Goal: Task Accomplishment & Management: Complete application form

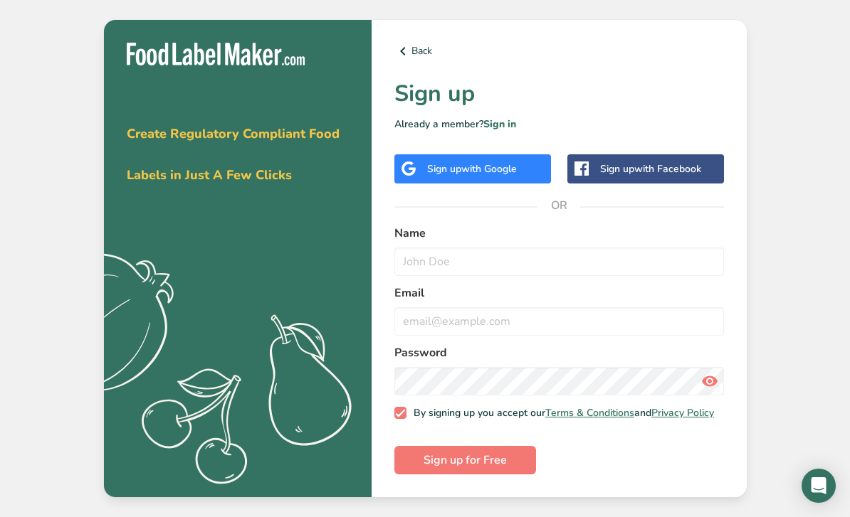
click at [481, 176] on span "with Google" at bounding box center [489, 169] width 56 height 14
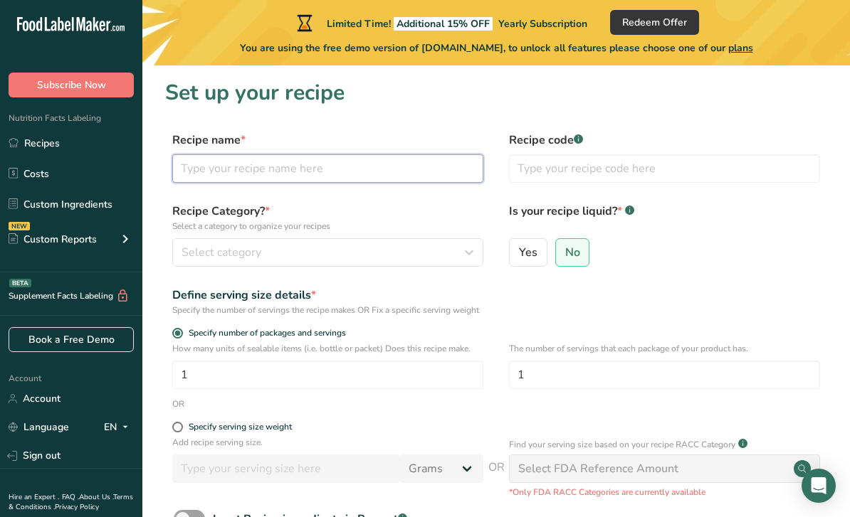
click at [381, 168] on input "text" at bounding box center [327, 168] width 311 height 28
type input "No bake cookies"
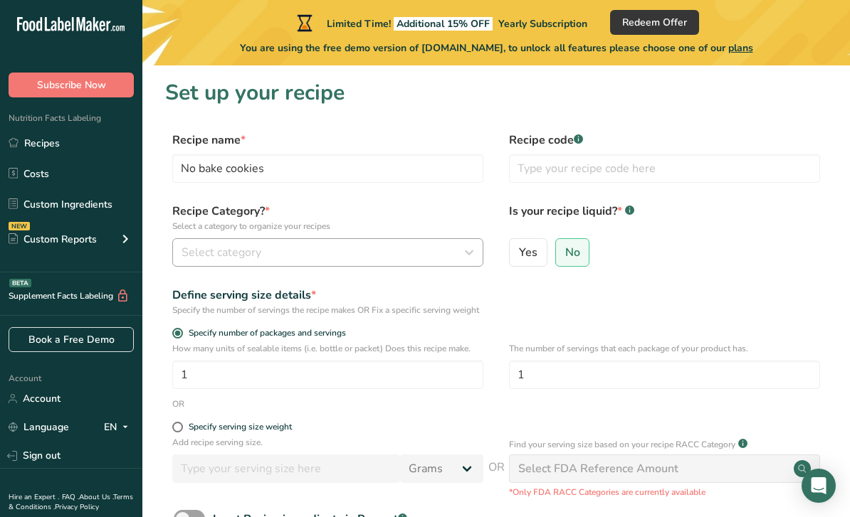
click at [463, 246] on icon "button" at bounding box center [468, 253] width 17 height 26
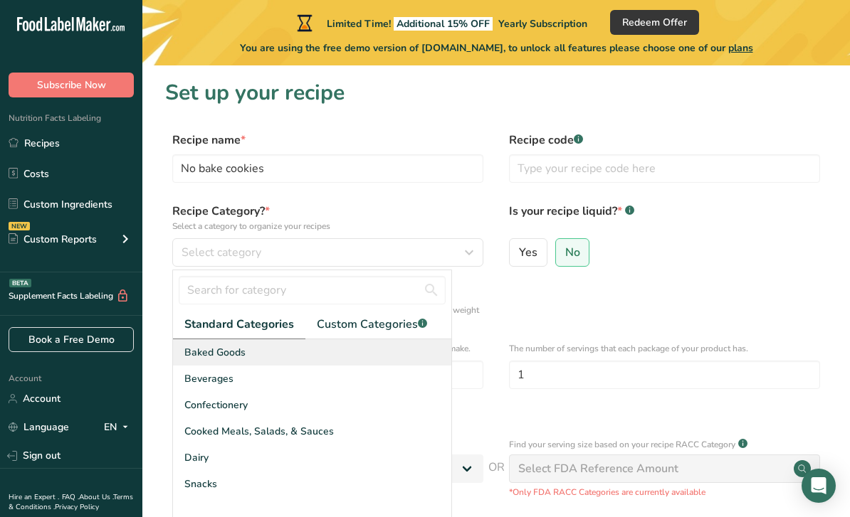
click at [256, 349] on div "Baked Goods" at bounding box center [312, 352] width 278 height 26
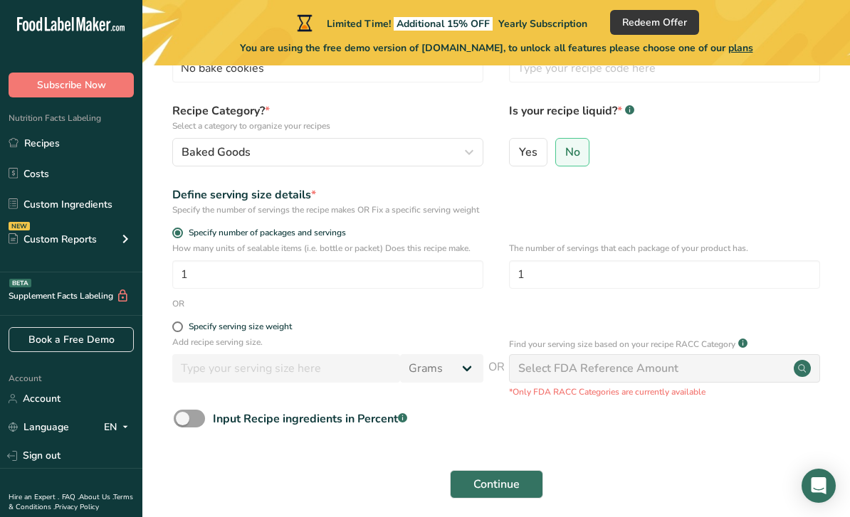
scroll to position [125, 0]
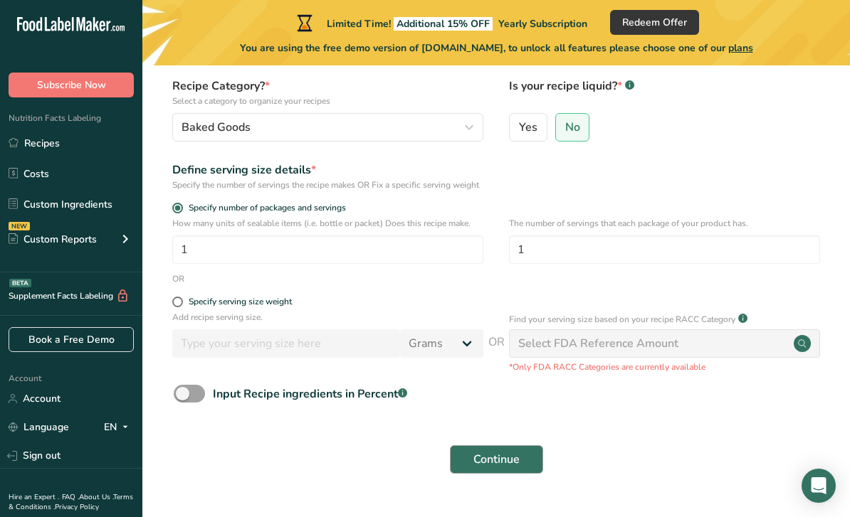
click at [512, 468] on span "Continue" at bounding box center [496, 459] width 46 height 17
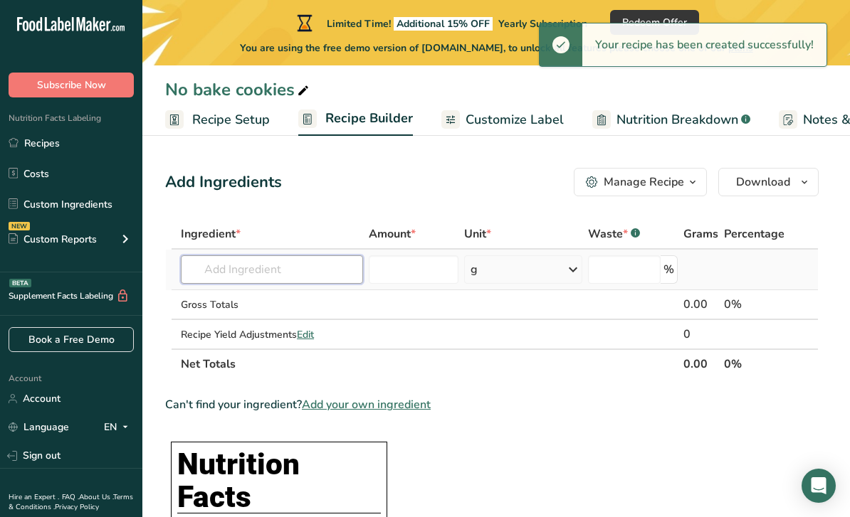
click at [332, 261] on input "text" at bounding box center [272, 269] width 182 height 28
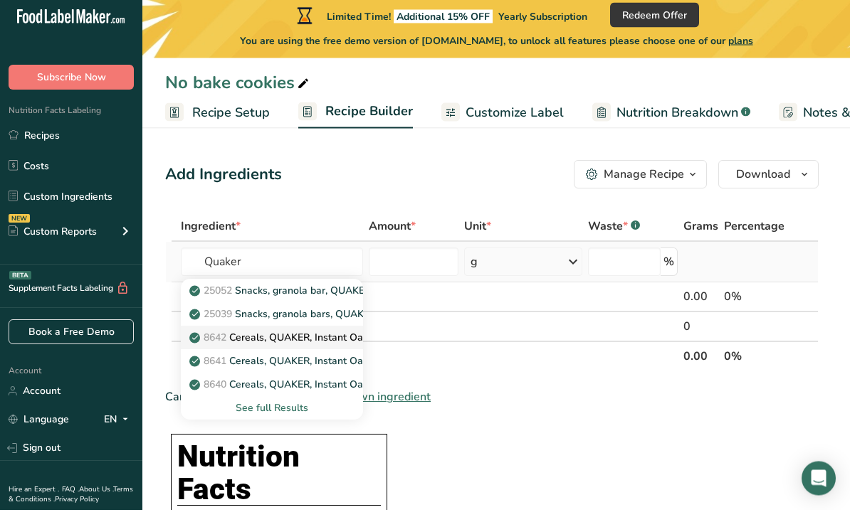
click at [266, 338] on p "8642 Cereals, QUAKER, Instant Oatmeal, Apple and Cinnamon, reduced sugar" at bounding box center [376, 345] width 368 height 15
type input "Cereals, QUAKER, Instant Oatmeal, Apple and Cinnamon, reduced sugar"
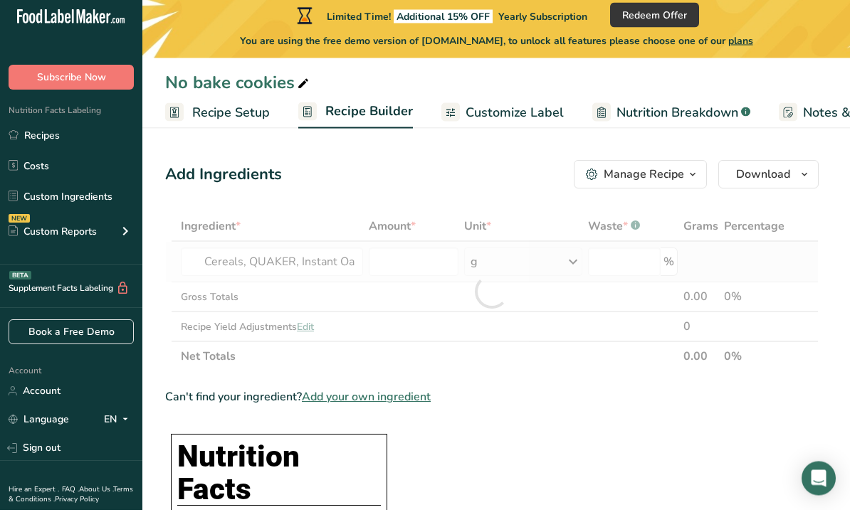
type input "0"
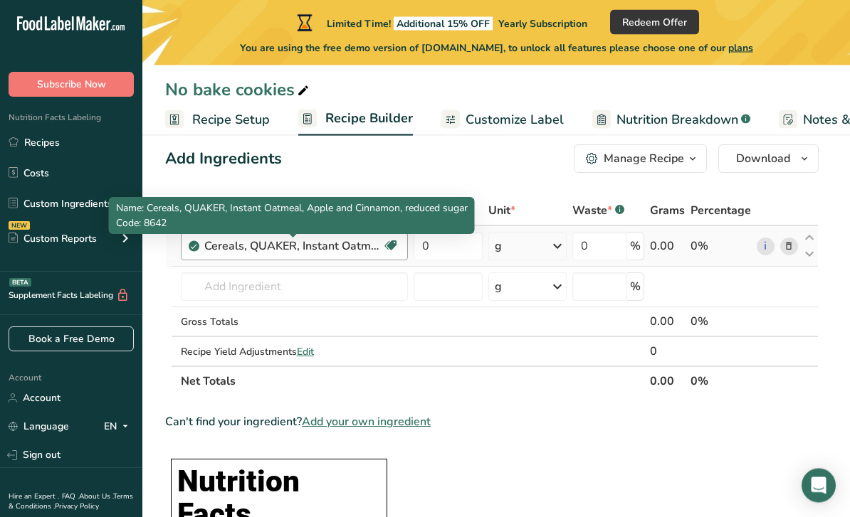
scroll to position [23, 0]
click at [789, 243] on icon at bounding box center [789, 246] width 10 height 15
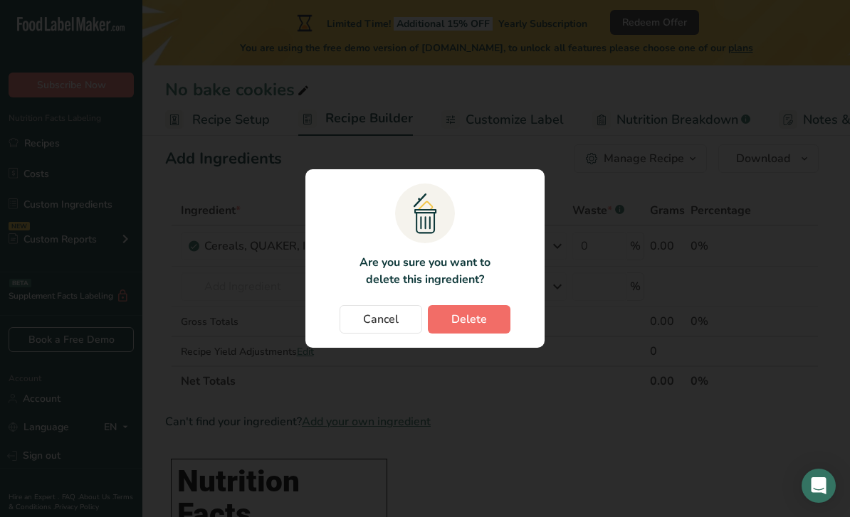
click at [482, 314] on span "Delete" at bounding box center [469, 319] width 36 height 17
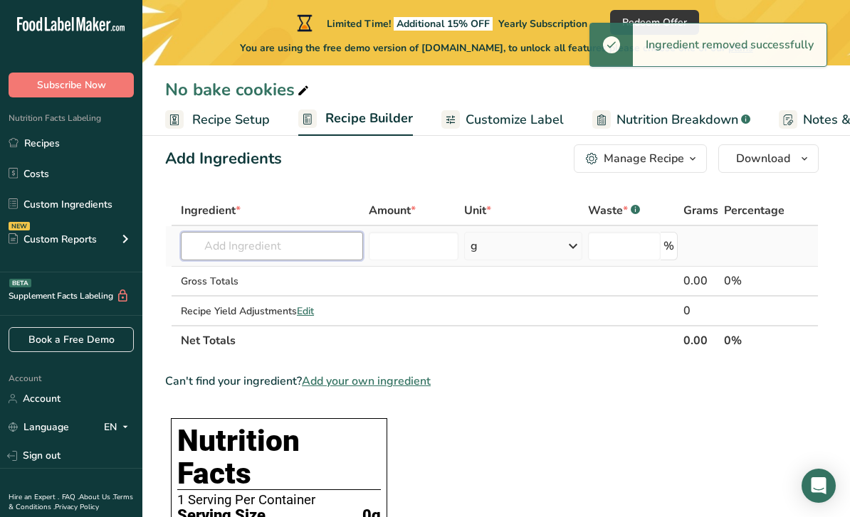
click at [263, 248] on input "text" at bounding box center [272, 246] width 182 height 28
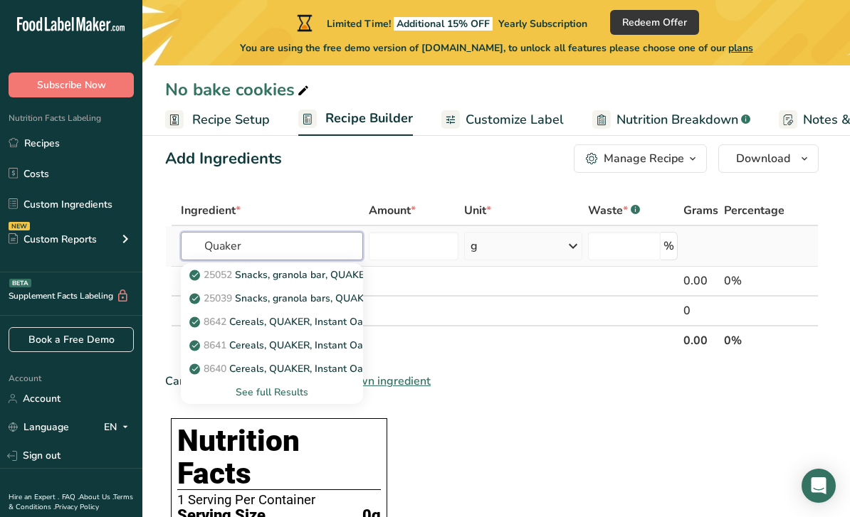
type input "Quaker"
click at [297, 394] on div "See full Results" at bounding box center [271, 392] width 159 height 15
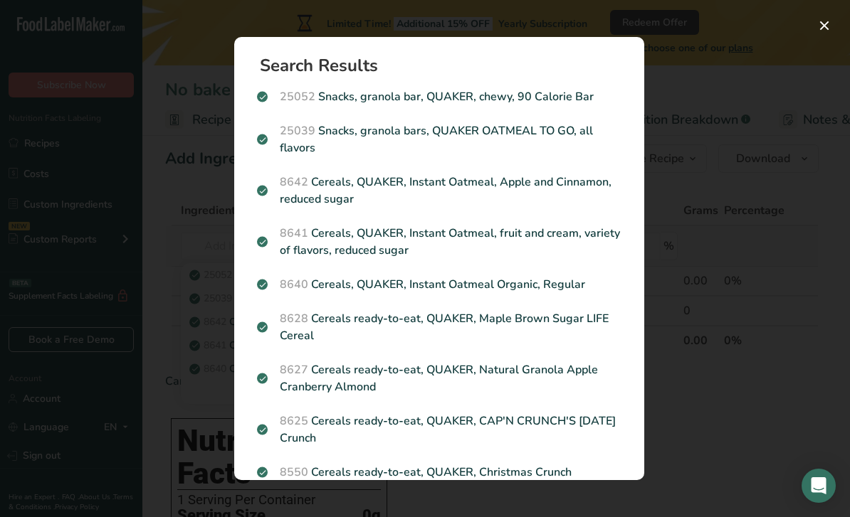
scroll to position [0, 0]
click at [204, 263] on div "Search results modal" at bounding box center [425, 258] width 850 height 517
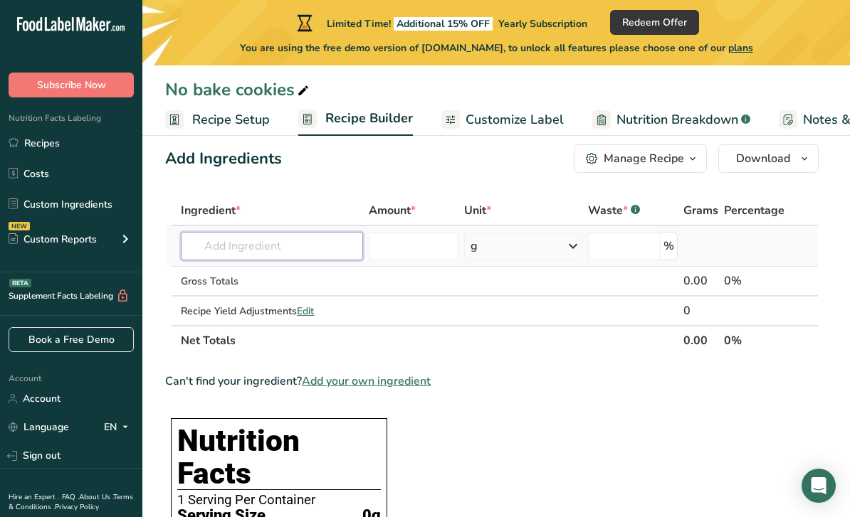
click at [305, 253] on input "text" at bounding box center [272, 246] width 182 height 28
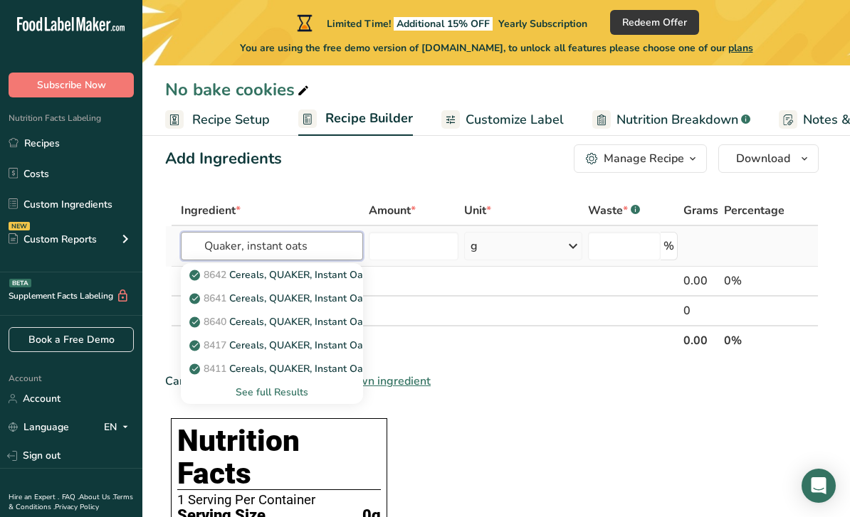
type input "Quaker, instant oats"
click at [290, 393] on div "See full Results" at bounding box center [271, 392] width 159 height 15
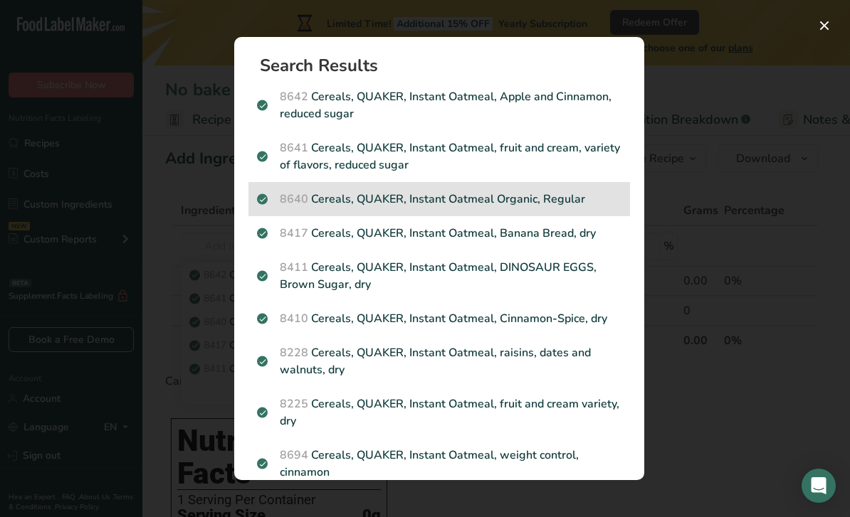
click at [562, 191] on p "8640 Cereals, QUAKER, Instant Oatmeal Organic, Regular" at bounding box center [439, 199] width 364 height 17
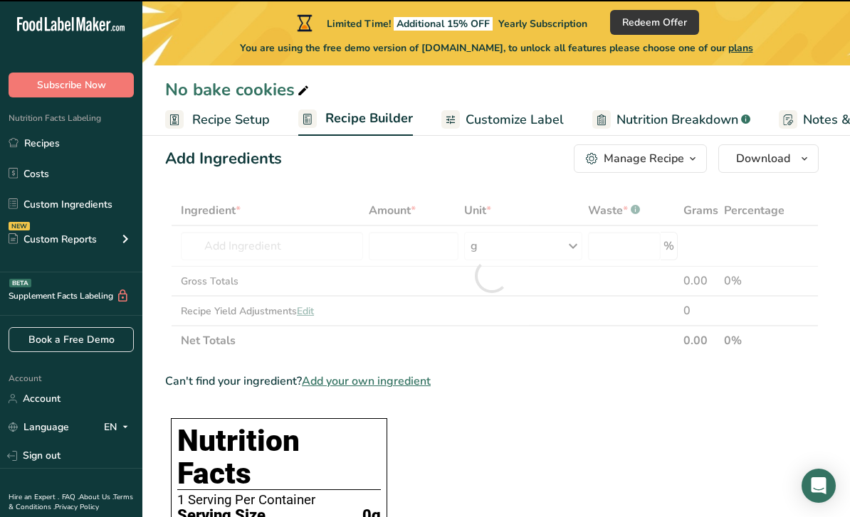
type input "0"
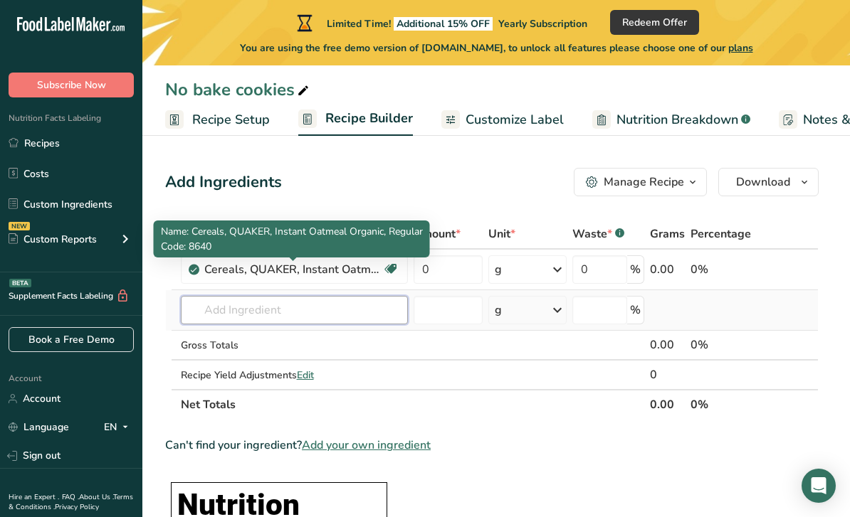
click at [317, 306] on input "text" at bounding box center [294, 310] width 227 height 28
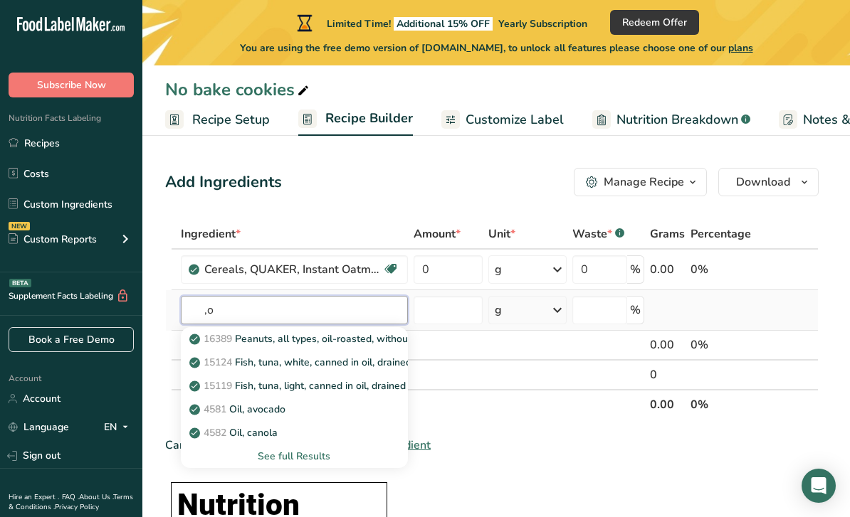
type input ","
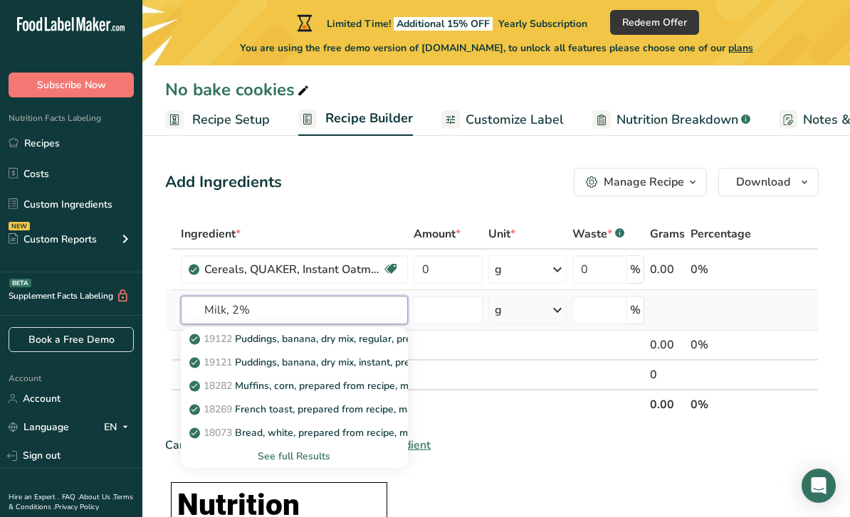
type input "Milk, 2%"
click at [308, 456] on div "See full Results" at bounding box center [294, 456] width 204 height 15
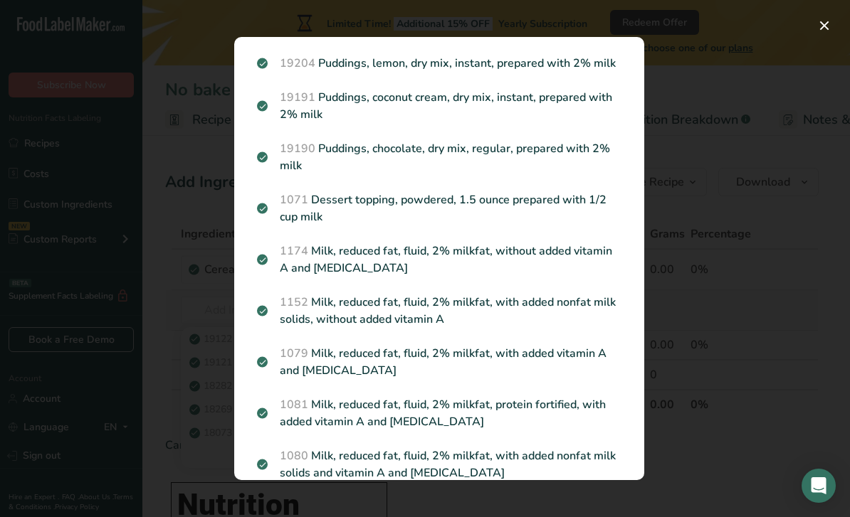
scroll to position [1179, 0]
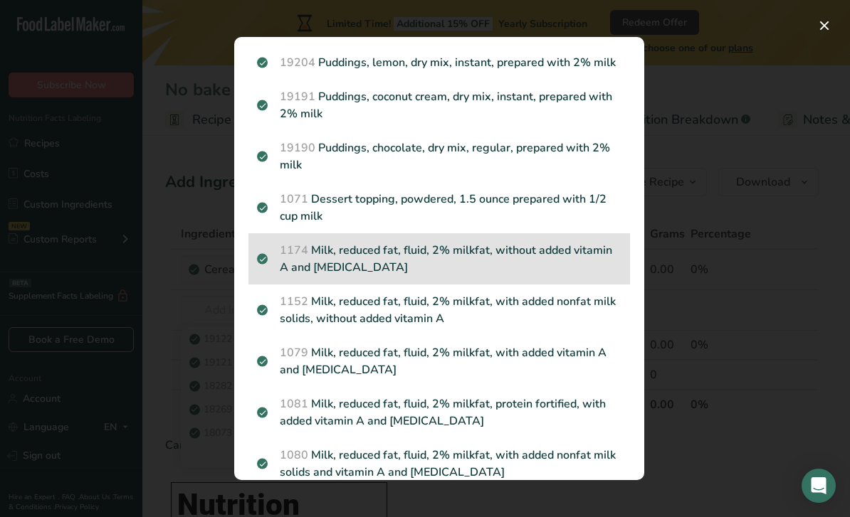
click at [541, 251] on p "1174 Milk, reduced fat, fluid, 2% milkfat, without added vitamin A and [MEDICAL…" at bounding box center [439, 259] width 364 height 34
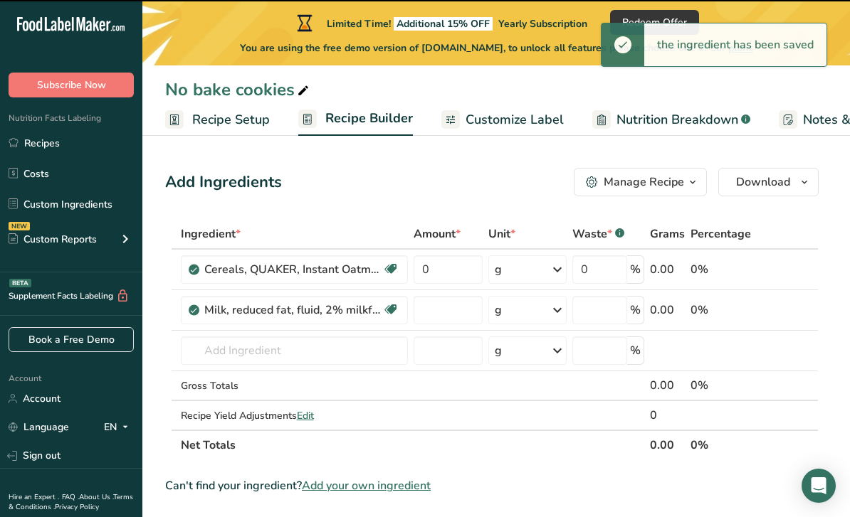
type input "0"
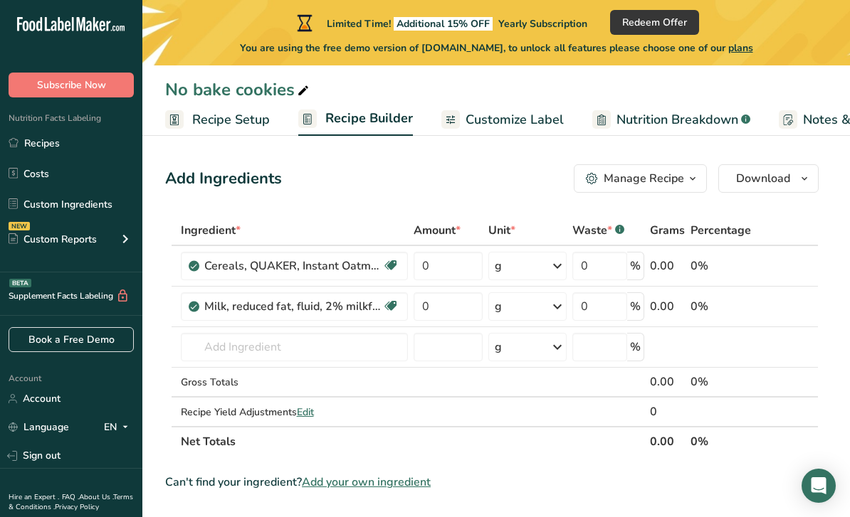
scroll to position [0, 0]
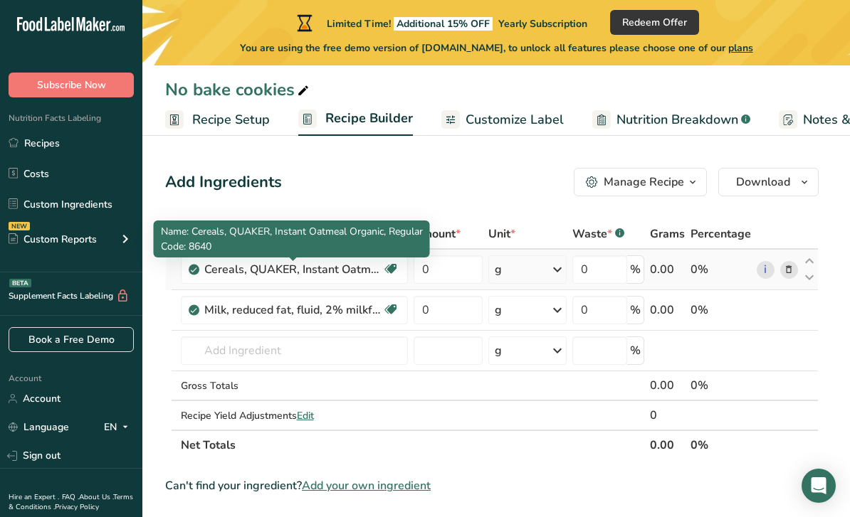
click at [787, 271] on icon at bounding box center [789, 270] width 10 height 15
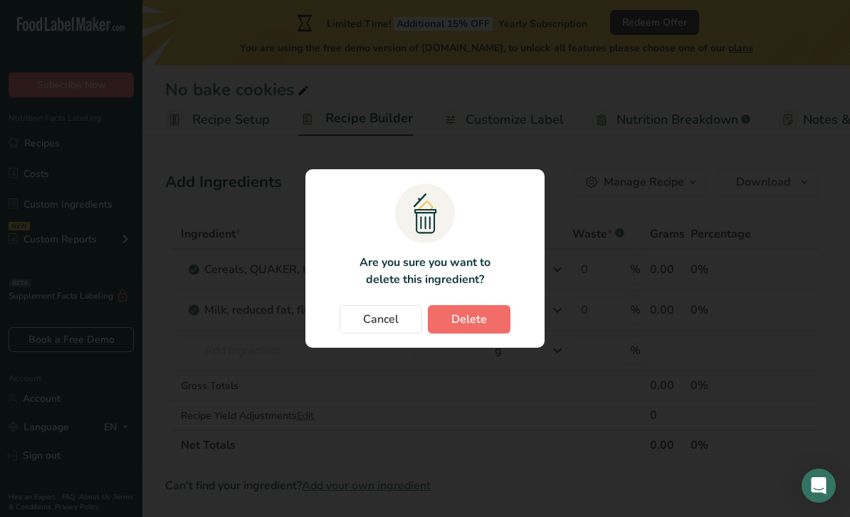
click at [475, 324] on span "Delete" at bounding box center [469, 319] width 36 height 17
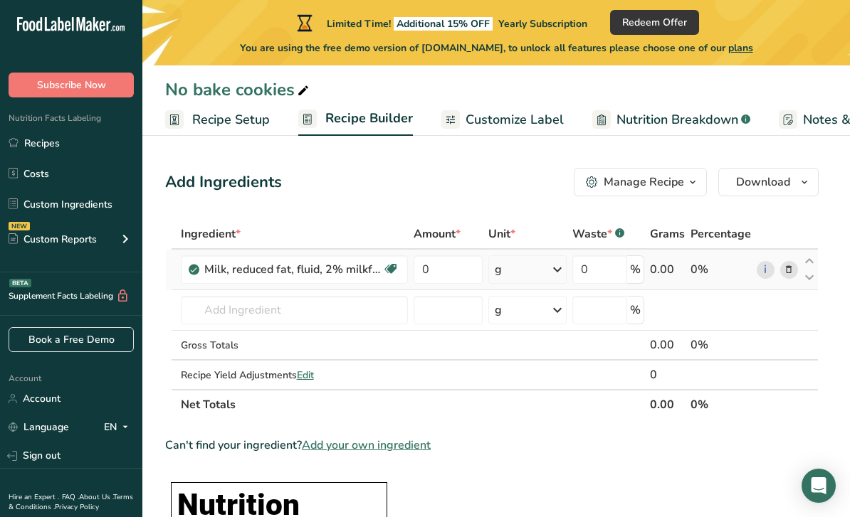
click at [791, 266] on icon at bounding box center [789, 270] width 10 height 15
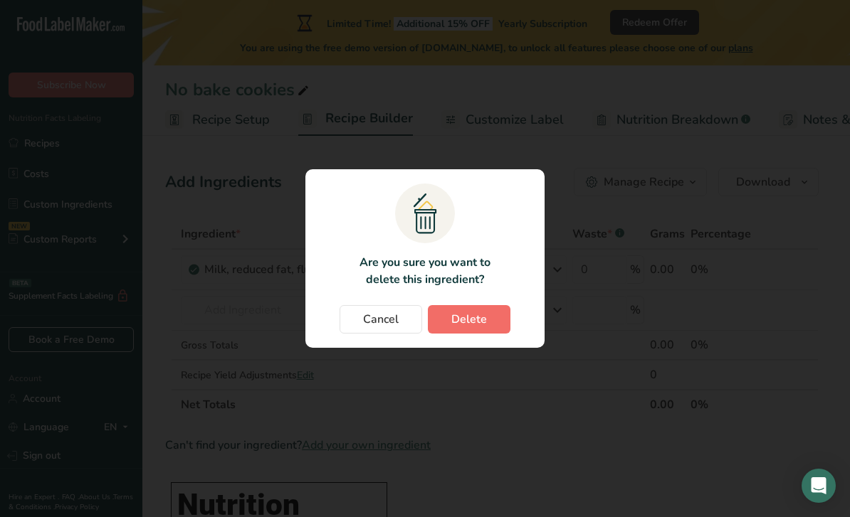
click at [500, 324] on button "Delete" at bounding box center [469, 319] width 83 height 28
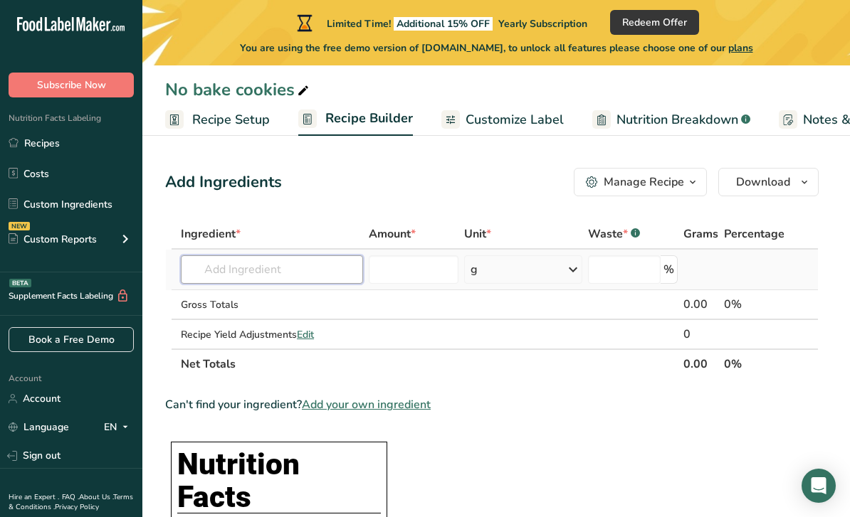
click at [311, 273] on input "text" at bounding box center [272, 269] width 182 height 28
type input "D"
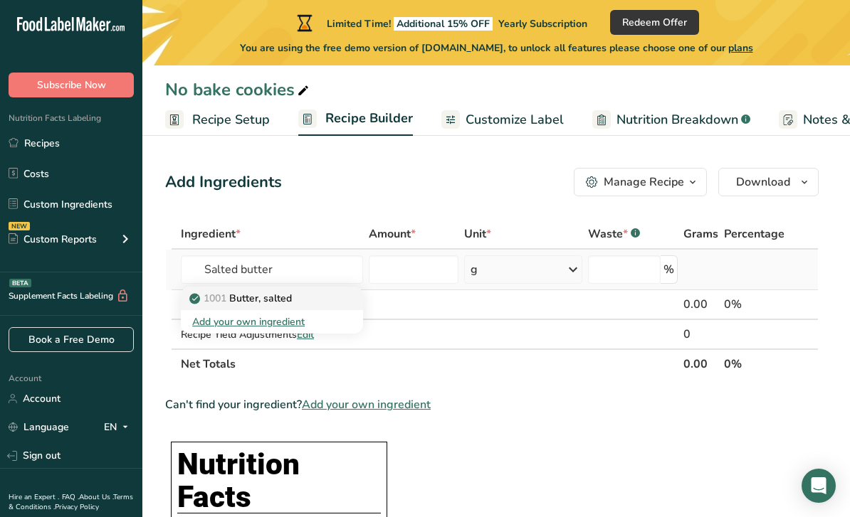
click at [280, 299] on p "1001 Butter, salted" at bounding box center [242, 298] width 100 height 15
type input "Butter, salted"
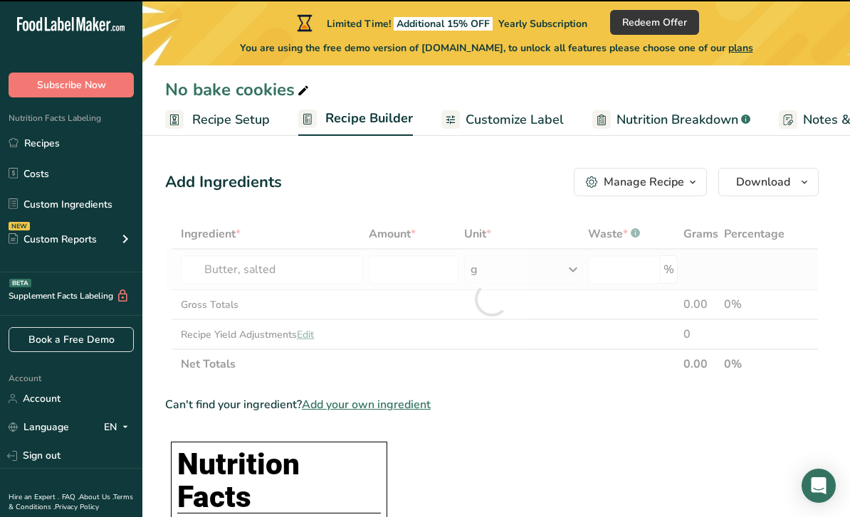
type input "0"
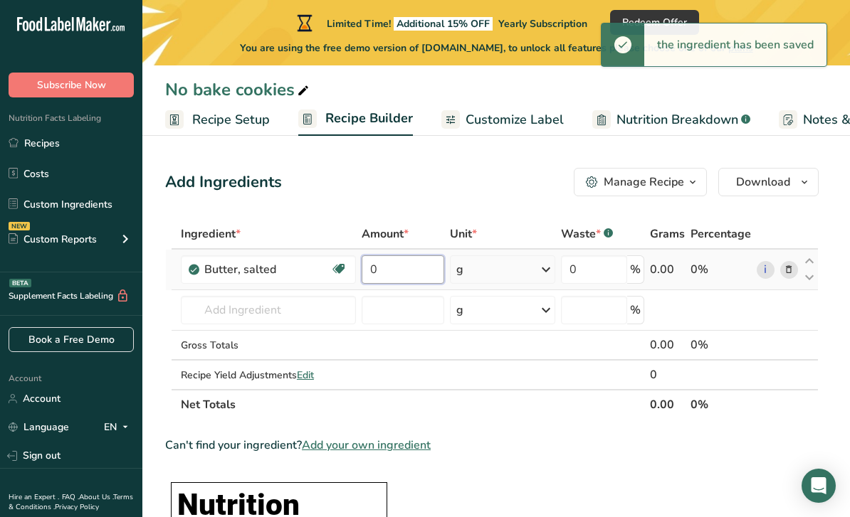
click at [402, 268] on input "0" at bounding box center [403, 269] width 83 height 28
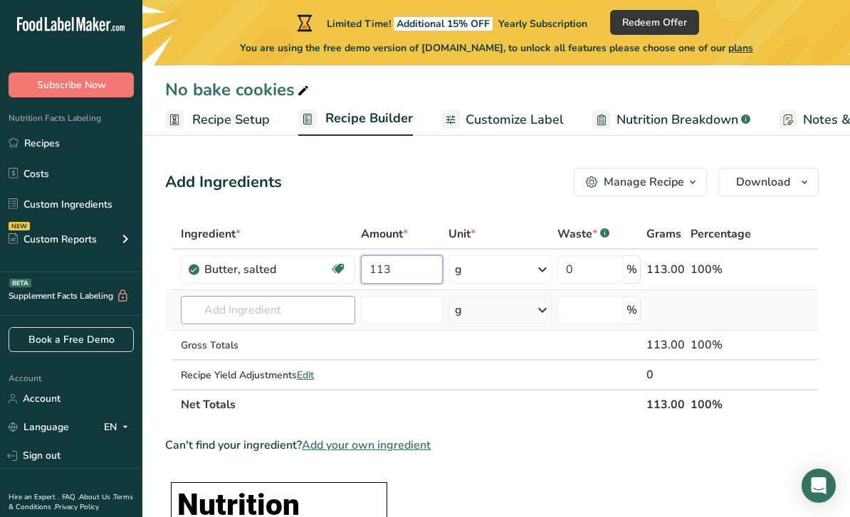
type input "113"
click at [281, 307] on div "Ingredient * Amount * Unit * Waste * .a-a{fill:#347362;}.b-a{fill:#fff;} Grams …" at bounding box center [491, 319] width 653 height 201
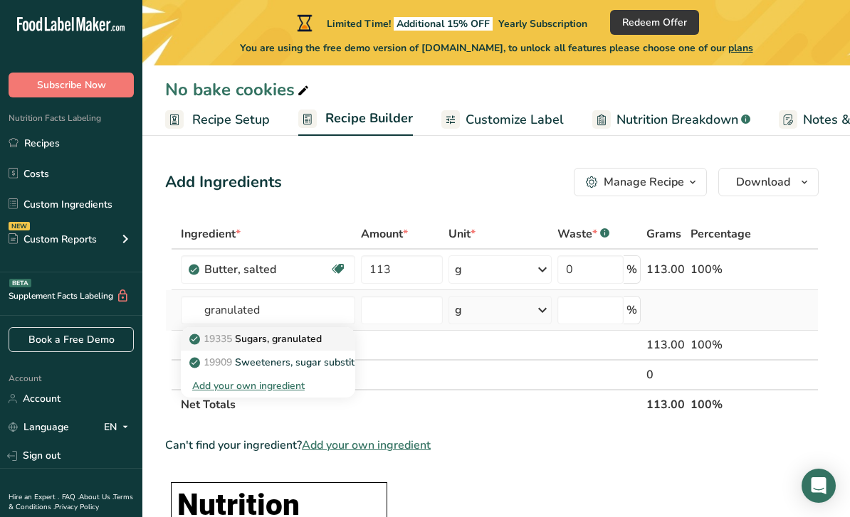
click at [314, 338] on p "19335 [GEOGRAPHIC_DATA], granulated" at bounding box center [257, 339] width 130 height 15
type input "Sugars, granulated"
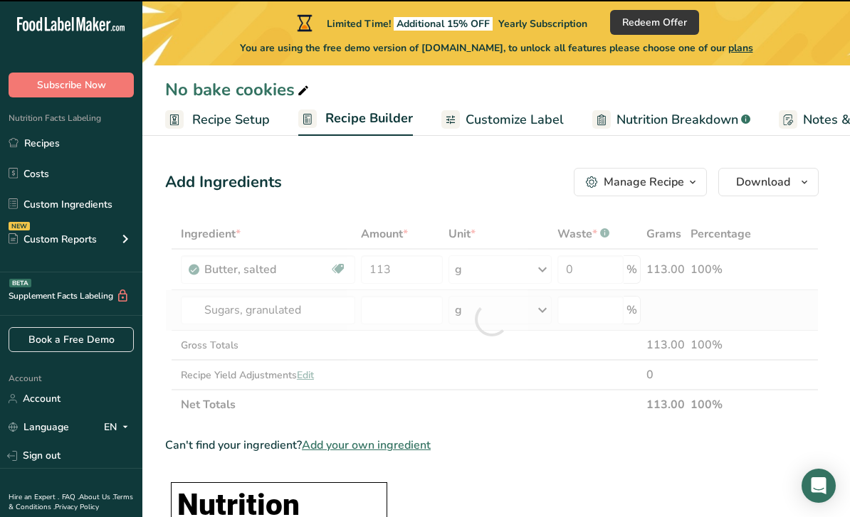
type input "0"
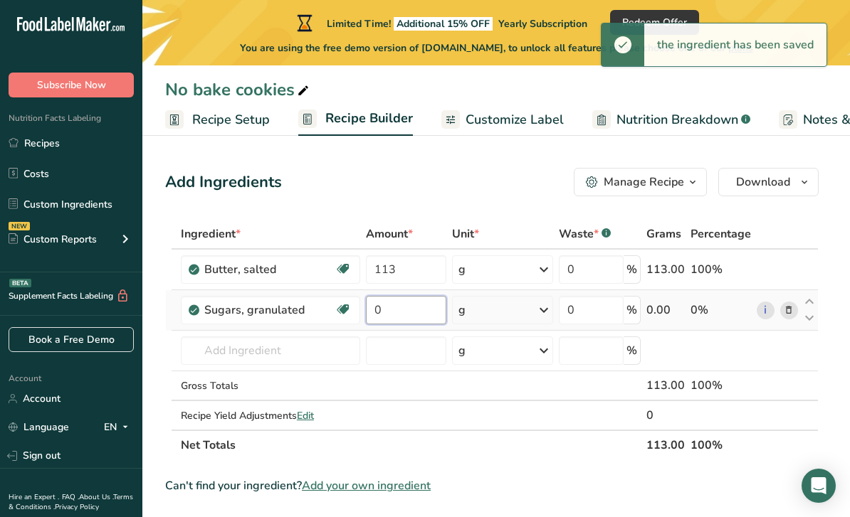
click at [400, 311] on input "0" at bounding box center [406, 310] width 80 height 28
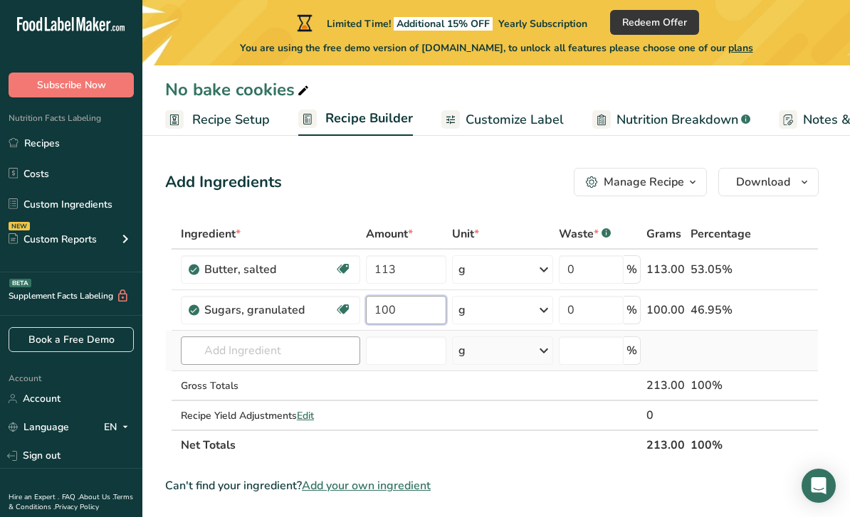
type input "100"
click at [292, 357] on div "Ingredient * Amount * Unit * Waste * .a-a{fill:#347362;}.b-a{fill:#fff;} Grams …" at bounding box center [491, 339] width 653 height 241
click at [324, 348] on input "light brown sugar" at bounding box center [270, 351] width 179 height 28
type input "l"
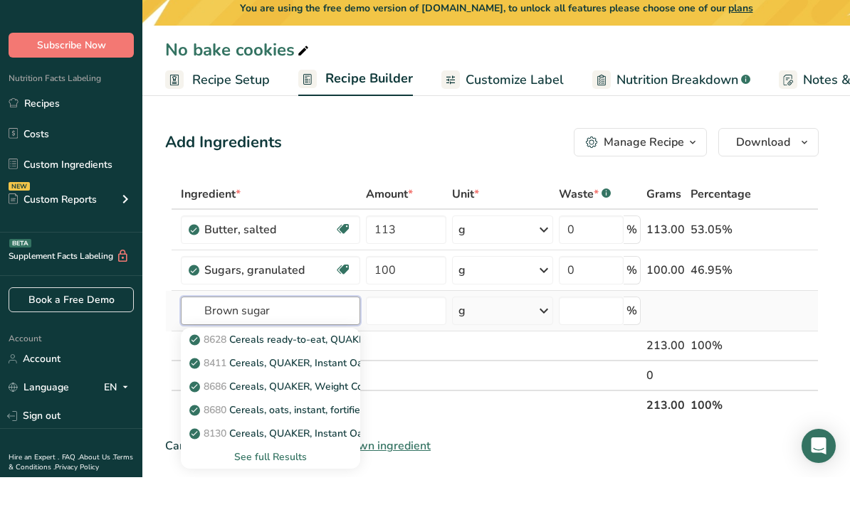
scroll to position [18, 0]
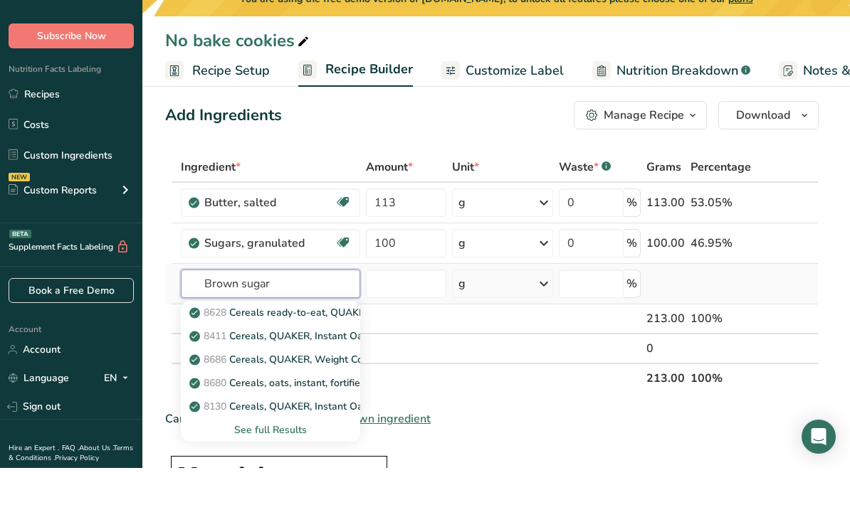
type input "Brown sugar"
click at [302, 472] on div "See full Results" at bounding box center [270, 479] width 157 height 15
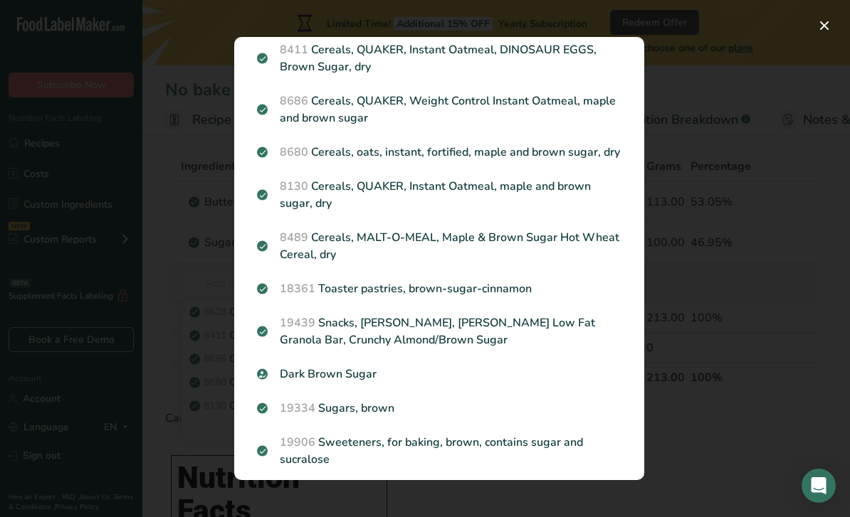
scroll to position [97, 0]
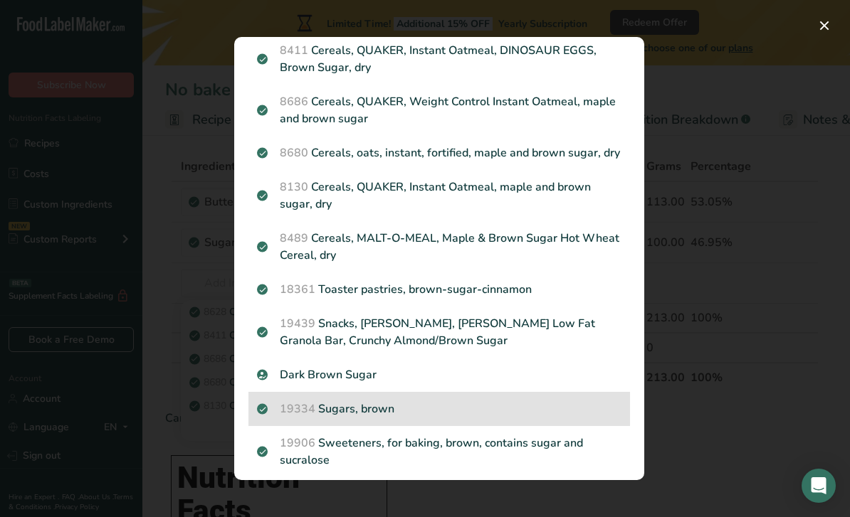
click at [393, 410] on p "19334 Sugars, brown" at bounding box center [439, 409] width 364 height 17
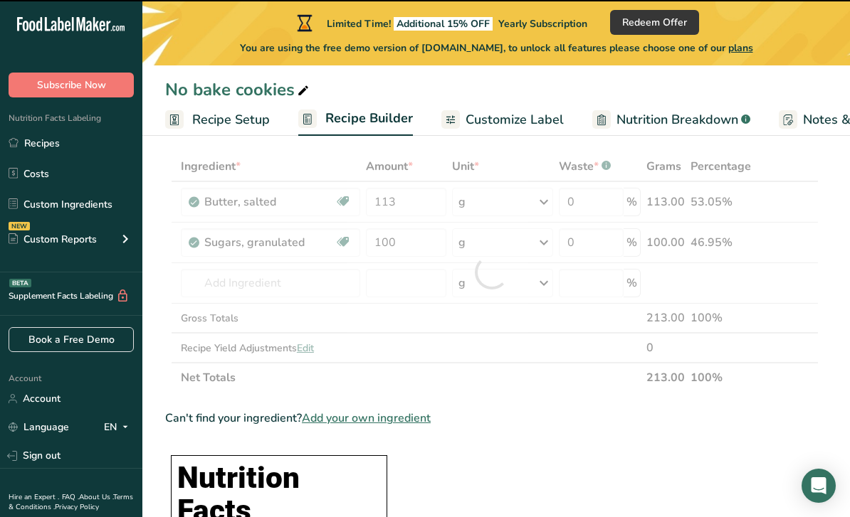
type input "0"
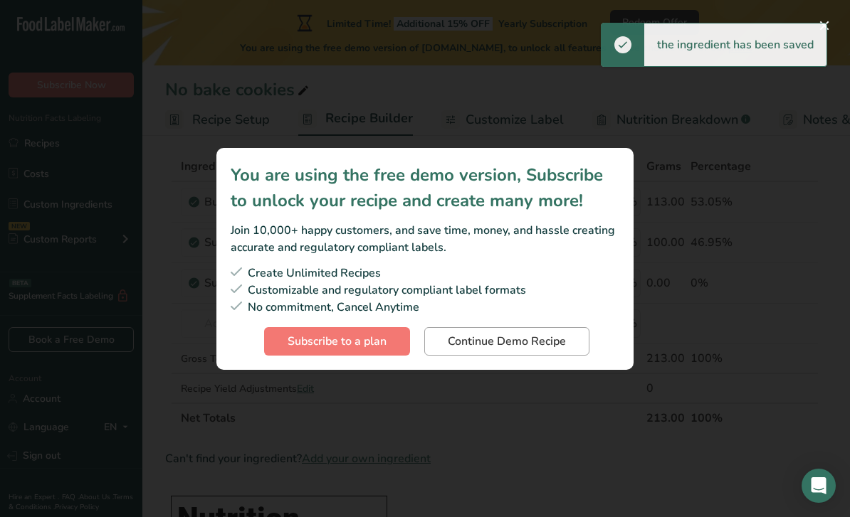
click at [507, 350] on span "Continue Demo Recipe" at bounding box center [507, 341] width 118 height 17
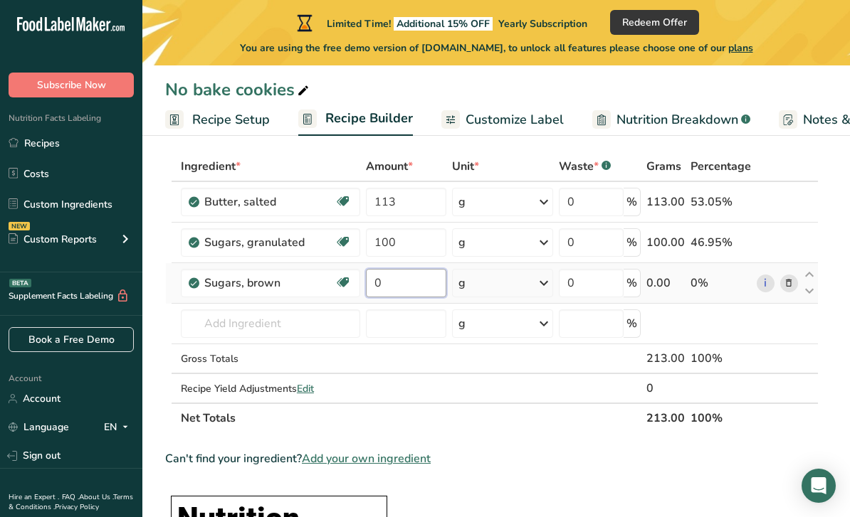
click at [400, 288] on input "0" at bounding box center [406, 283] width 80 height 28
type input "213"
click at [270, 349] on div "Ingredient * Amount * Unit * Waste * .a-a{fill:#347362;}.b-a{fill:#fff;} Grams …" at bounding box center [491, 293] width 653 height 282
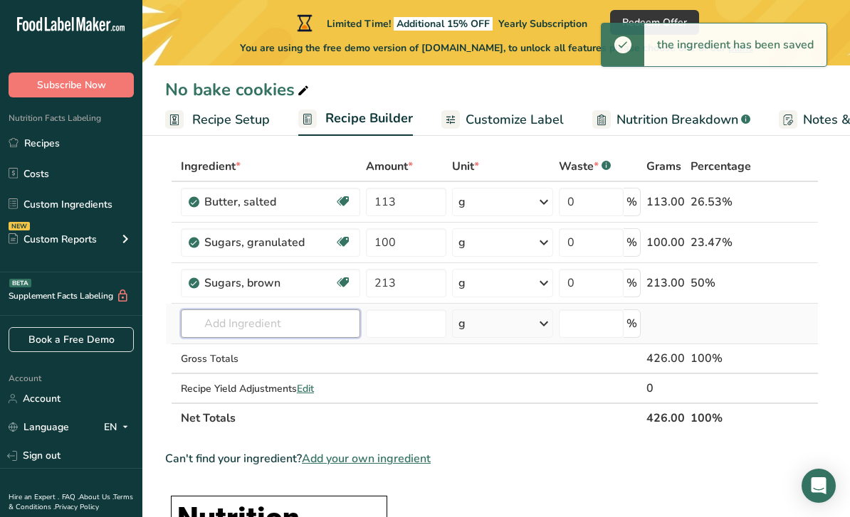
click at [299, 312] on input "text" at bounding box center [270, 324] width 179 height 28
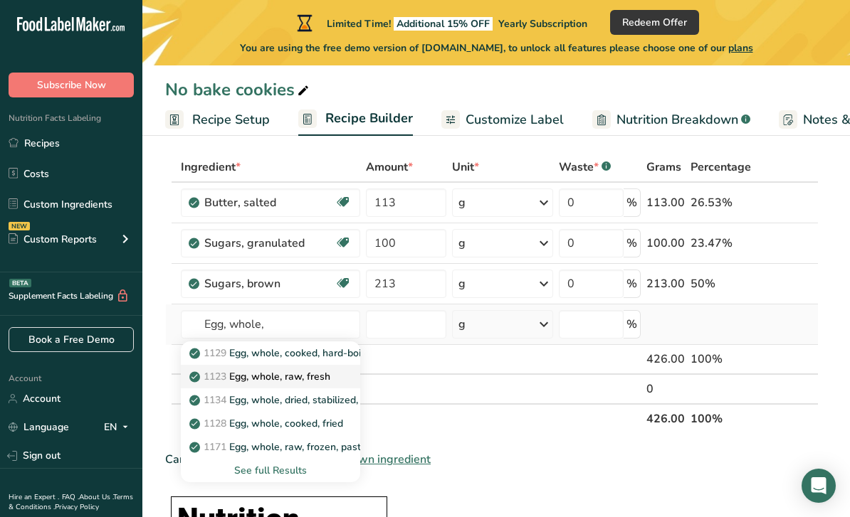
click at [322, 376] on p "1123 Egg, whole, raw, fresh" at bounding box center [261, 376] width 138 height 15
type input "Egg, whole, raw, fresh"
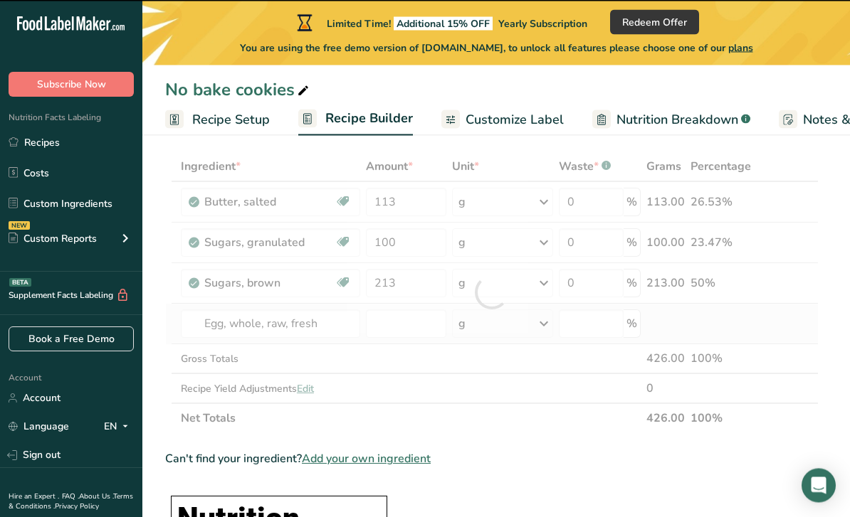
type input "0"
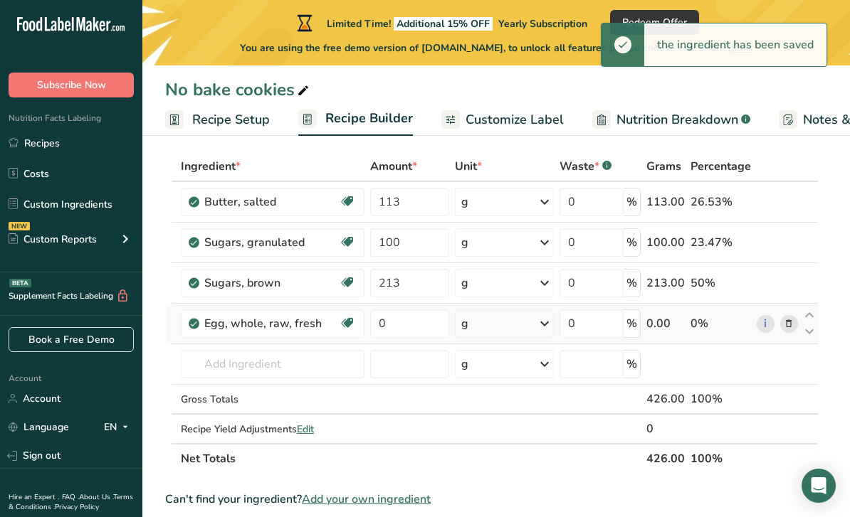
click at [539, 321] on icon at bounding box center [544, 324] width 17 height 26
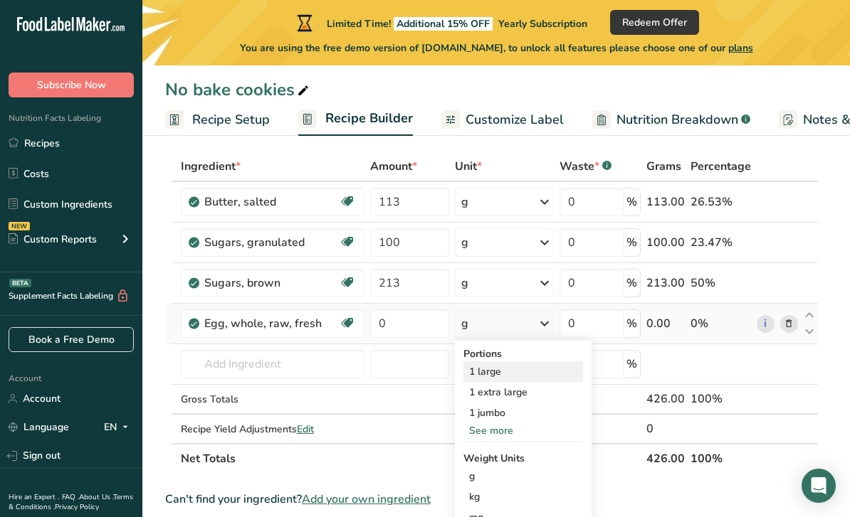
click at [500, 374] on div "1 large" at bounding box center [523, 372] width 120 height 21
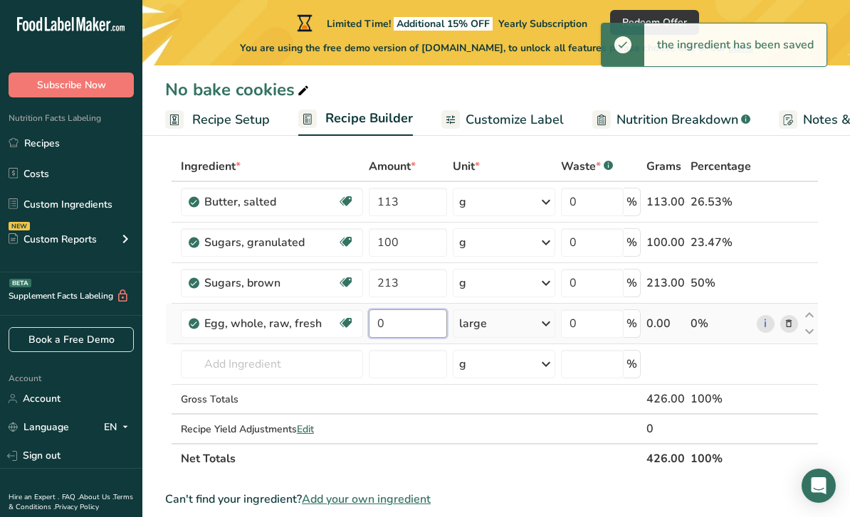
click at [410, 330] on input "0" at bounding box center [408, 324] width 78 height 28
type input "1"
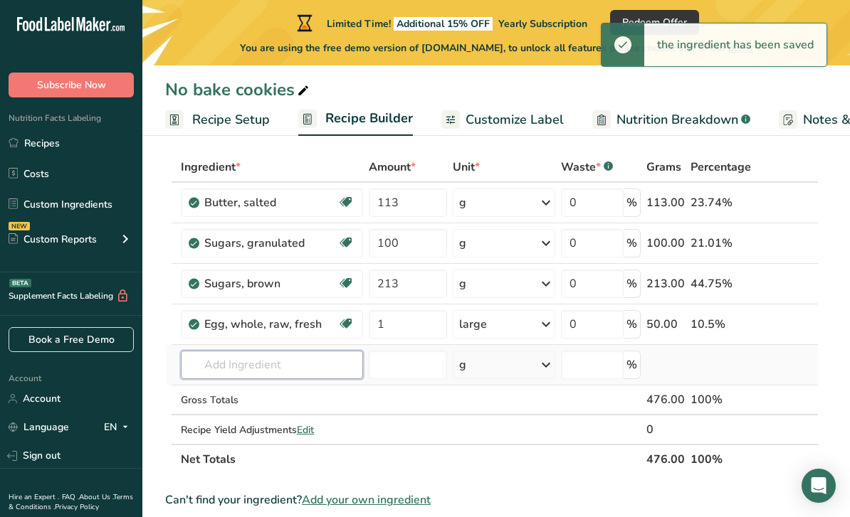
click at [302, 372] on div "Ingredient * Amount * Unit * Waste * .a-a{fill:#347362;}.b-a{fill:#fff;} Grams …" at bounding box center [491, 313] width 653 height 322
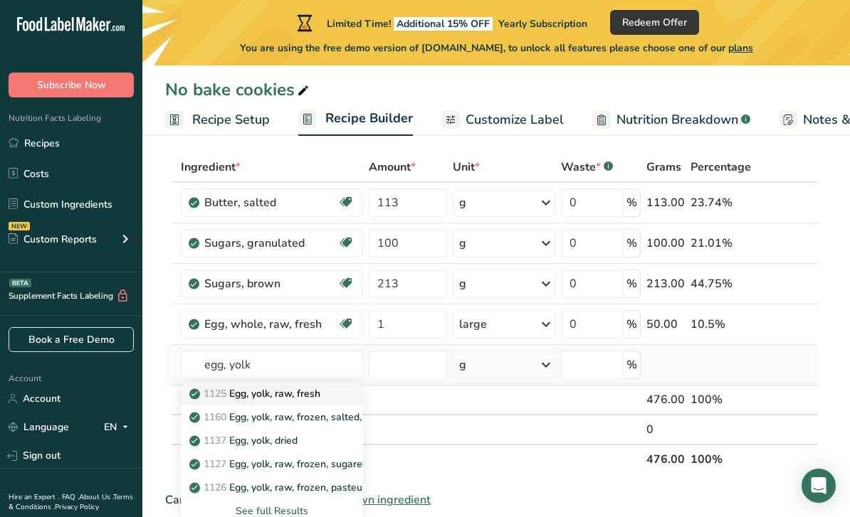
click at [315, 404] on link "1125 Egg, yolk, raw, fresh" at bounding box center [272, 393] width 183 height 23
type input "Egg, yolk, raw, fresh"
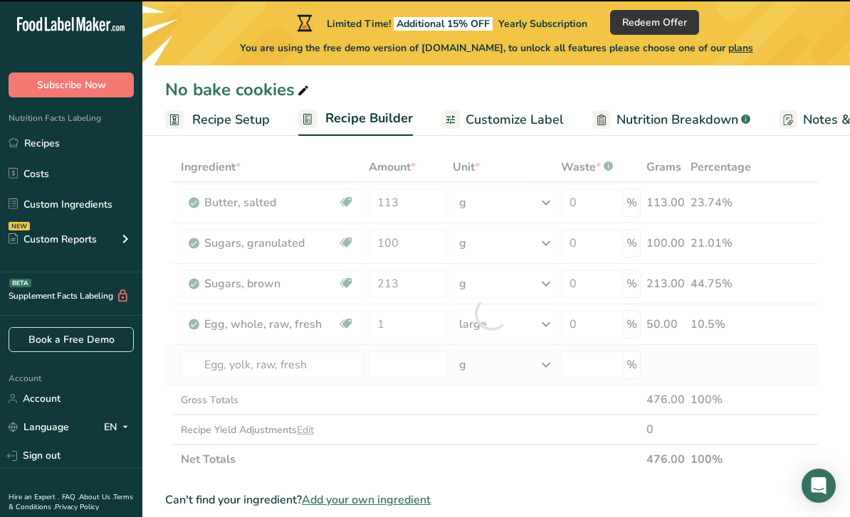
type input "0"
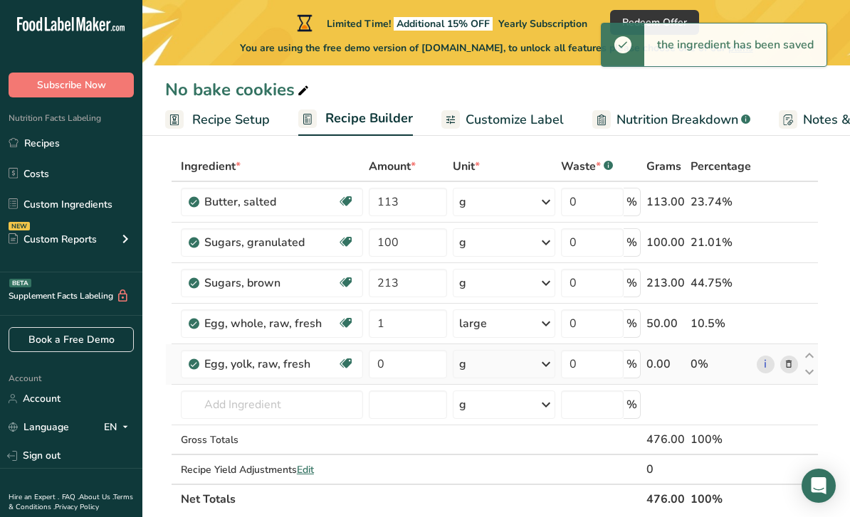
click at [547, 358] on icon at bounding box center [545, 365] width 17 height 26
click at [495, 411] on div "1 large" at bounding box center [521, 412] width 120 height 21
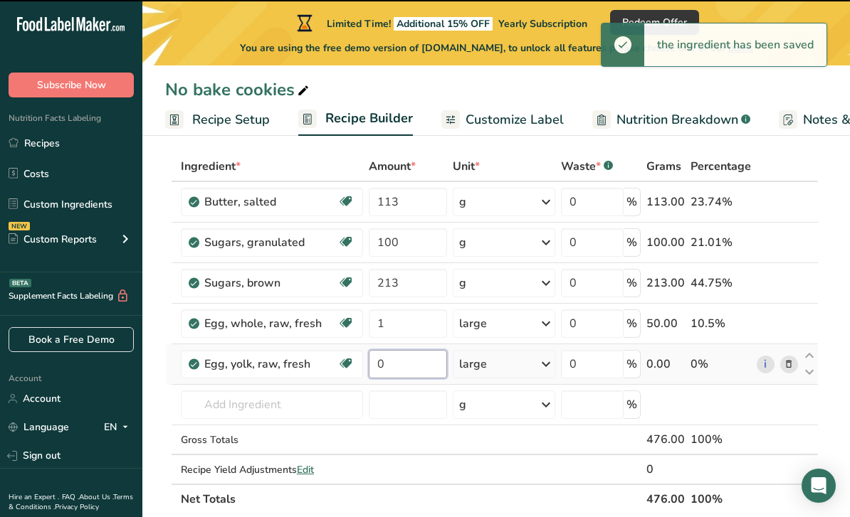
click at [412, 366] on input "0" at bounding box center [408, 364] width 78 height 28
type input "1"
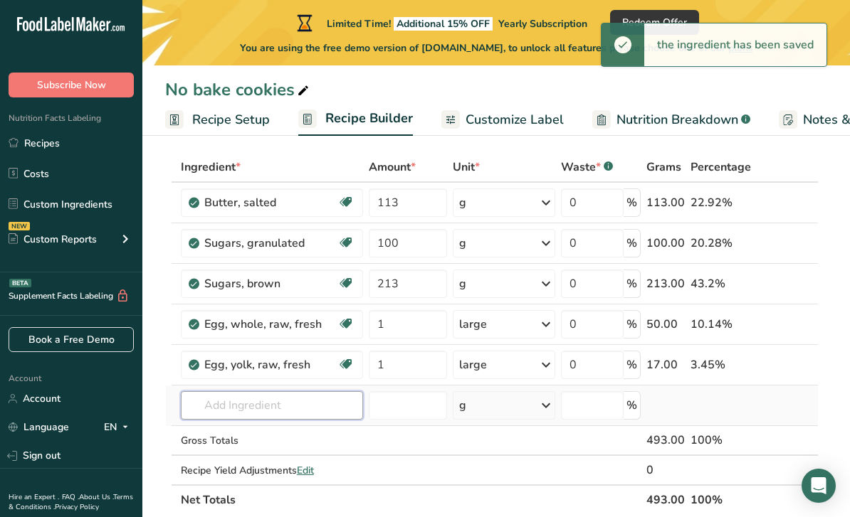
click at [305, 404] on div "Ingredient * Amount * Unit * Waste * .a-a{fill:#347362;}.b-a{fill:#fff;} Grams …" at bounding box center [491, 333] width 653 height 363
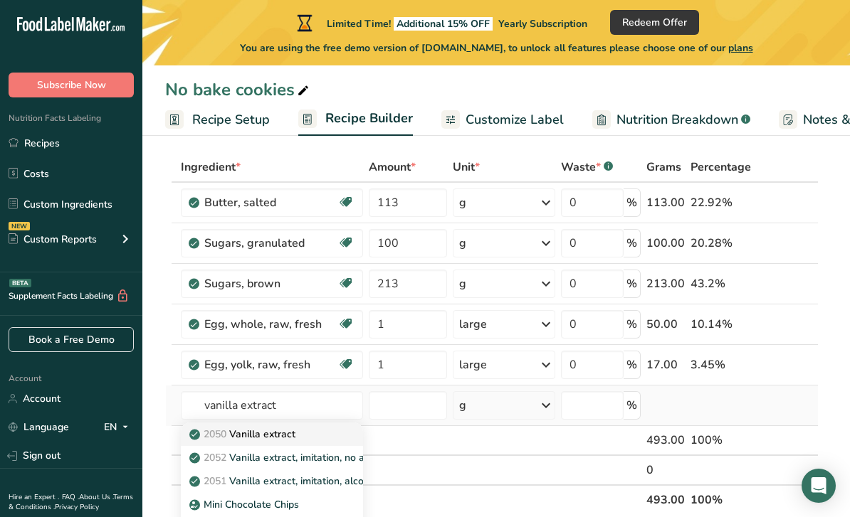
click at [292, 437] on p "2050 Vanilla extract" at bounding box center [243, 434] width 103 height 15
type input "Vanilla extract"
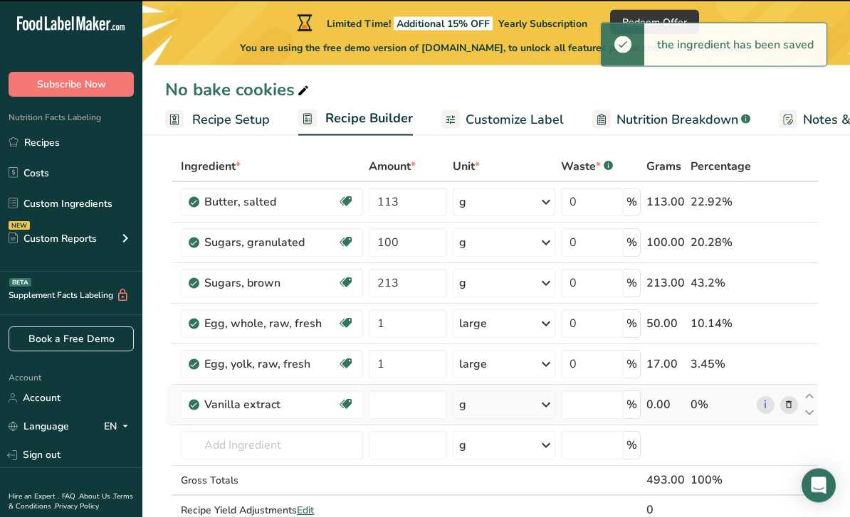
type input "0"
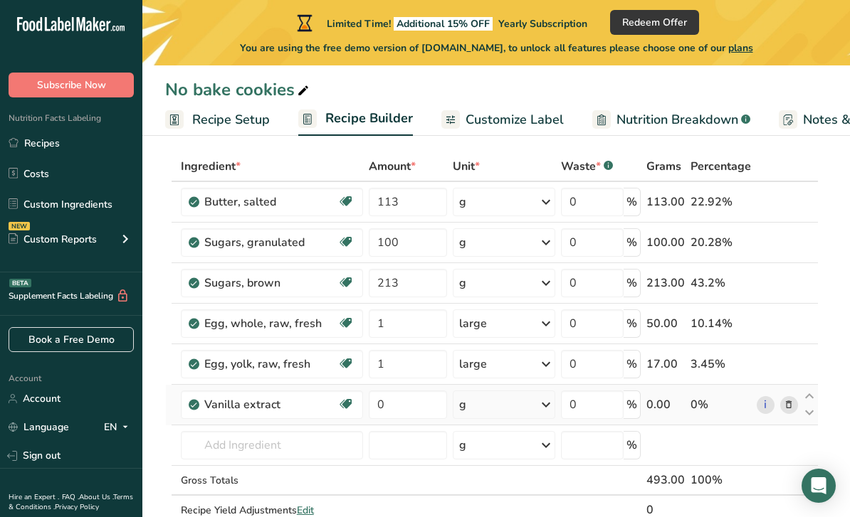
click at [549, 401] on icon at bounding box center [545, 405] width 17 height 26
click at [481, 450] on div "1 tsp" at bounding box center [521, 453] width 120 height 21
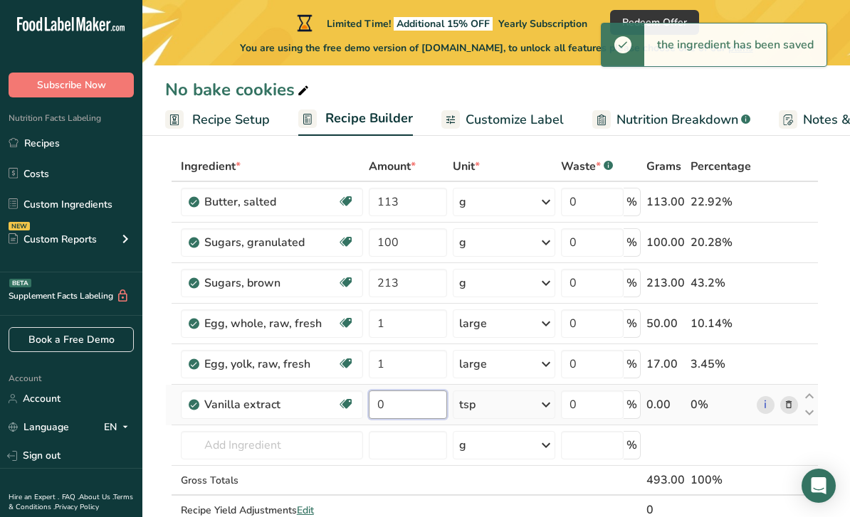
click at [406, 403] on input "0" at bounding box center [408, 405] width 78 height 28
type input "2"
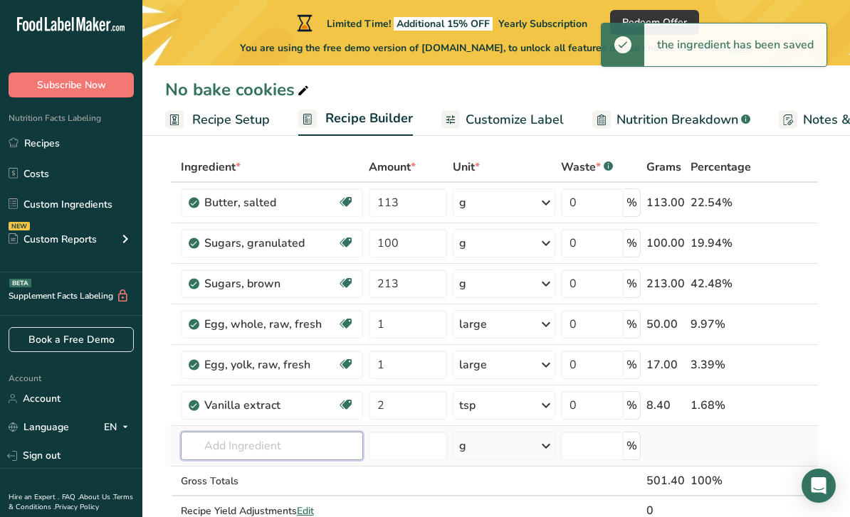
click at [283, 451] on div "Ingredient * Amount * Unit * Waste * .a-a{fill:#347362;}.b-a{fill:#fff;} Grams …" at bounding box center [491, 354] width 653 height 404
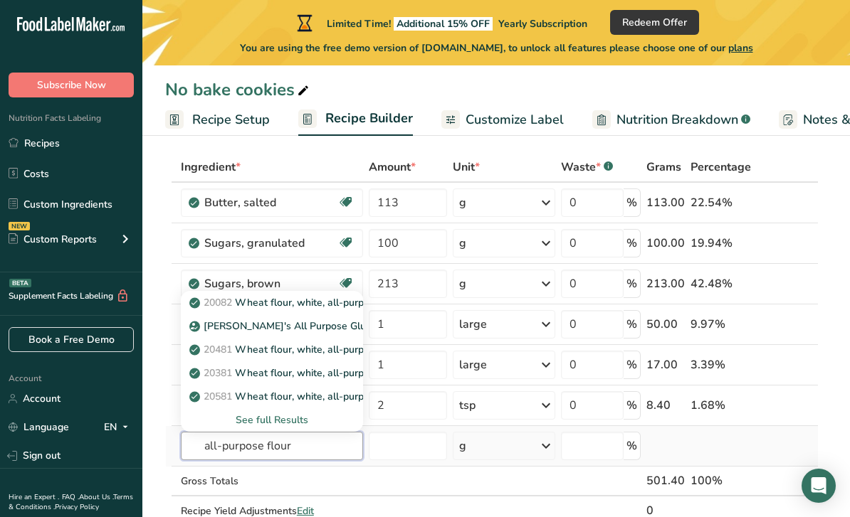
type input "all-purpose flour"
click at [261, 416] on div "See full Results" at bounding box center [272, 420] width 160 height 15
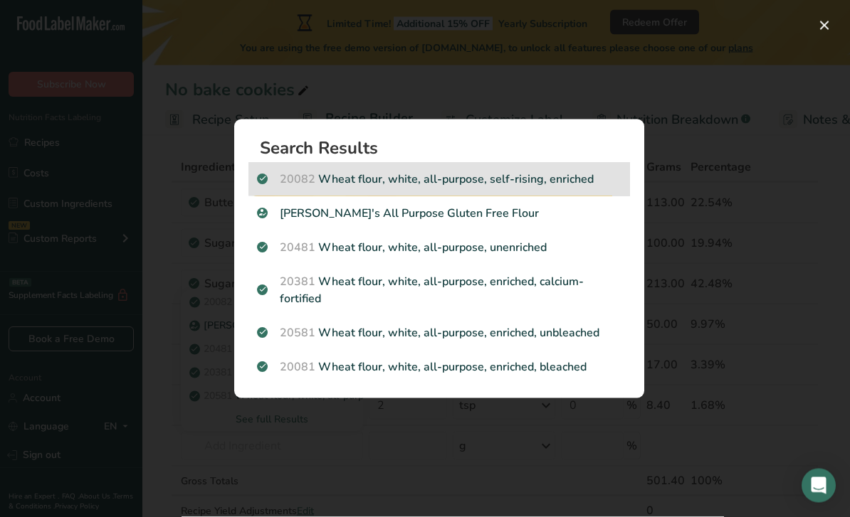
click at [504, 188] on p "20082 Wheat flour, white, all-purpose, self-rising, enriched" at bounding box center [439, 179] width 364 height 17
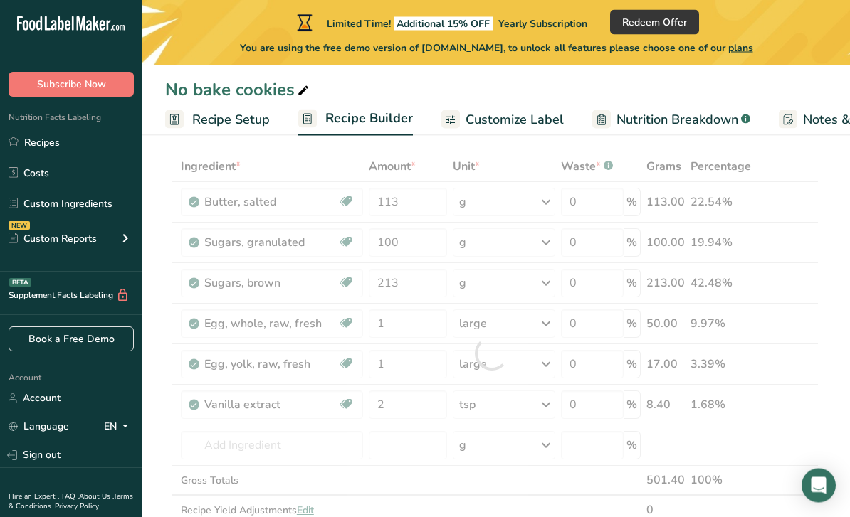
scroll to position [68, 0]
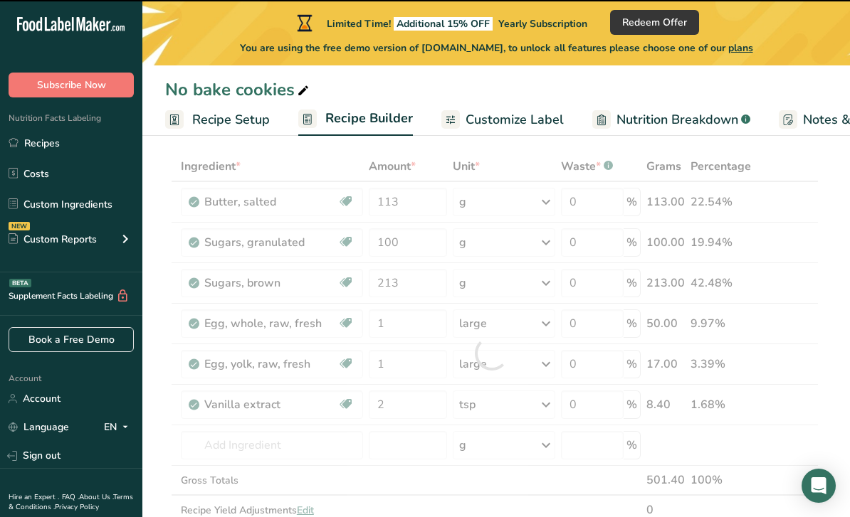
type input "0"
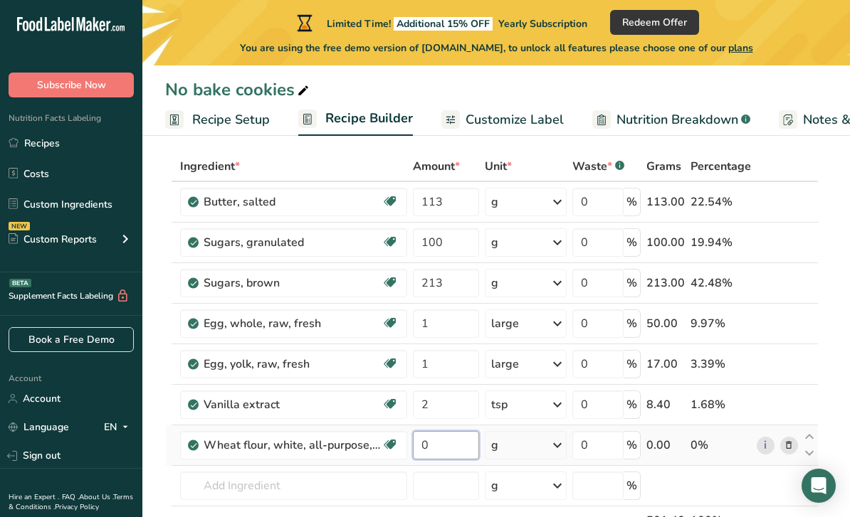
click at [440, 441] on input "0" at bounding box center [445, 445] width 65 height 28
type input "300"
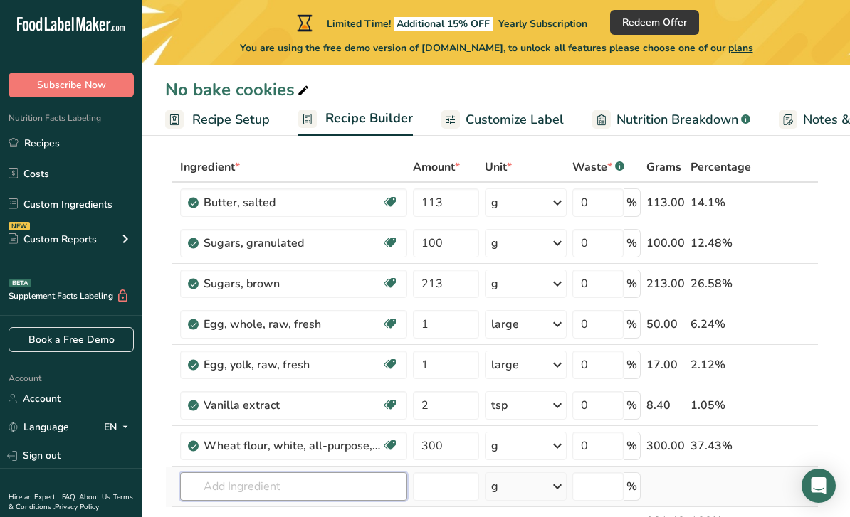
click at [310, 486] on div "Ingredient * Amount * Unit * Waste * .a-a{fill:#347362;}.b-a{fill:#fff;} Grams …" at bounding box center [491, 374] width 653 height 444
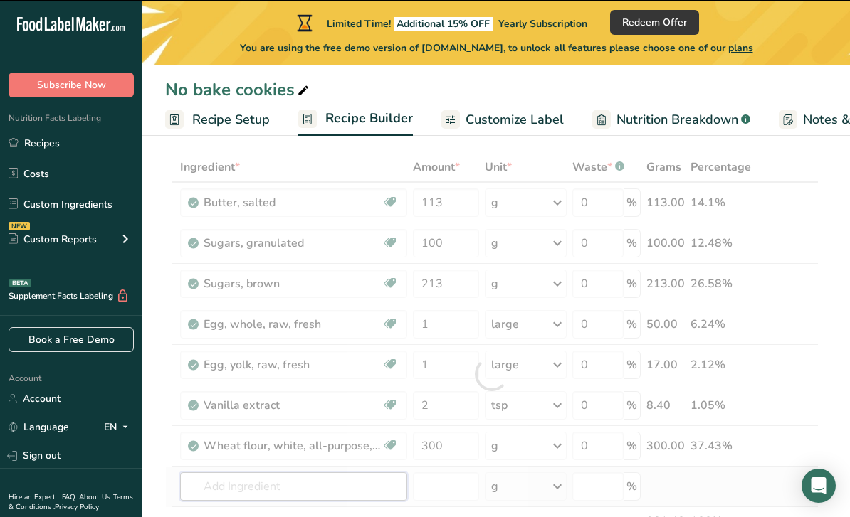
scroll to position [248, 0]
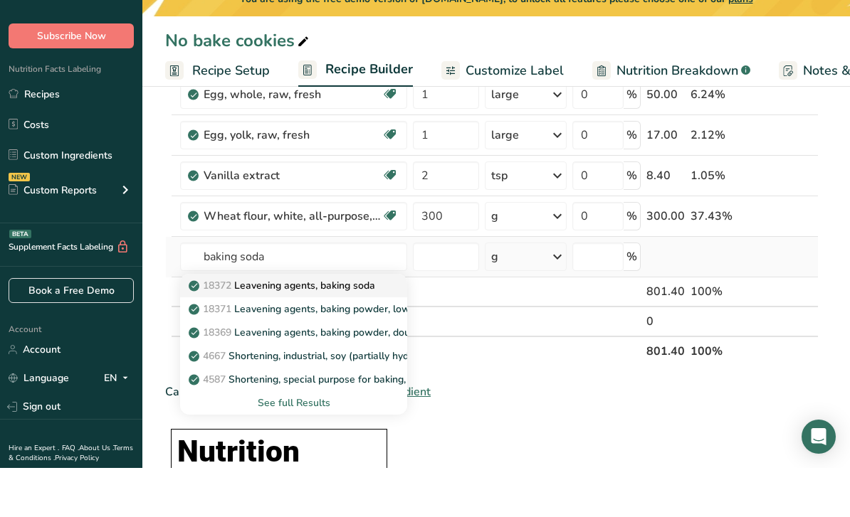
click at [336, 327] on p "18372 Leavening agents, baking soda" at bounding box center [283, 334] width 184 height 15
type input "Leavening agents, baking soda"
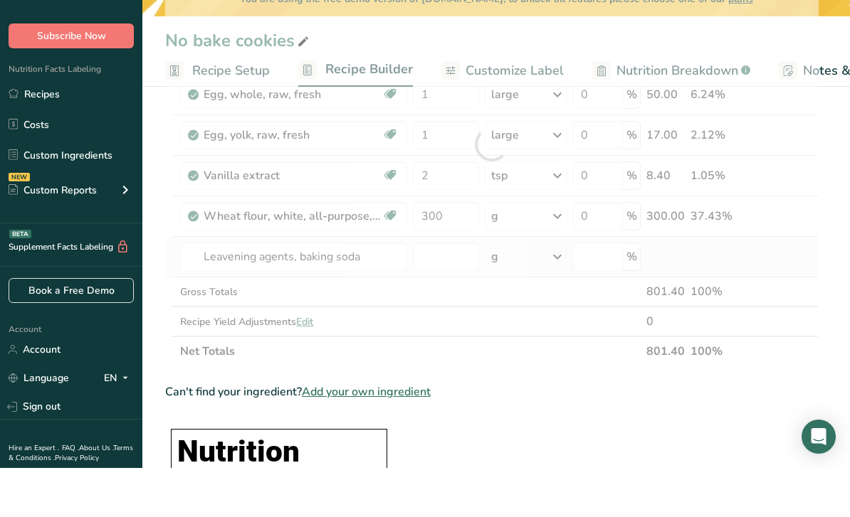
scroll to position [297, 0]
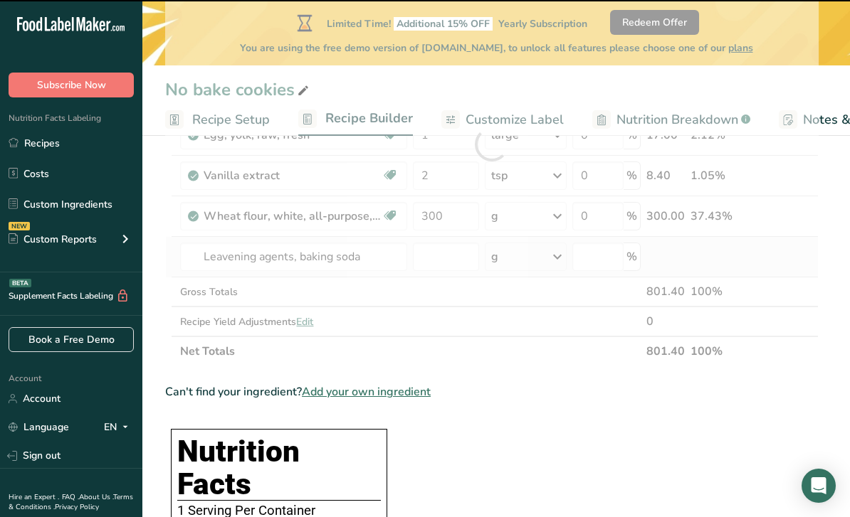
type input "0"
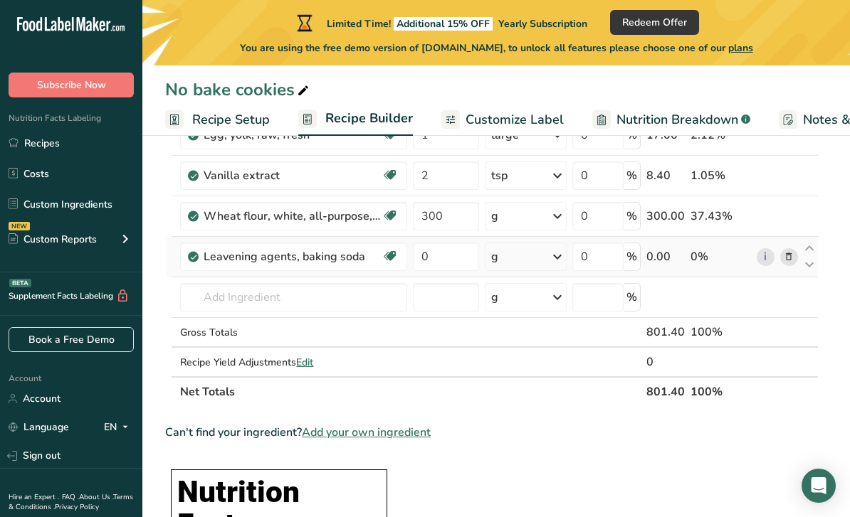
click at [557, 253] on icon at bounding box center [557, 257] width 17 height 26
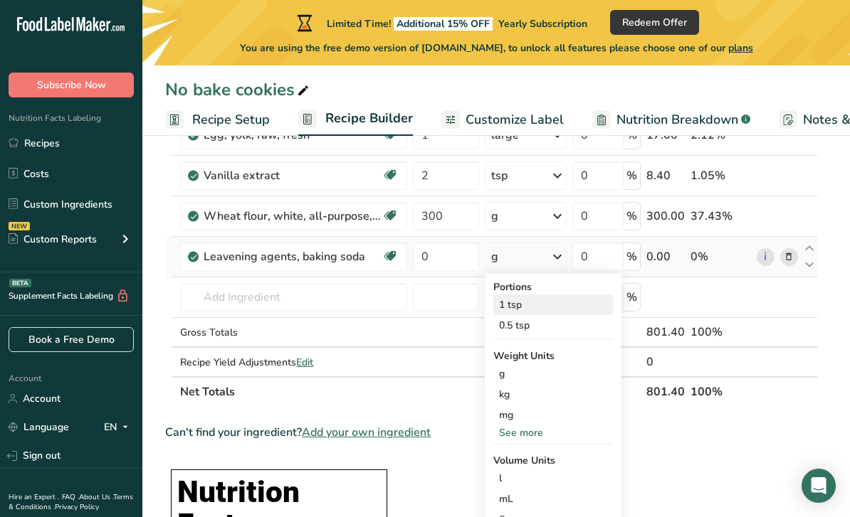
click at [522, 301] on div "1 tsp" at bounding box center [553, 305] width 120 height 21
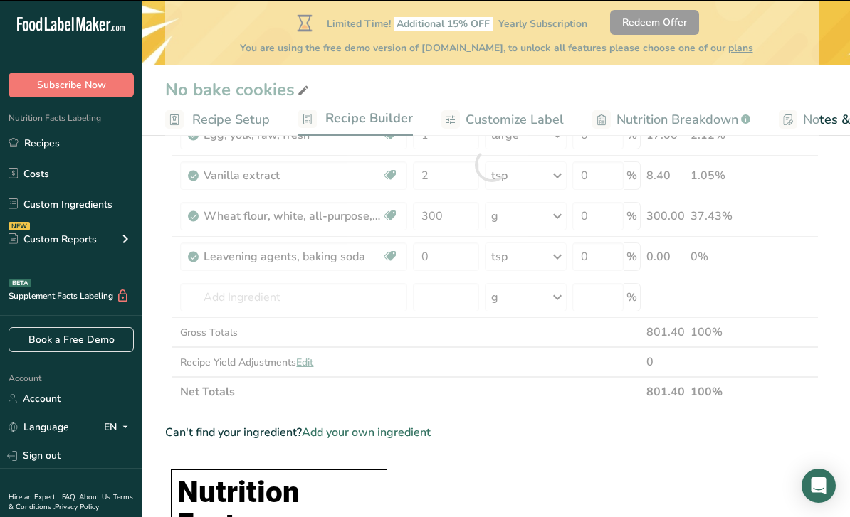
click at [449, 255] on div at bounding box center [491, 164] width 653 height 485
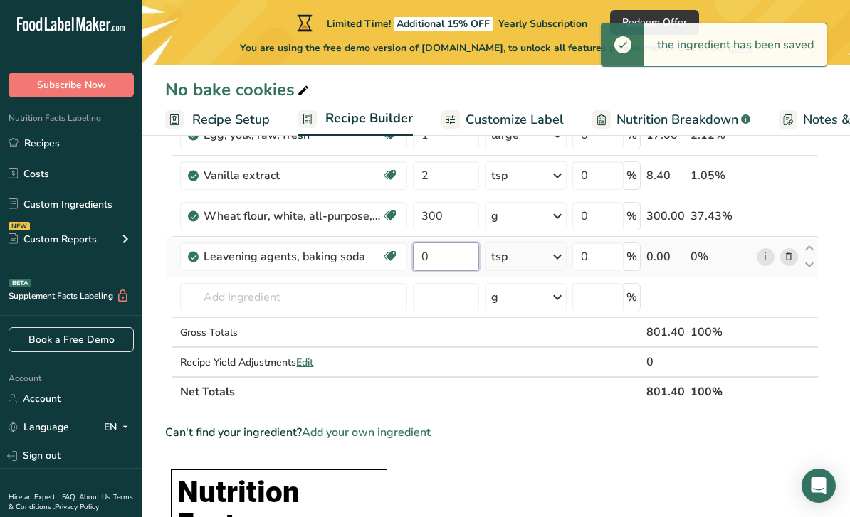
click at [448, 254] on input "0" at bounding box center [445, 257] width 65 height 28
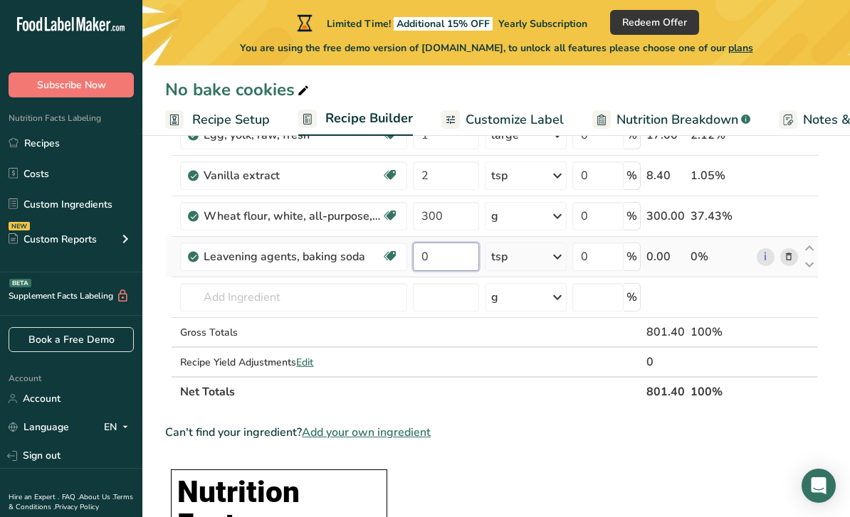
type input "1"
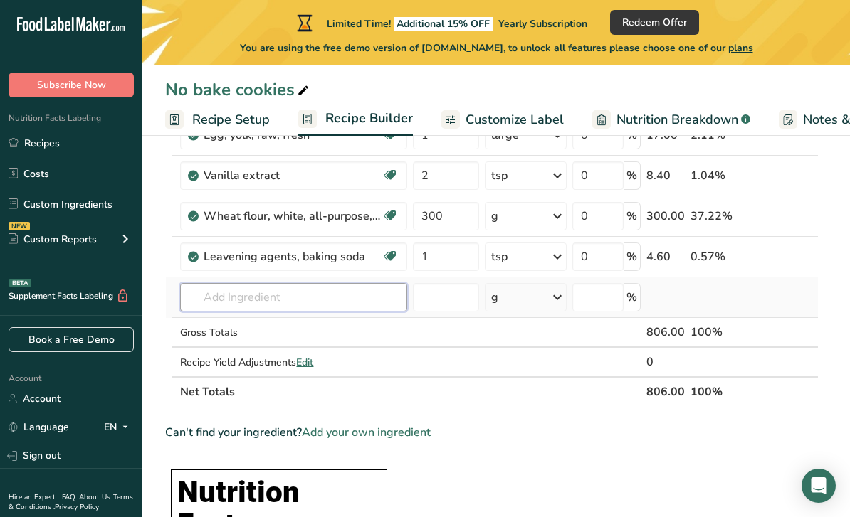
click at [326, 292] on div "Ingredient * Amount * Unit * Waste * .a-a{fill:#347362;}.b-a{fill:#fff;} Grams …" at bounding box center [491, 164] width 653 height 485
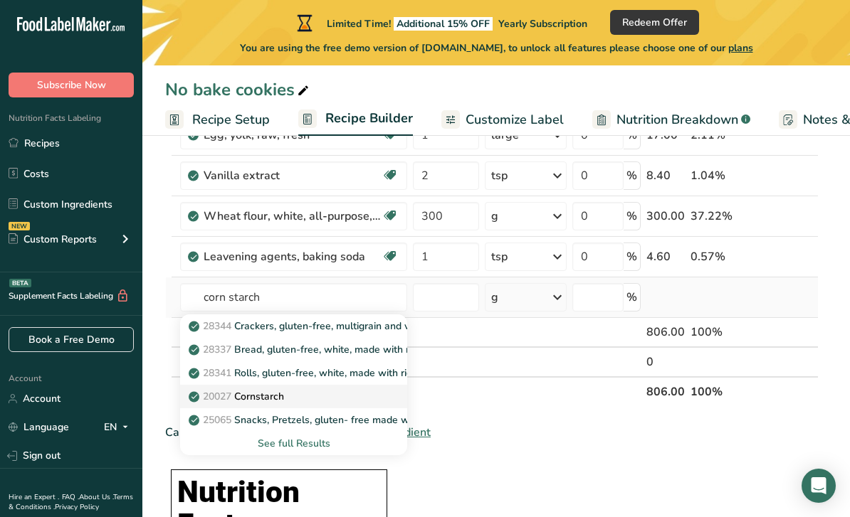
click at [276, 392] on p "20027 [GEOGRAPHIC_DATA]" at bounding box center [237, 396] width 93 height 15
type input "Cornstarch"
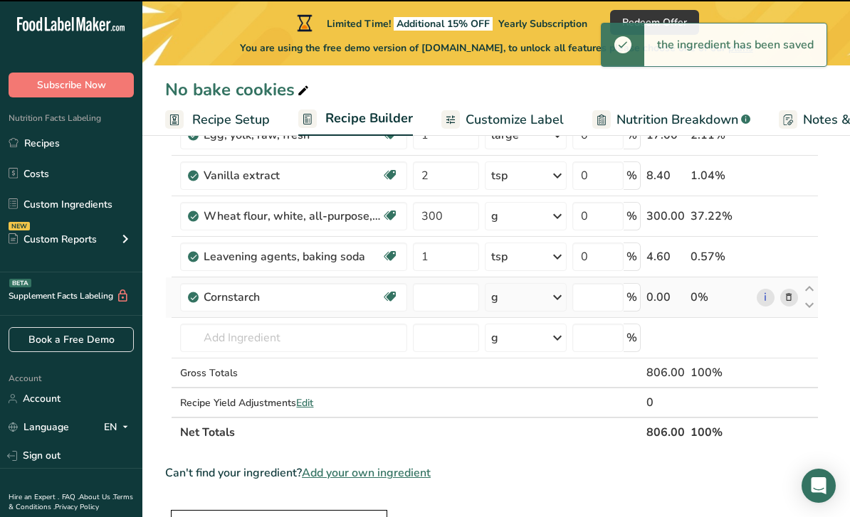
type input "0"
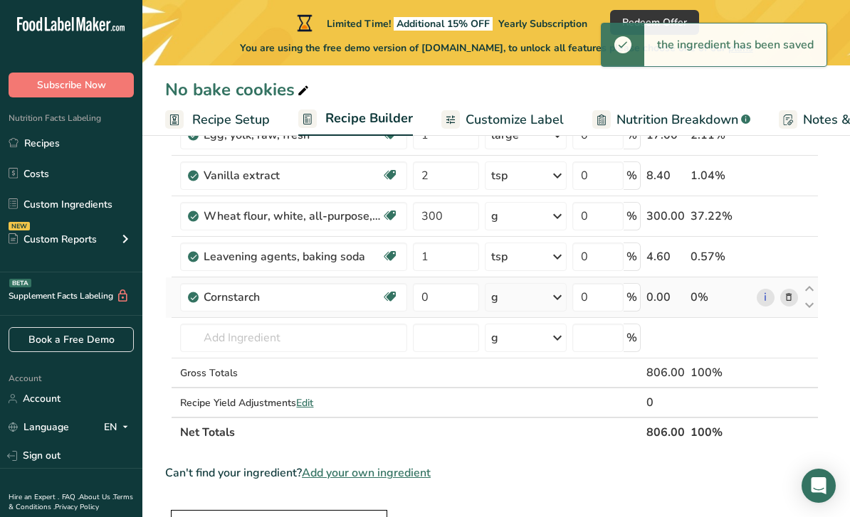
click at [555, 292] on icon at bounding box center [557, 298] width 17 height 26
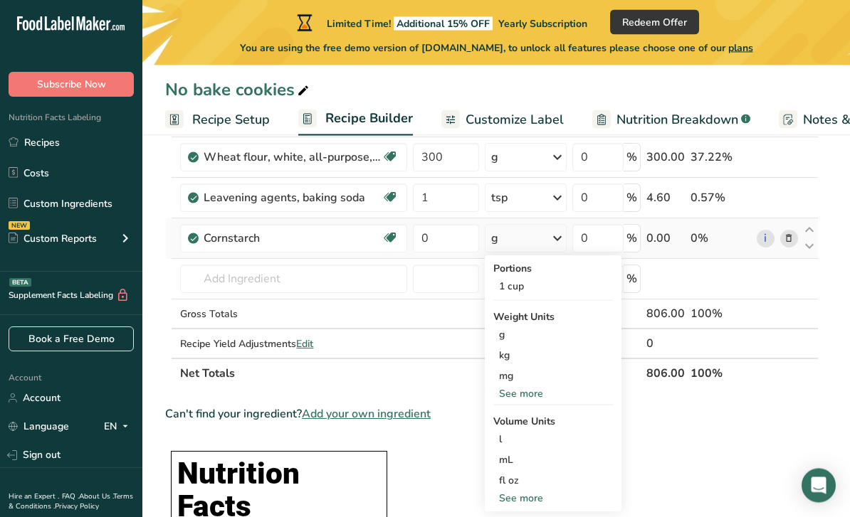
scroll to position [298, 0]
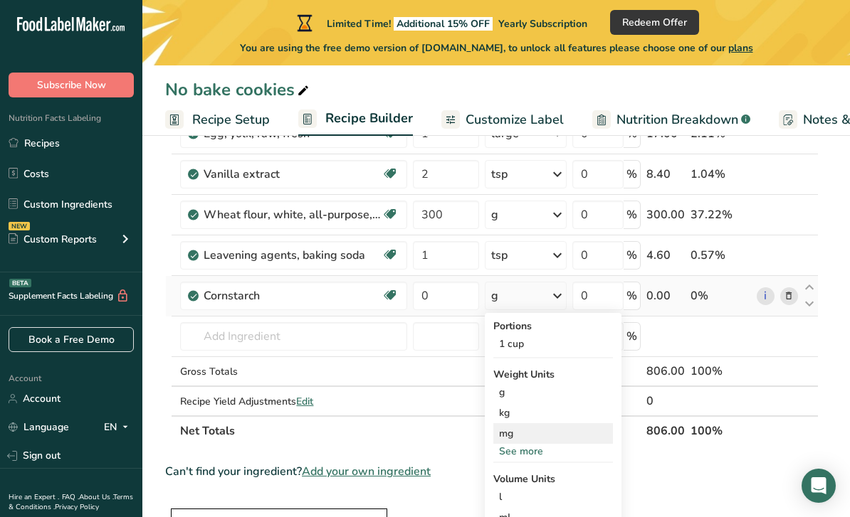
click at [536, 443] on div "mg" at bounding box center [553, 433] width 120 height 21
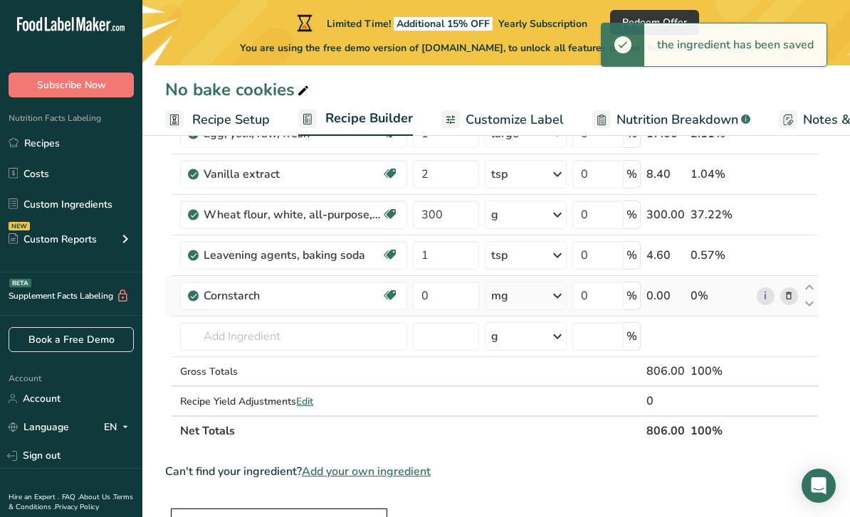
click at [558, 297] on icon at bounding box center [557, 296] width 17 height 26
click at [543, 450] on div "See more" at bounding box center [553, 451] width 120 height 15
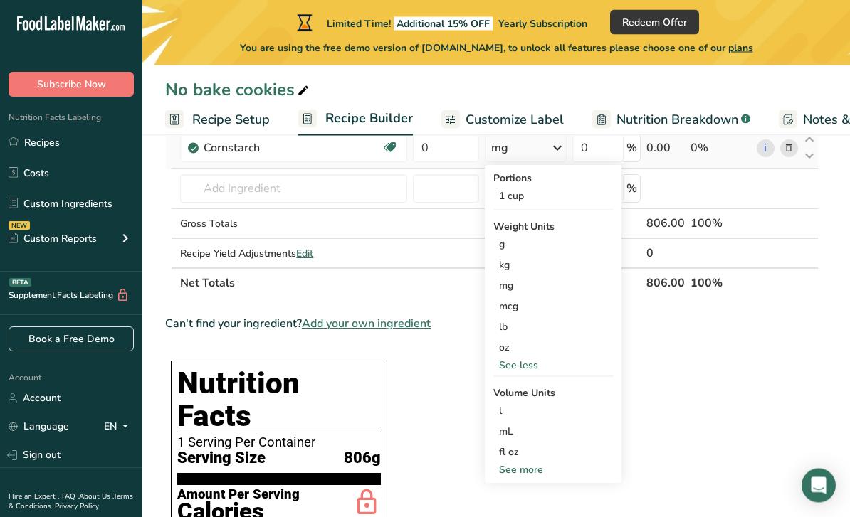
scroll to position [446, 0]
click at [538, 473] on div "See more" at bounding box center [553, 470] width 120 height 15
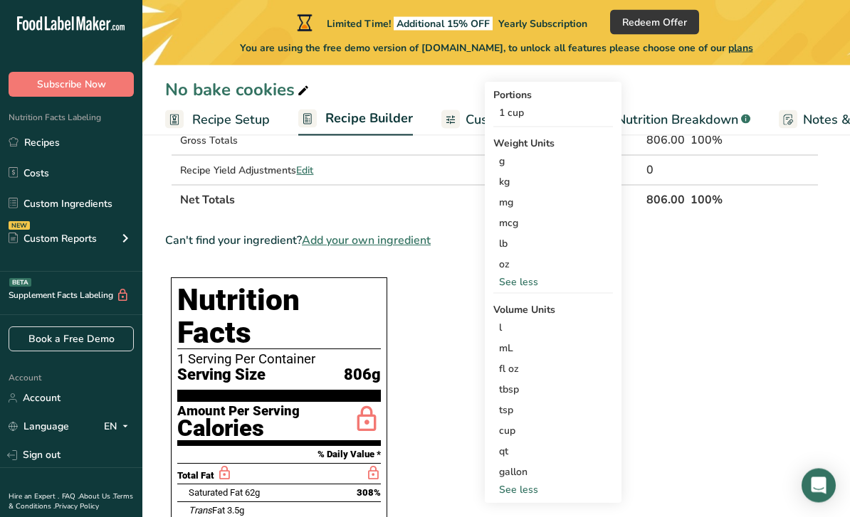
scroll to position [529, 0]
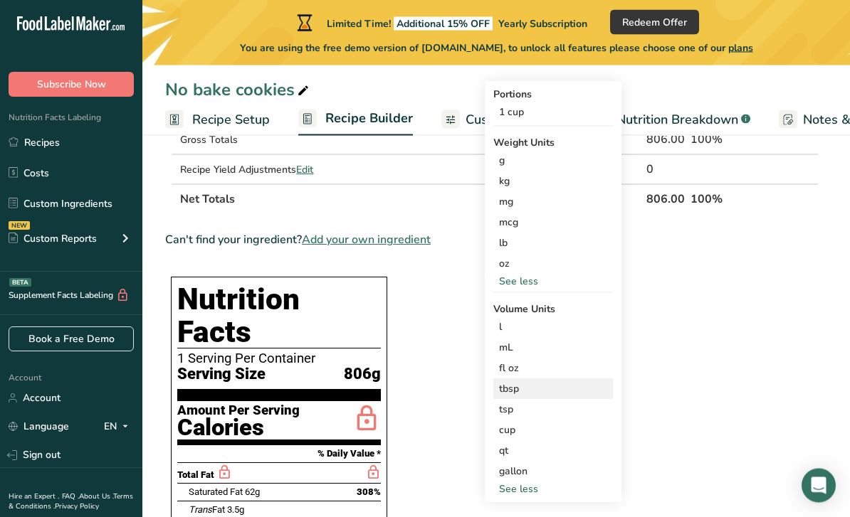
click at [533, 389] on div "tbsp" at bounding box center [553, 389] width 108 height 15
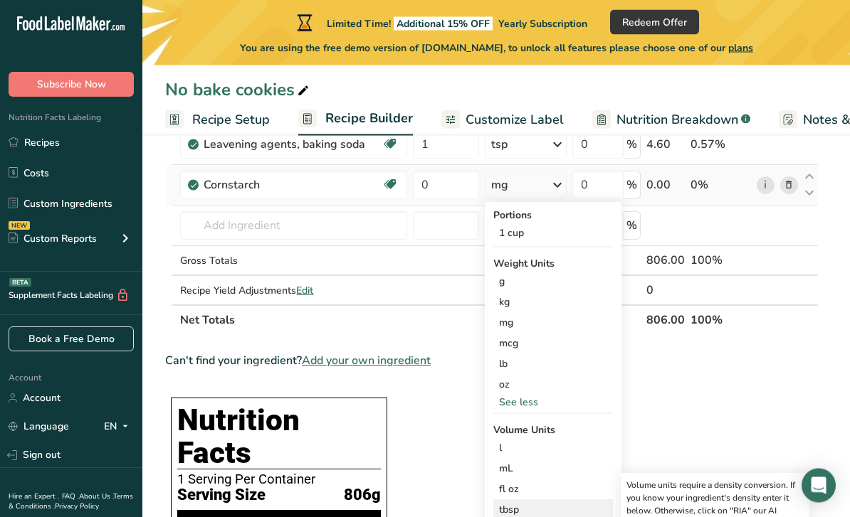
scroll to position [391, 0]
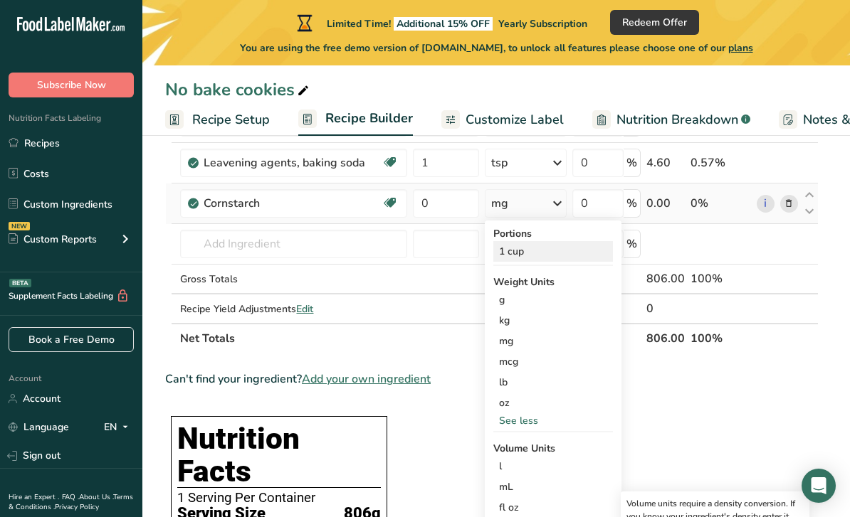
click at [515, 243] on div "1 cup" at bounding box center [553, 251] width 120 height 21
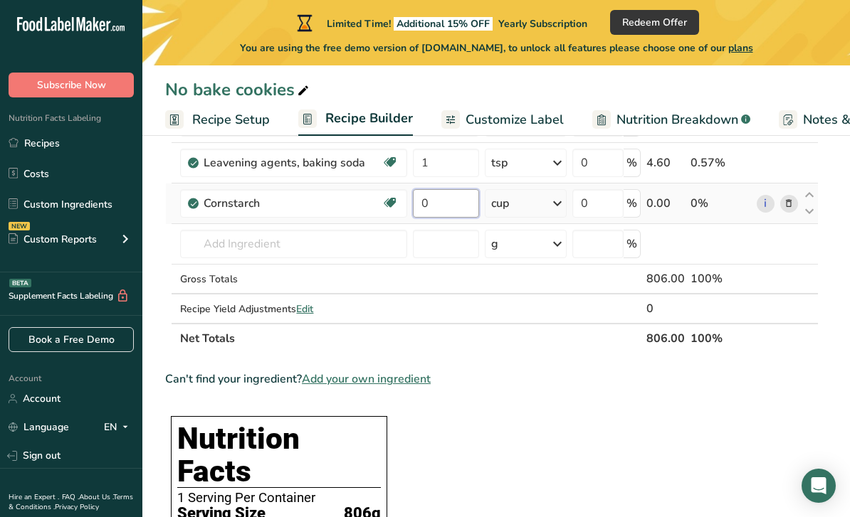
click at [468, 201] on input "0" at bounding box center [445, 203] width 65 height 28
type input "1"
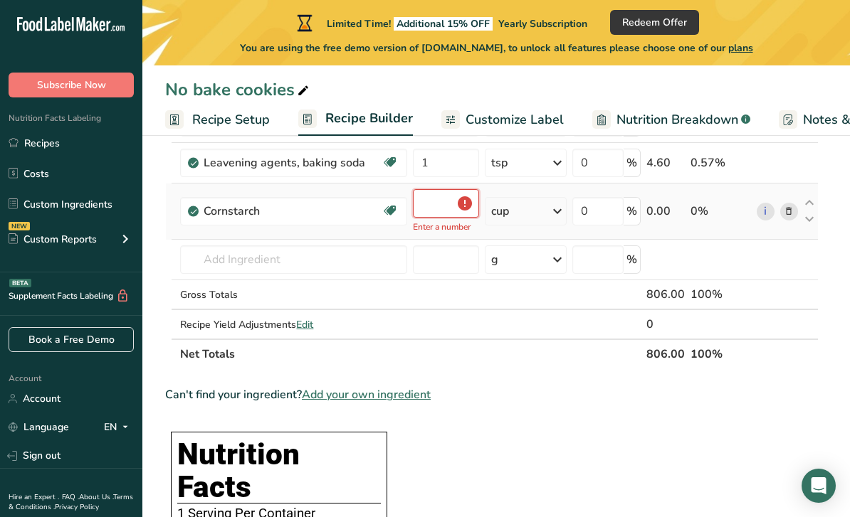
type input "1"
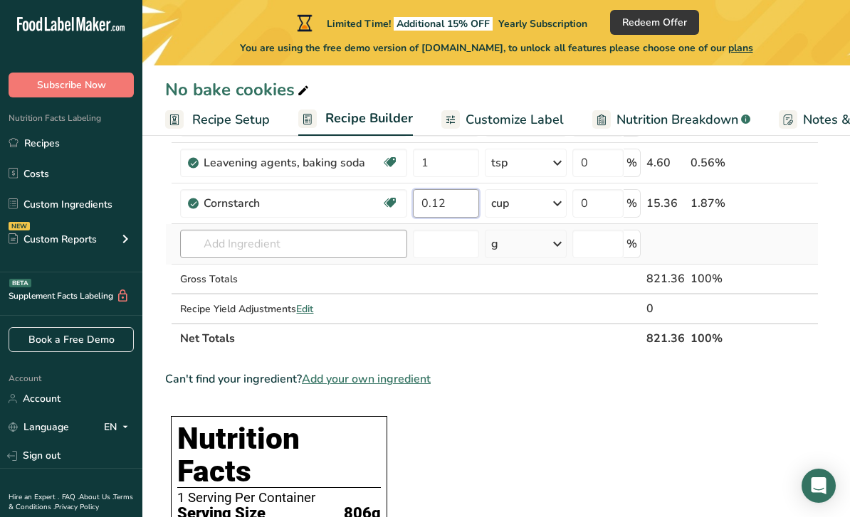
type input "0.12"
click at [305, 241] on div "Ingredient * Amount * Unit * Waste * .a-a{fill:#347362;}.b-a{fill:#fff;} Grams …" at bounding box center [491, 90] width 653 height 525
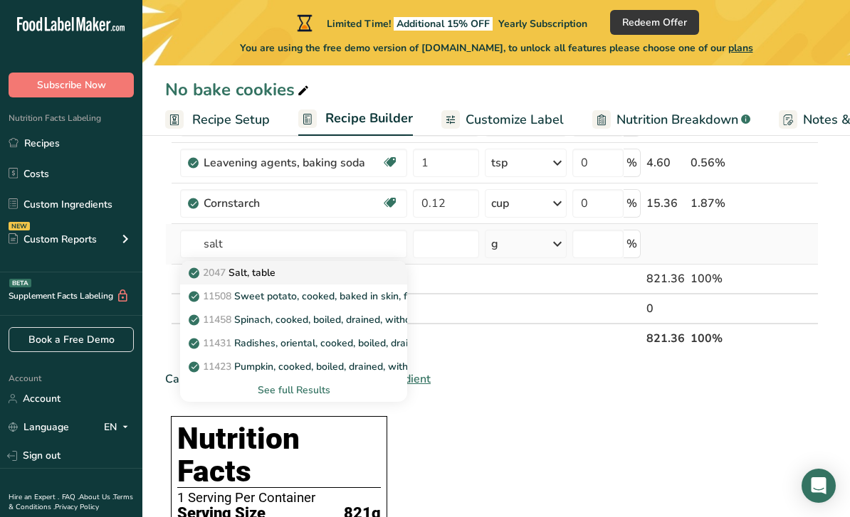
click at [270, 272] on p "2047 Salt, table" at bounding box center [233, 272] width 84 height 15
type input "Salt, table"
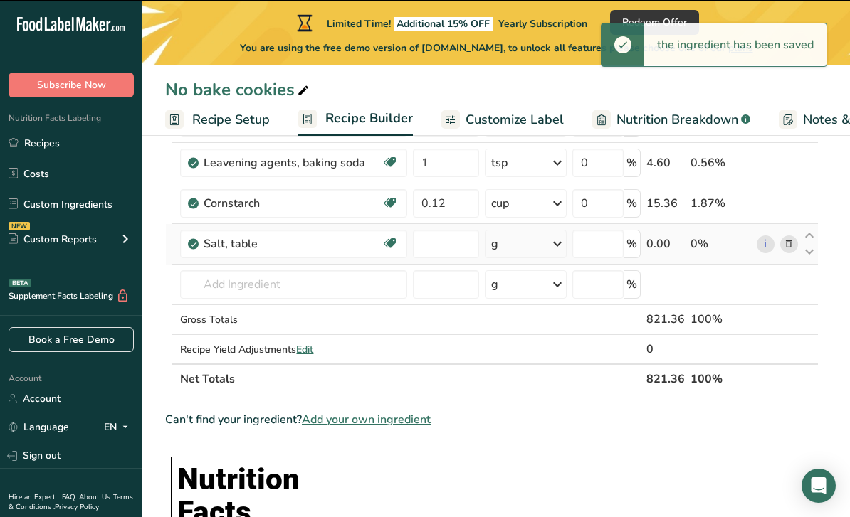
type input "0"
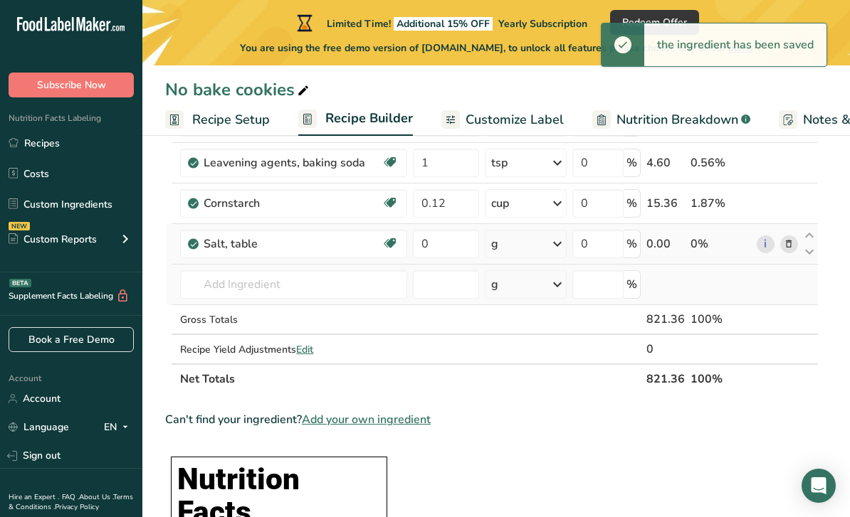
click at [566, 285] on icon at bounding box center [557, 285] width 17 height 26
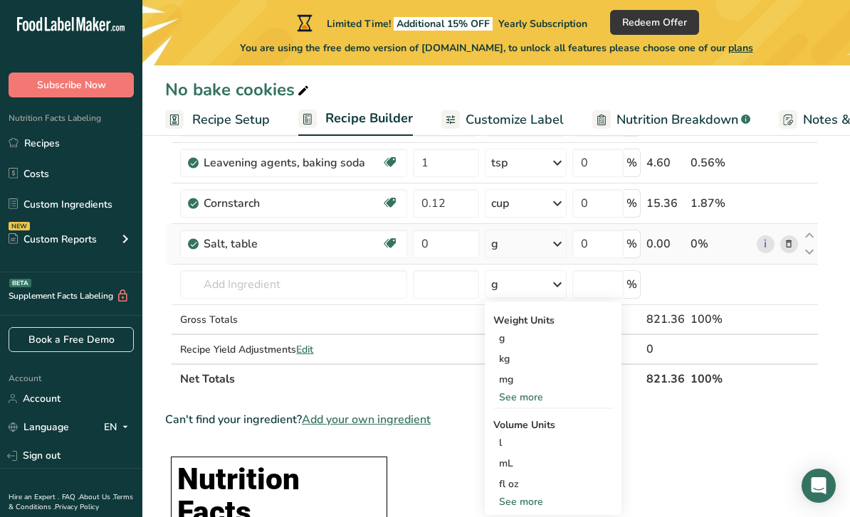
click at [555, 243] on icon at bounding box center [557, 244] width 17 height 26
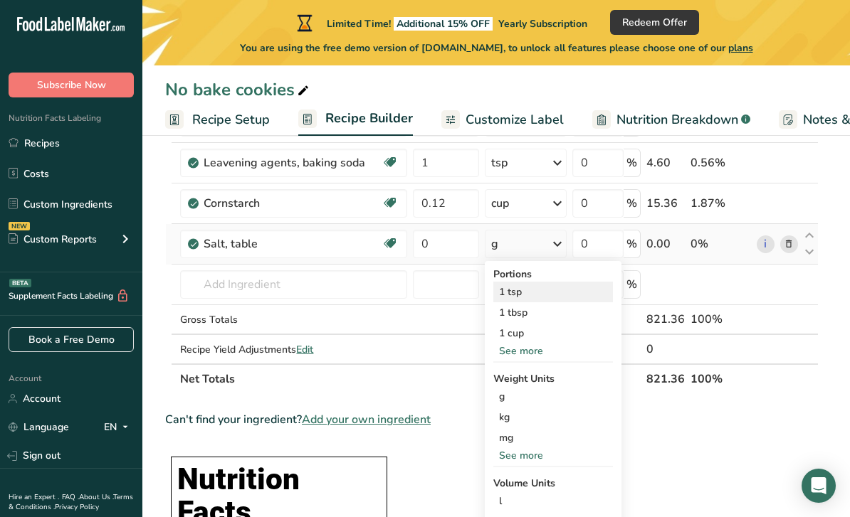
click at [521, 295] on div "1 tsp" at bounding box center [553, 292] width 120 height 21
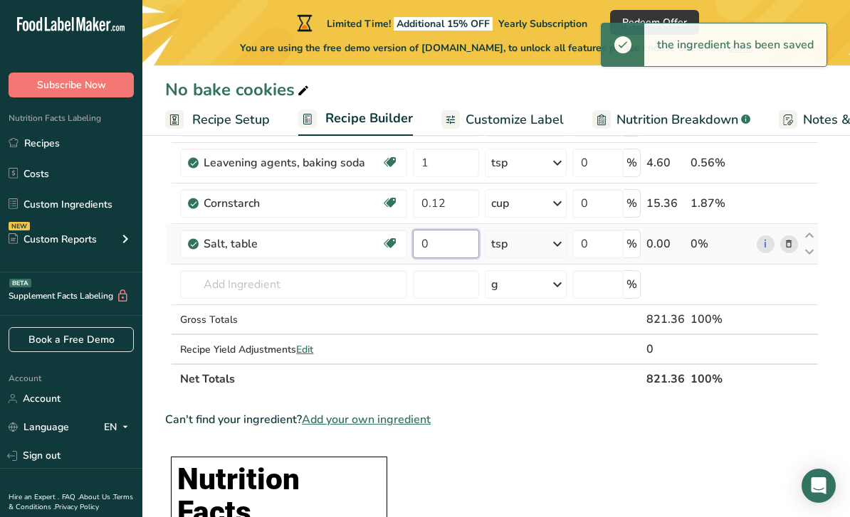
click at [427, 244] on input "0" at bounding box center [445, 244] width 65 height 28
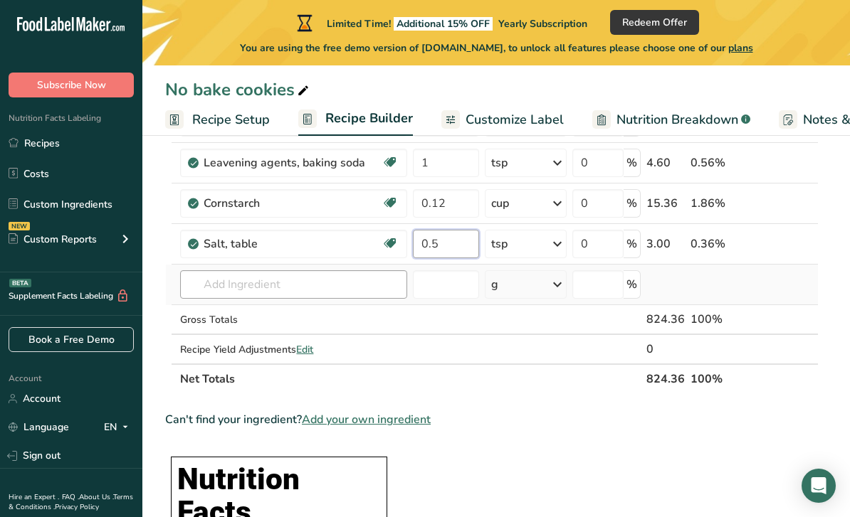
type input "0.5"
click at [320, 286] on div "Ingredient * Amount * Unit * Waste * .a-a{fill:#347362;}.b-a{fill:#fff;} Grams …" at bounding box center [491, 111] width 653 height 566
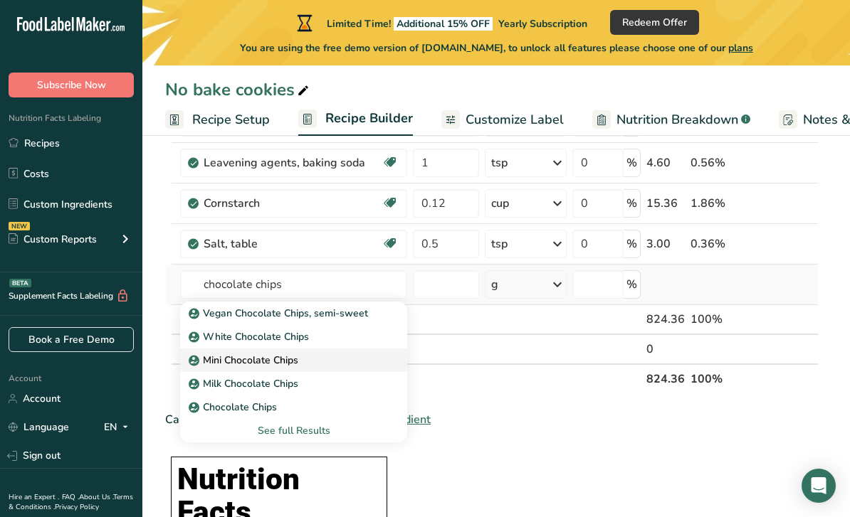
click at [288, 361] on p "Mini Chocolate Chips" at bounding box center [244, 360] width 107 height 15
type input "Mini Chocolate Chips"
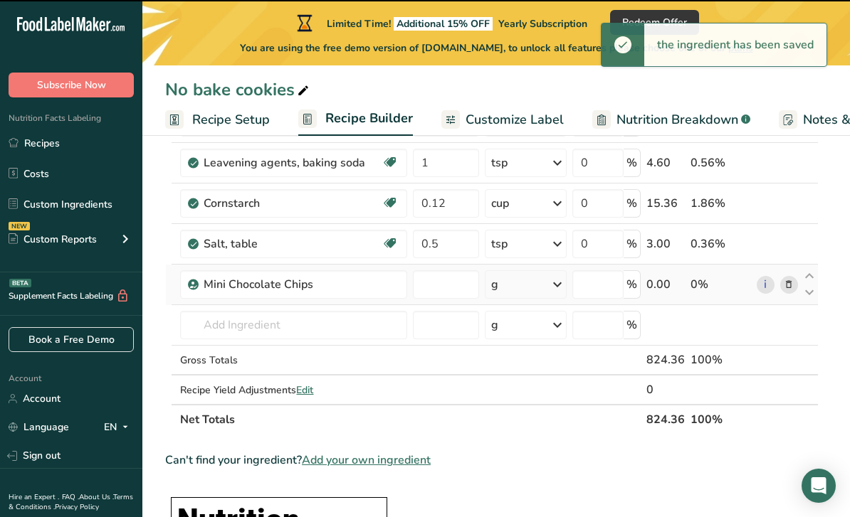
type input "0"
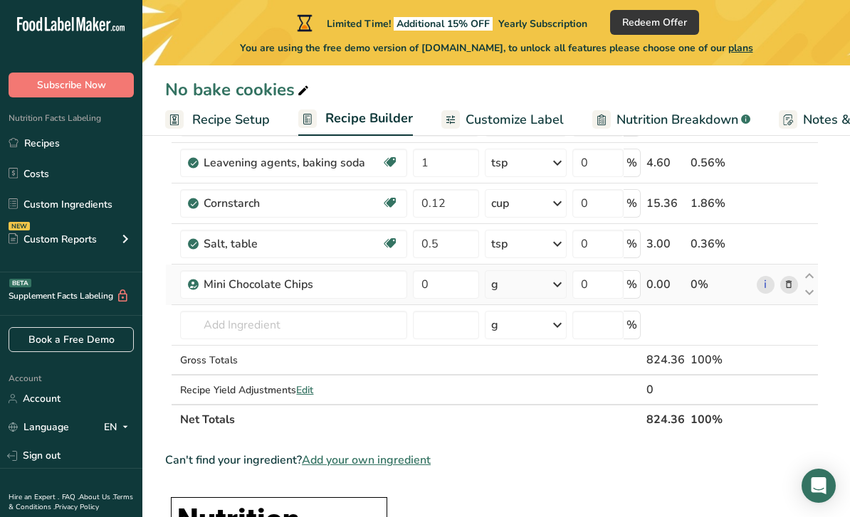
click at [559, 285] on icon at bounding box center [557, 285] width 17 height 26
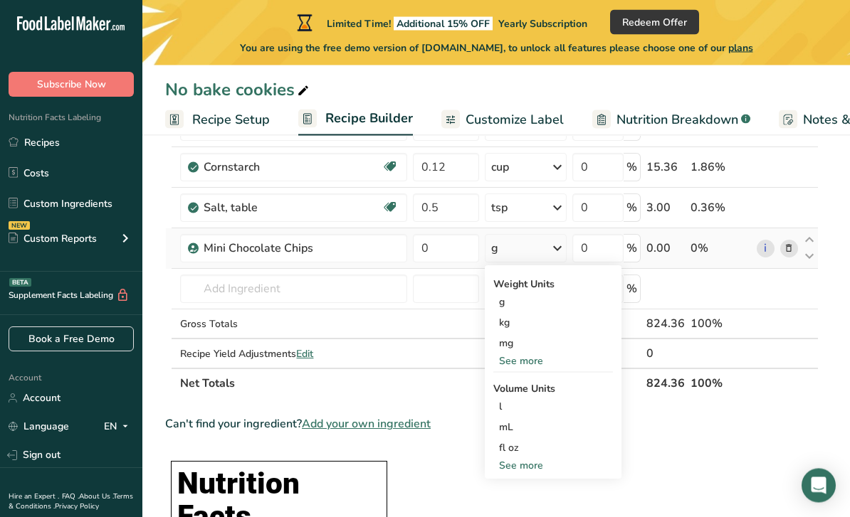
click at [531, 358] on div "See more" at bounding box center [553, 361] width 120 height 15
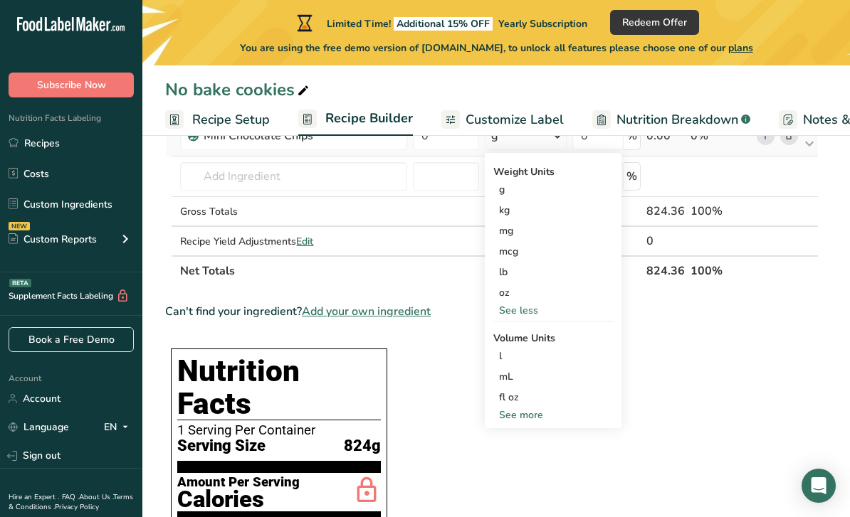
scroll to position [540, 0]
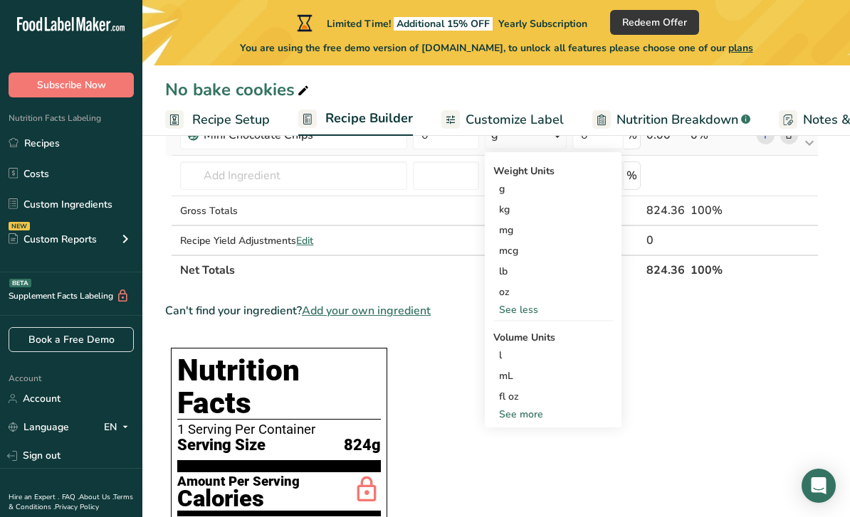
click at [529, 413] on div "See more" at bounding box center [553, 414] width 120 height 15
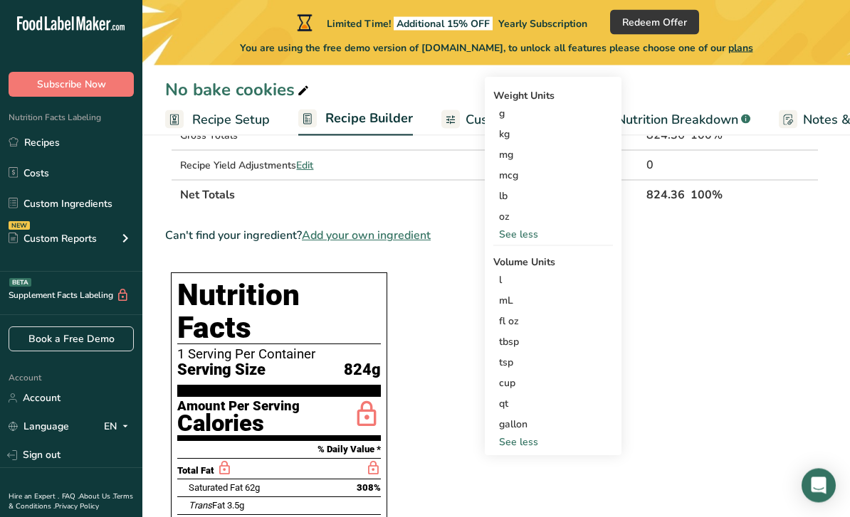
scroll to position [616, 0]
click at [534, 385] on div "cup" at bounding box center [553, 383] width 108 height 15
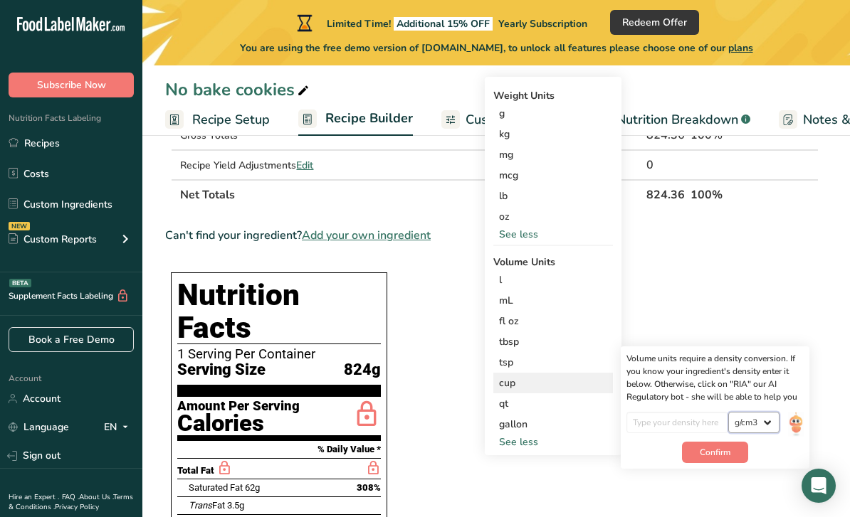
click at [760, 423] on select "lb/ft3 g/cm3" at bounding box center [753, 422] width 51 height 21
select select "23"
click at [693, 287] on section "Ingredient * Amount * Unit * Waste * .a-a{fill:#347362;}.b-a{fill:#fff;} Grams …" at bounding box center [491, 431] width 653 height 1655
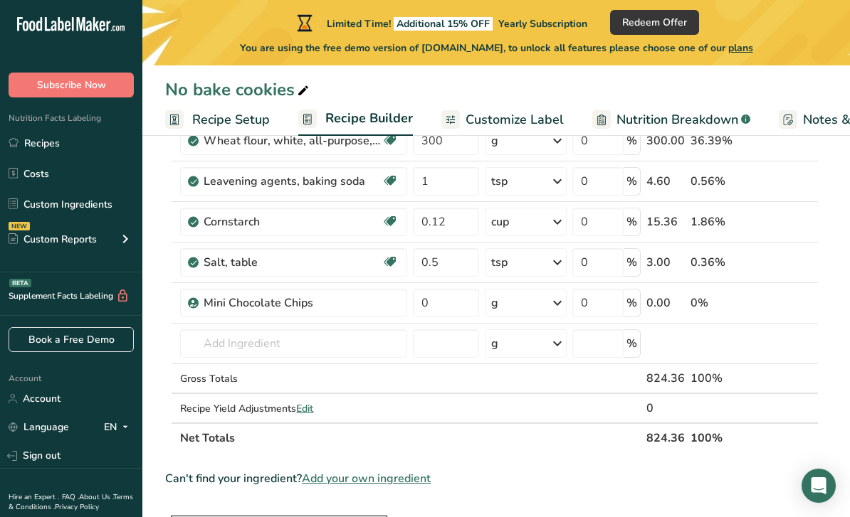
scroll to position [369, 0]
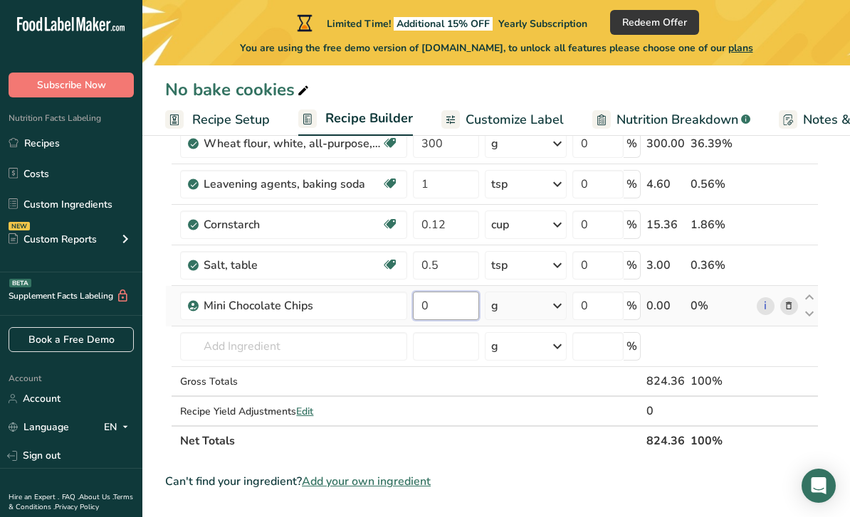
click at [444, 310] on input "0" at bounding box center [445, 306] width 65 height 28
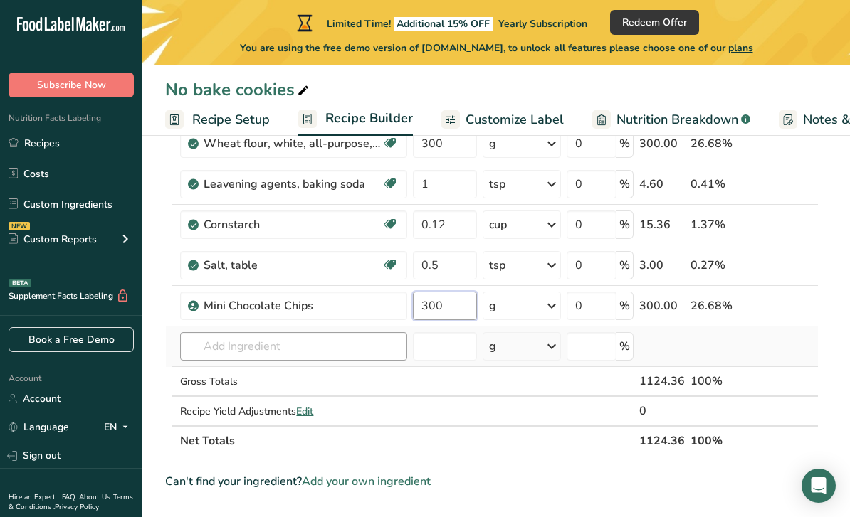
type input "300"
click at [305, 358] on div "Ingredient * Amount * Unit * Waste * .a-a{fill:#347362;}.b-a{fill:#fff;} Grams …" at bounding box center [491, 153] width 653 height 606
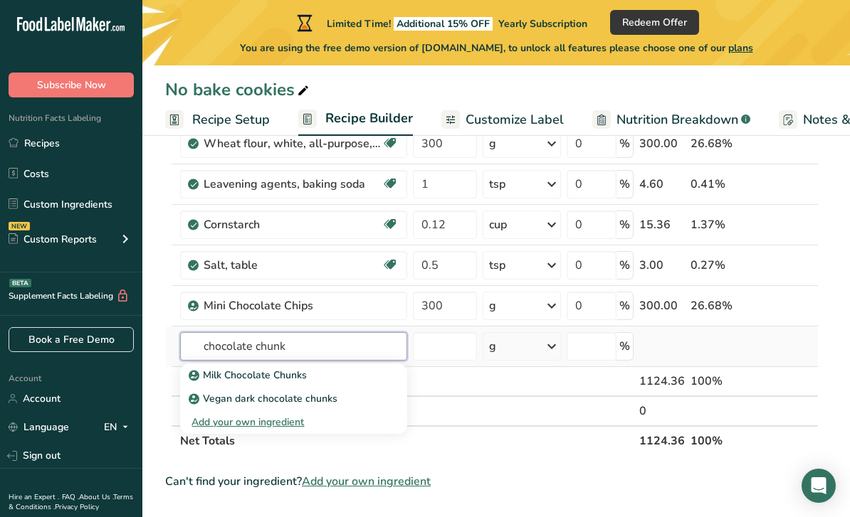
type input "chocolate chunk"
click at [285, 425] on div "Add your own ingredient" at bounding box center [293, 422] width 204 height 15
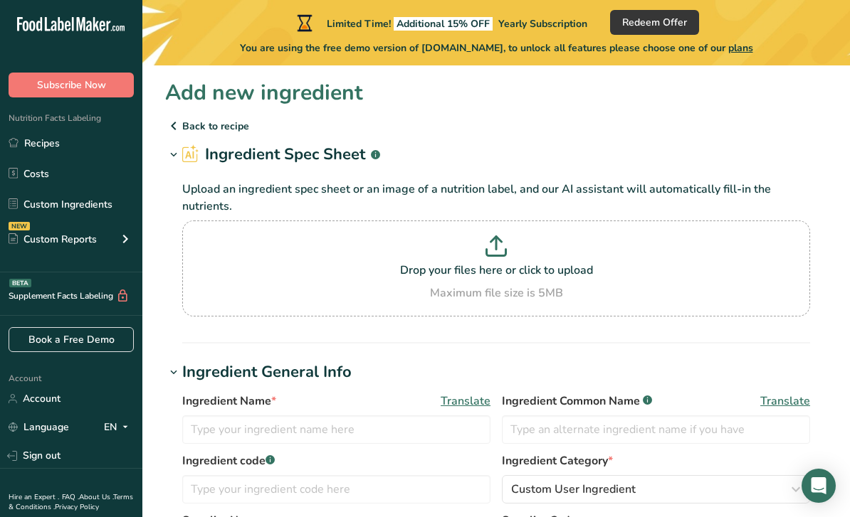
click at [201, 122] on p "Back to recipe" at bounding box center [496, 125] width 662 height 17
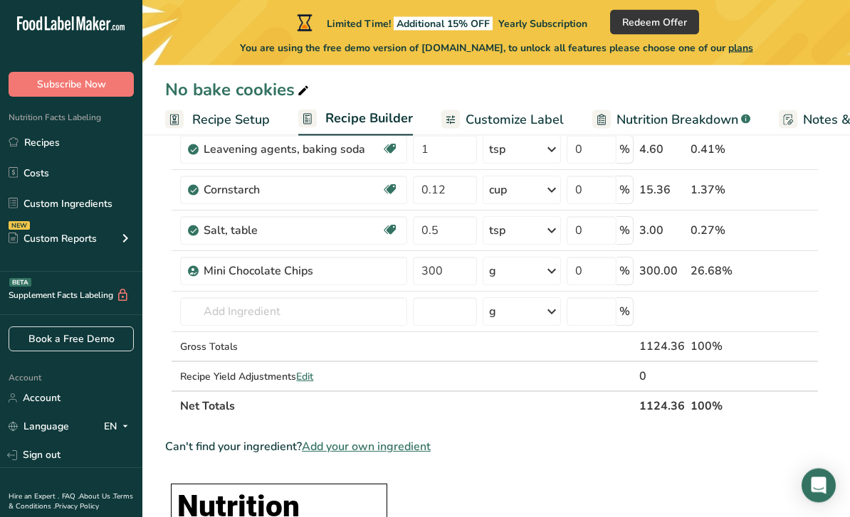
scroll to position [404, 0]
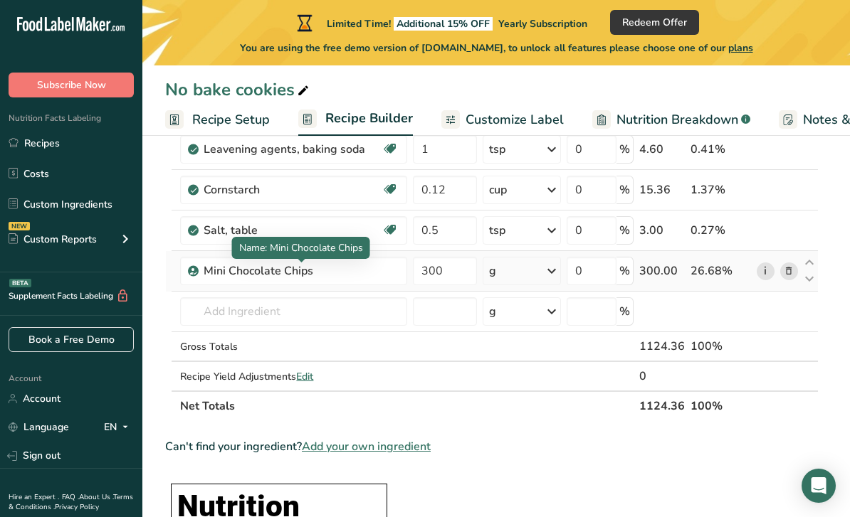
click at [773, 271] on link "i" at bounding box center [766, 272] width 18 height 18
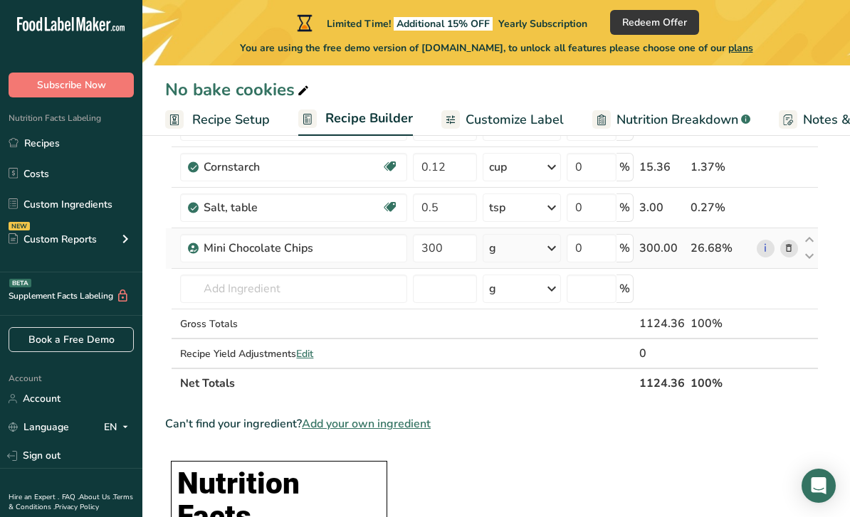
click at [790, 249] on icon at bounding box center [789, 248] width 10 height 15
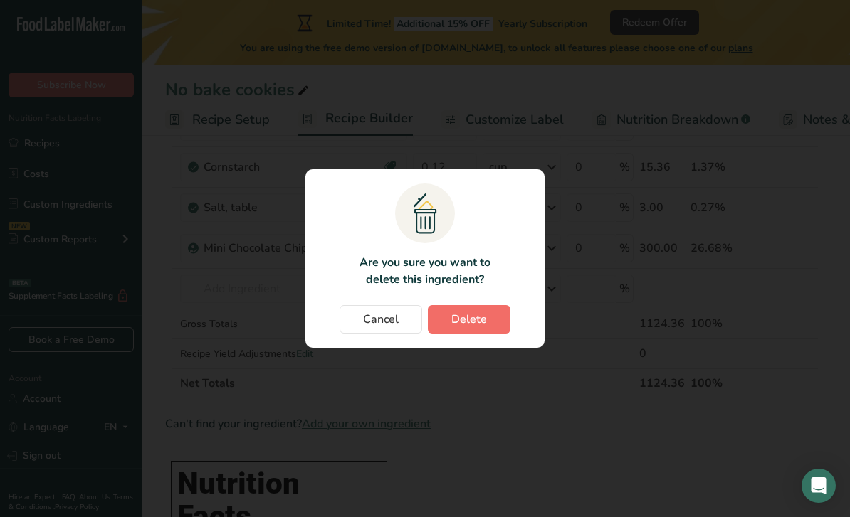
click at [463, 329] on button "Delete" at bounding box center [469, 319] width 83 height 28
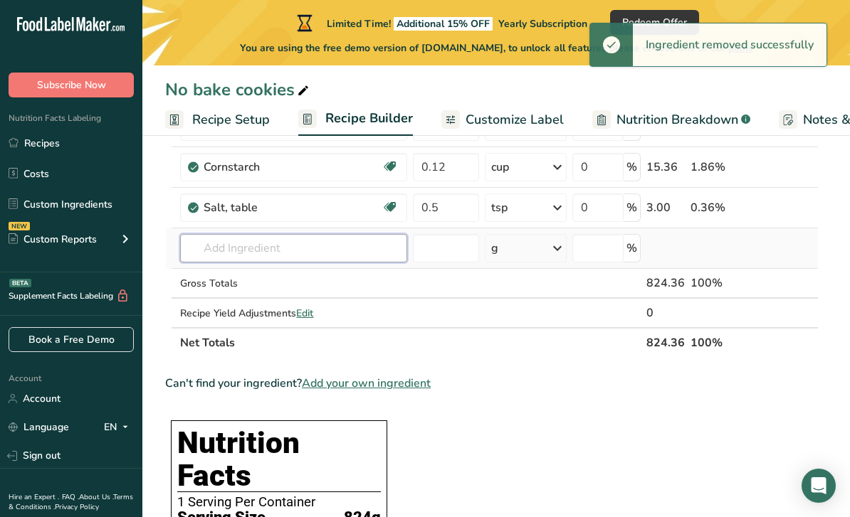
click at [323, 244] on input "text" at bounding box center [293, 248] width 227 height 28
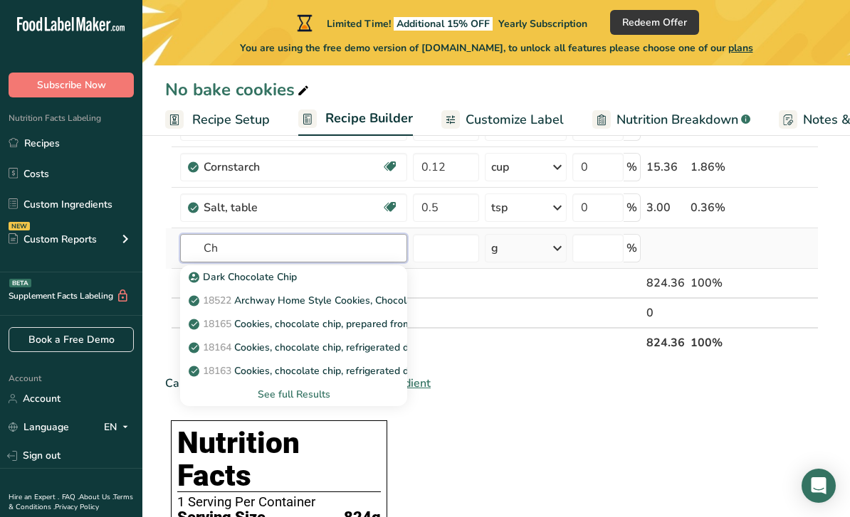
type input "C"
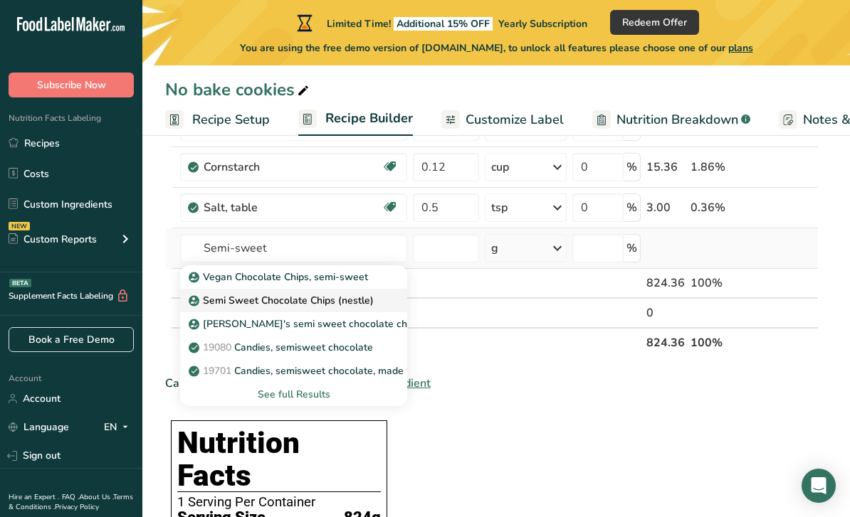
click at [381, 301] on link "Semi Sweet Chocolate Chips (nestle)" at bounding box center [293, 300] width 227 height 23
type input "Semi Sweet Chocolate Chips (nestle)"
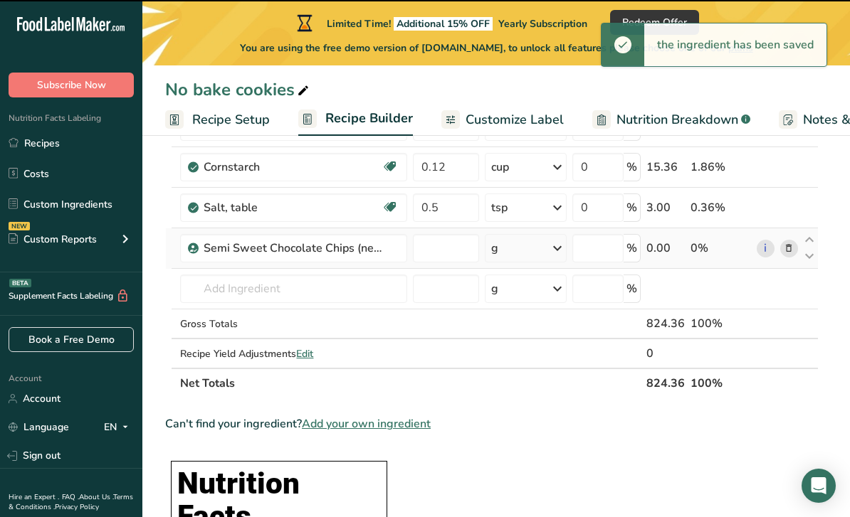
type input "0"
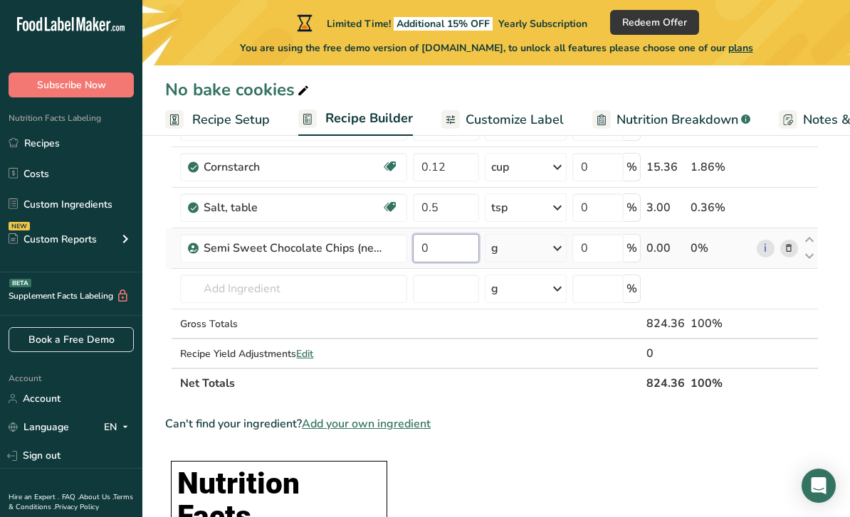
click at [442, 250] on input "0" at bounding box center [445, 248] width 65 height 28
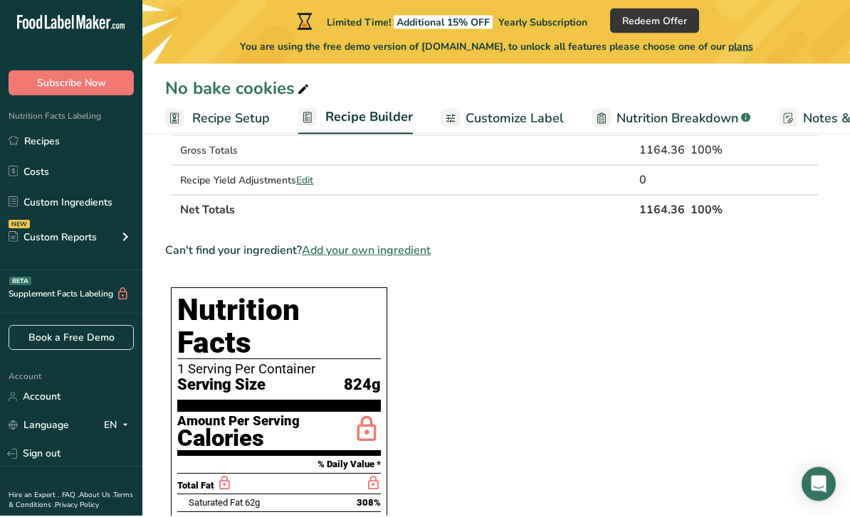
type input "340"
click at [548, 315] on section "Ingredient * Amount * Unit * Waste * .a-a{fill:#347362;}.b-a{fill:#fff;} Grams …" at bounding box center [491, 442] width 653 height 1642
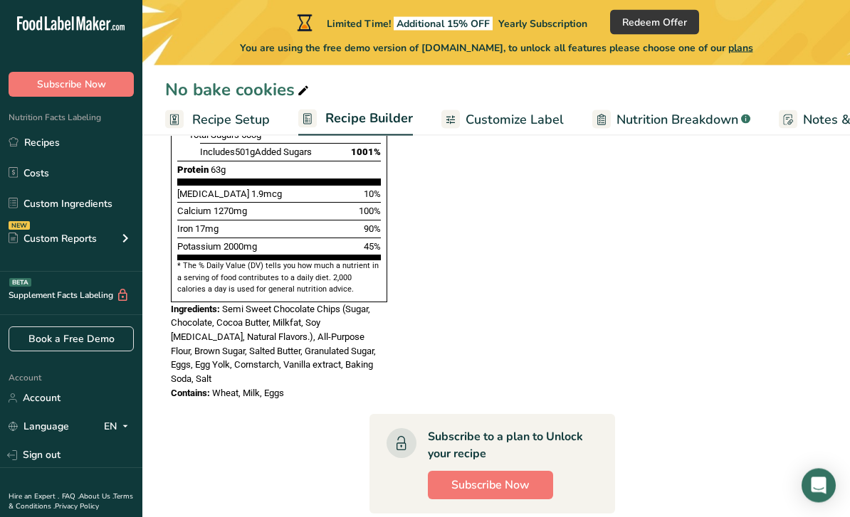
scroll to position [1078, 0]
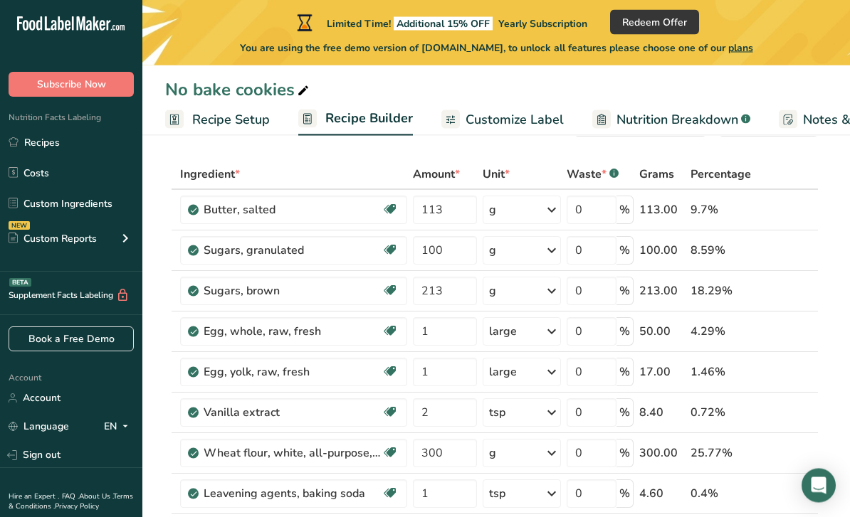
scroll to position [58, 0]
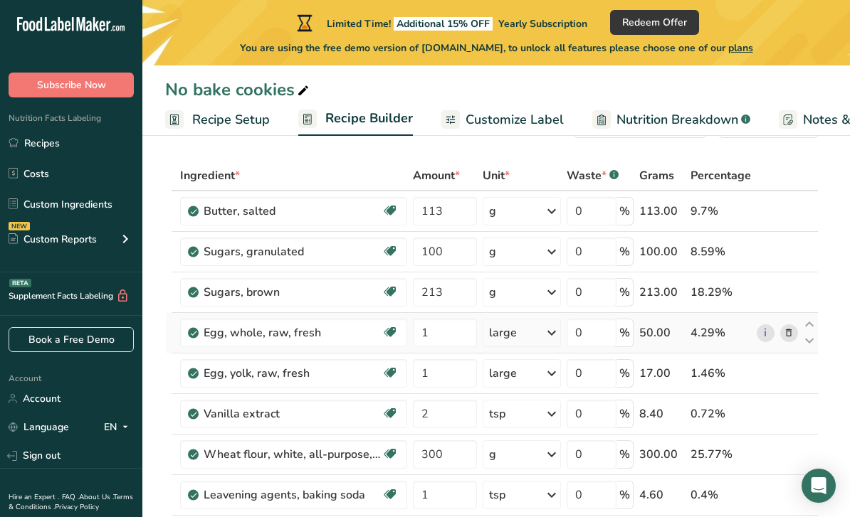
click at [792, 332] on icon at bounding box center [789, 333] width 10 height 15
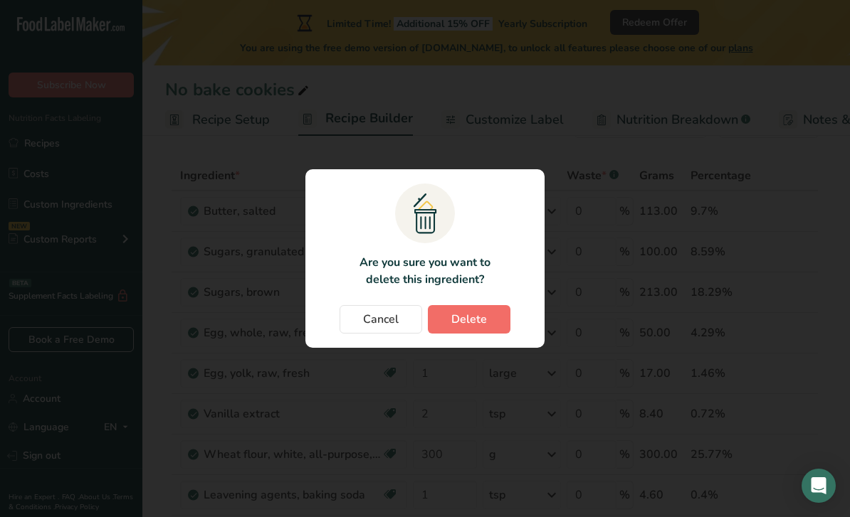
click at [485, 328] on span "Delete" at bounding box center [469, 319] width 36 height 17
type input "2"
type input "300"
type input "1"
type input "0.12"
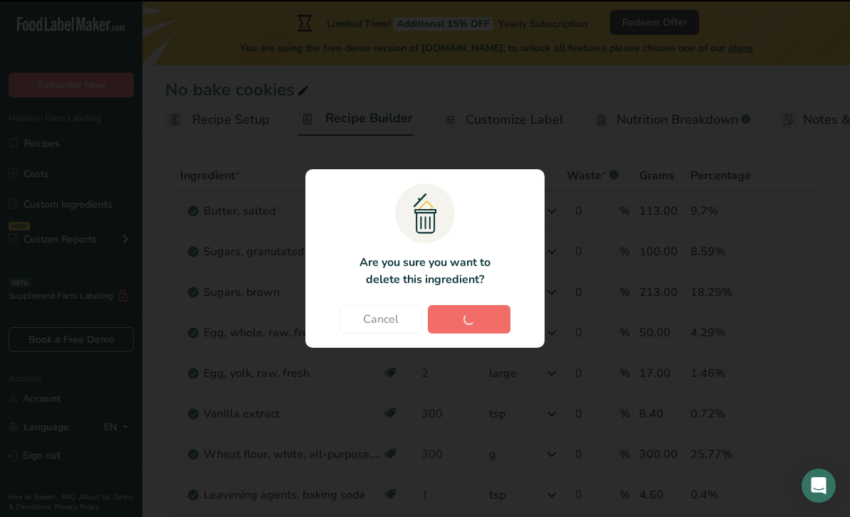
type input "0.5"
type input "340"
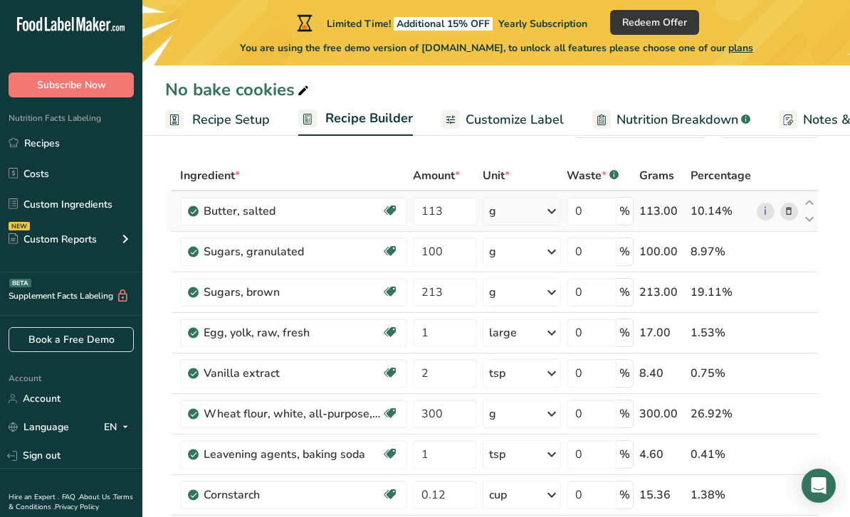
click at [789, 211] on icon at bounding box center [789, 211] width 10 height 15
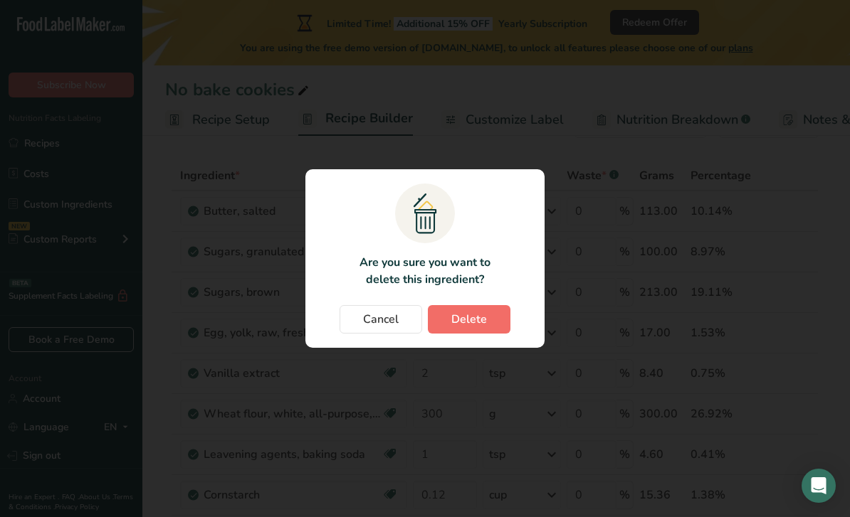
click at [494, 334] on button "Delete" at bounding box center [469, 319] width 83 height 28
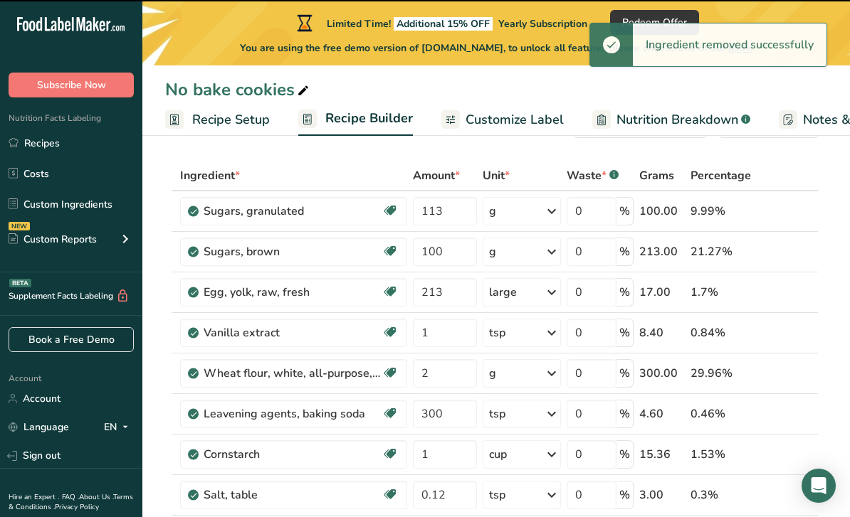
type input "100"
type input "213"
type input "1"
type input "2"
type input "300"
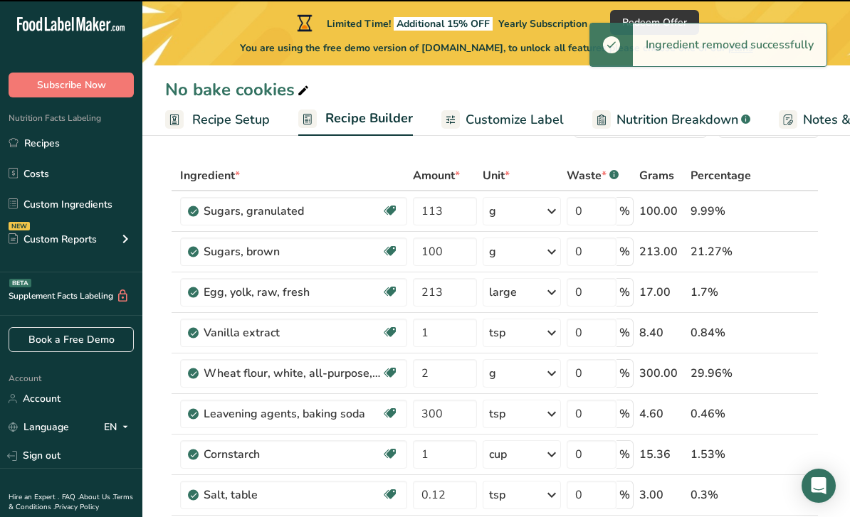
type input "1"
type input "0.12"
type input "0.5"
type input "340"
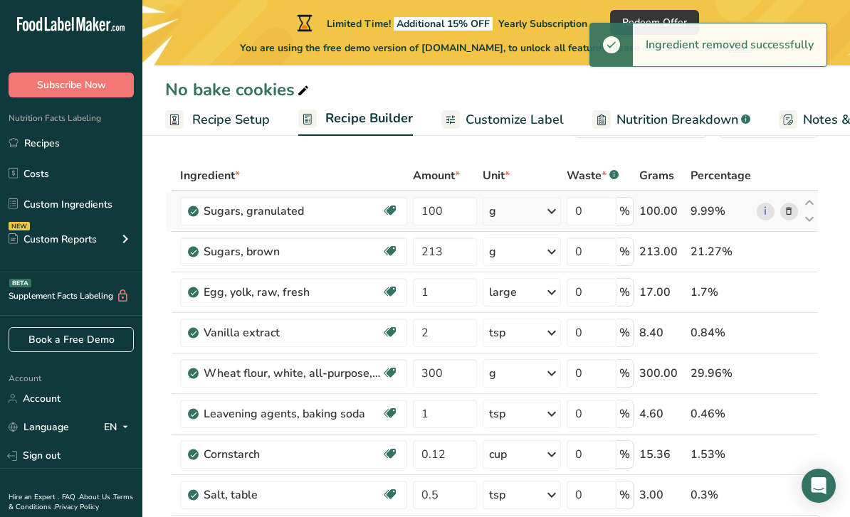
click at [787, 214] on icon at bounding box center [789, 211] width 10 height 15
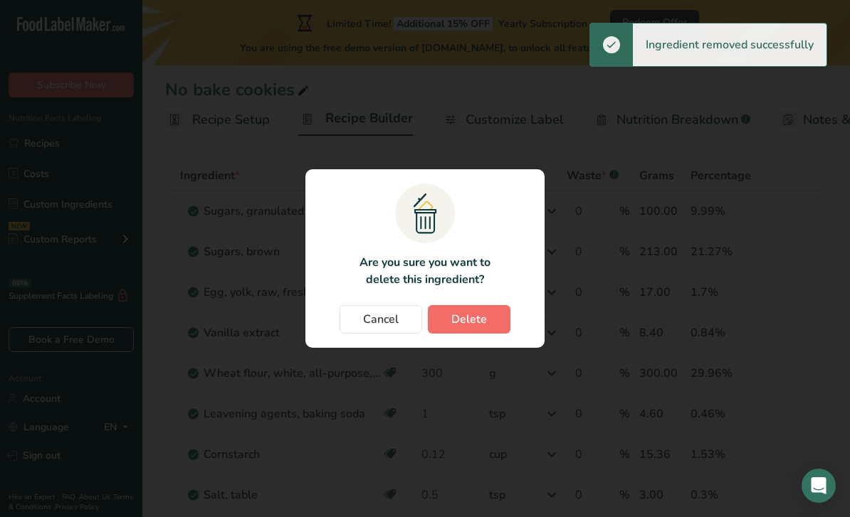
click at [490, 334] on button "Delete" at bounding box center [469, 319] width 83 height 28
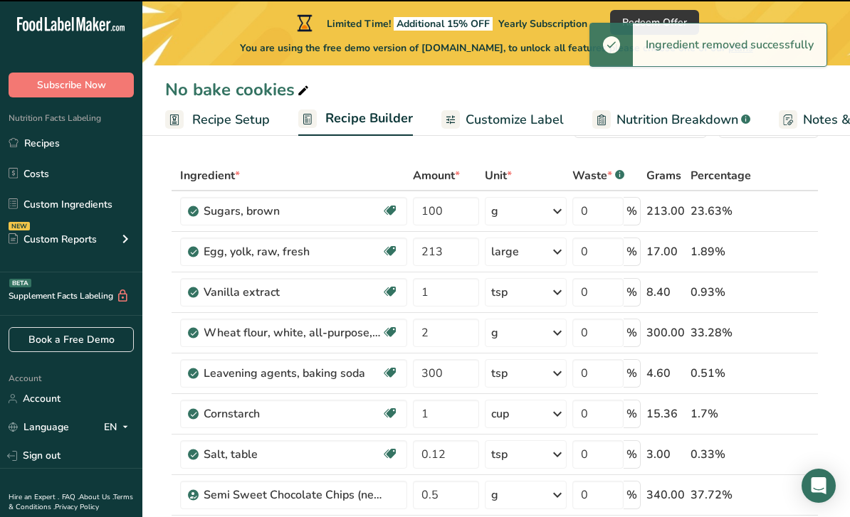
type input "213"
type input "1"
type input "2"
type input "300"
type input "1"
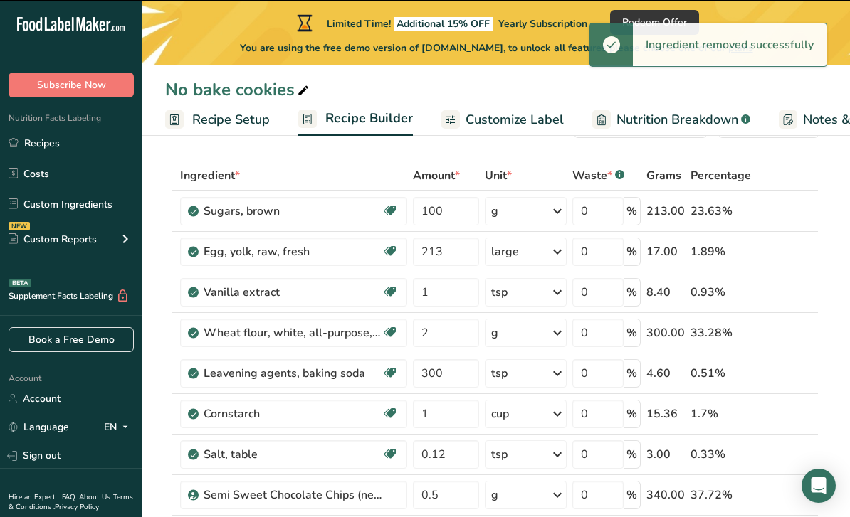
type input "0.12"
type input "0.5"
type input "340"
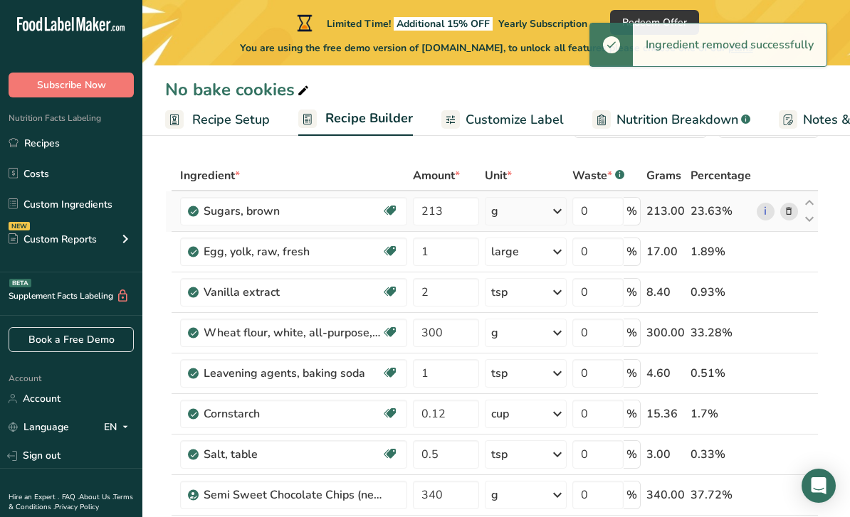
click at [785, 214] on icon at bounding box center [789, 211] width 10 height 15
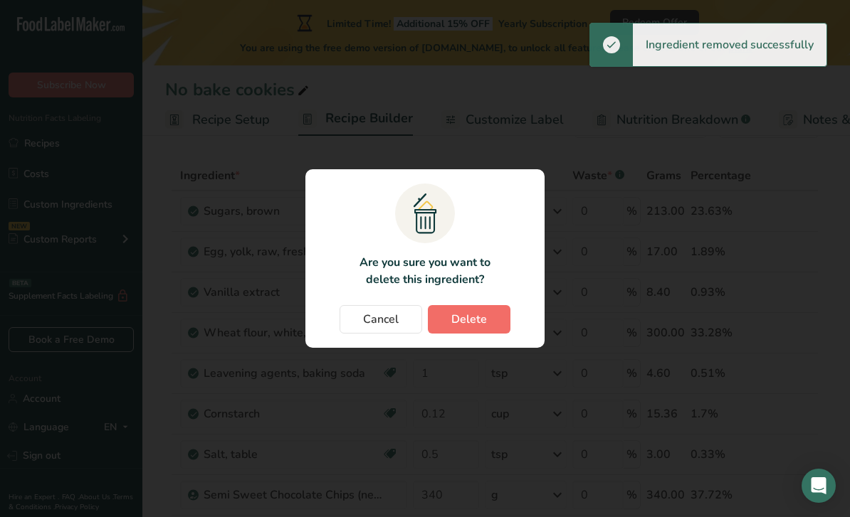
click at [495, 334] on button "Delete" at bounding box center [469, 319] width 83 height 28
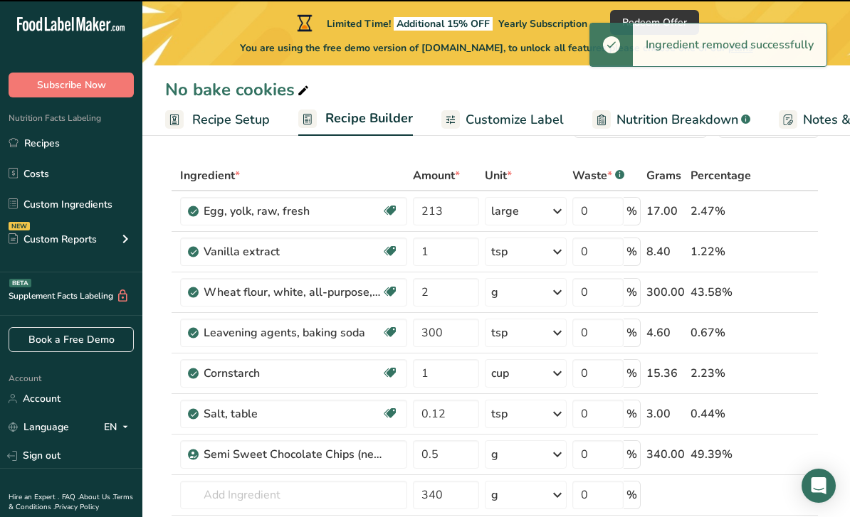
type input "1"
type input "2"
type input "300"
type input "1"
type input "0.12"
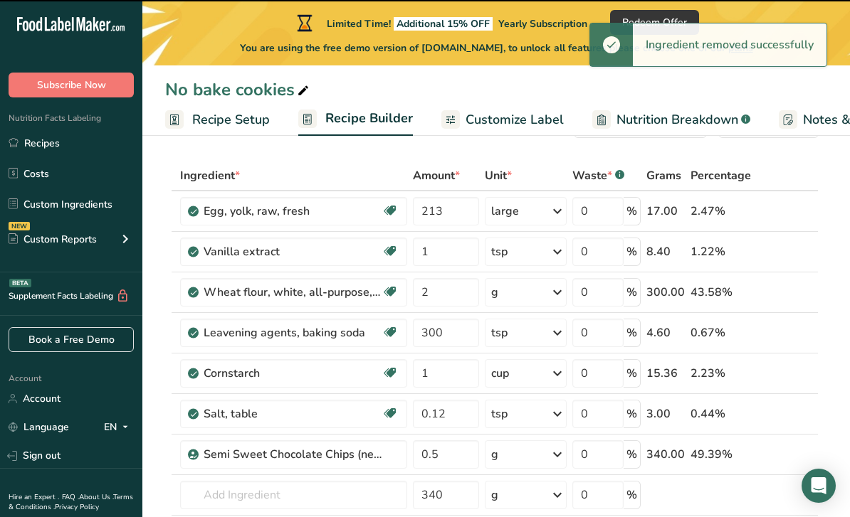
type input "0.5"
type input "340"
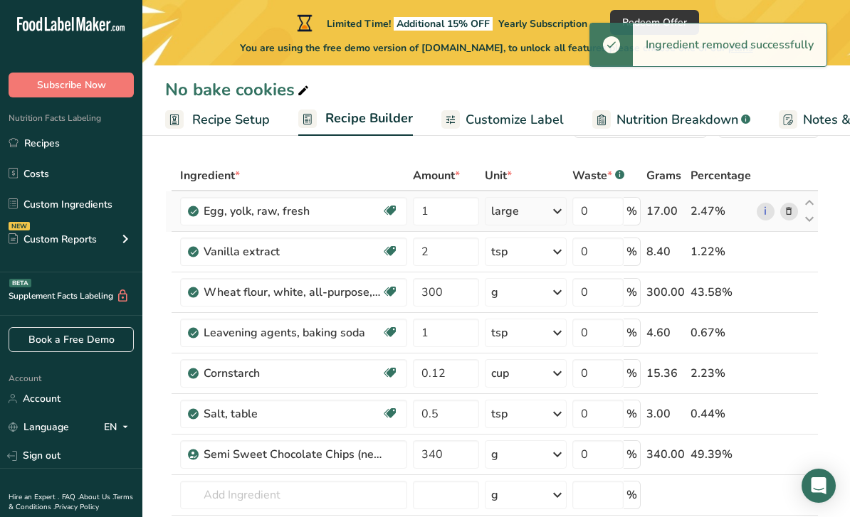
click at [786, 214] on icon at bounding box center [789, 211] width 10 height 15
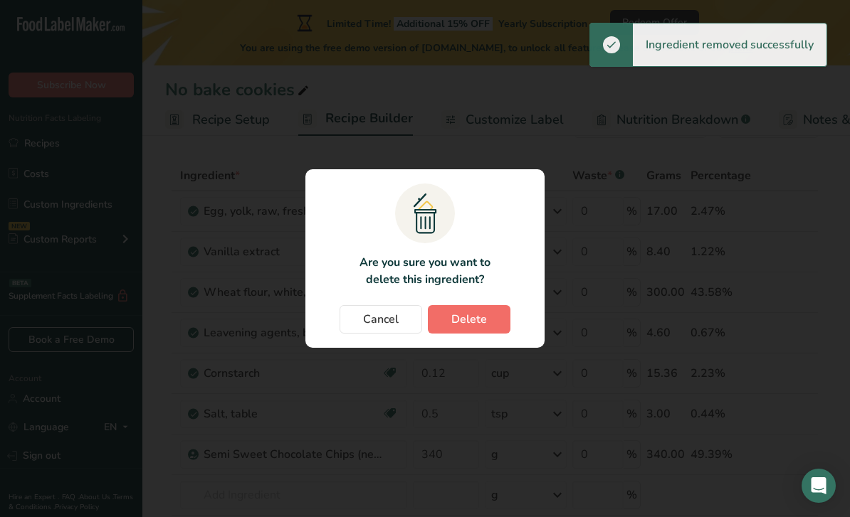
click at [487, 334] on button "Delete" at bounding box center [469, 319] width 83 height 28
type input "2"
type input "300"
type input "1"
type input "0.12"
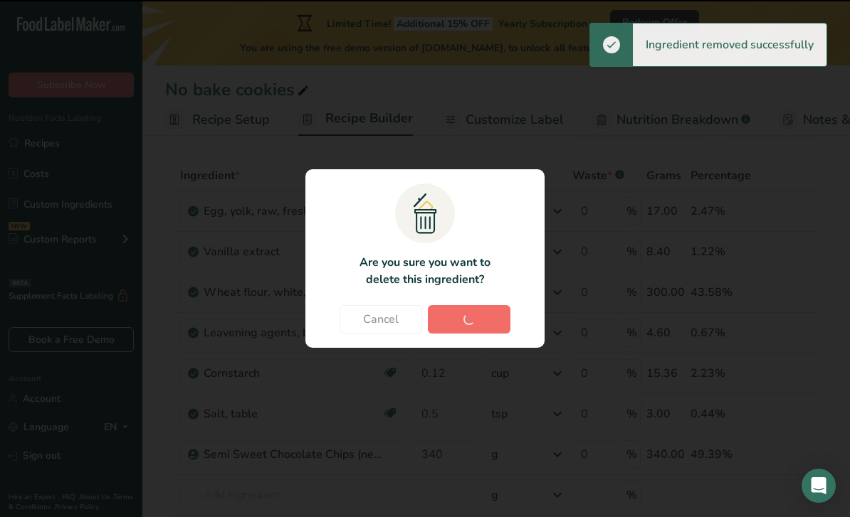
type input "0.5"
type input "340"
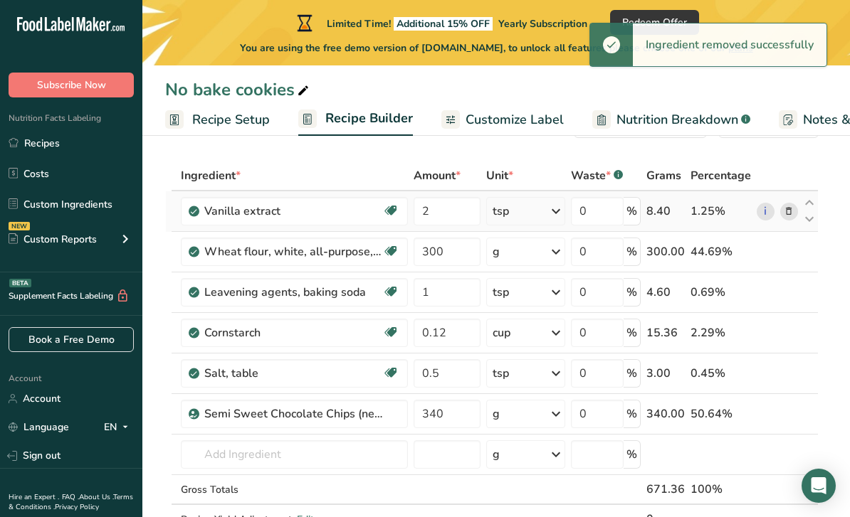
click at [785, 217] on icon at bounding box center [789, 211] width 10 height 15
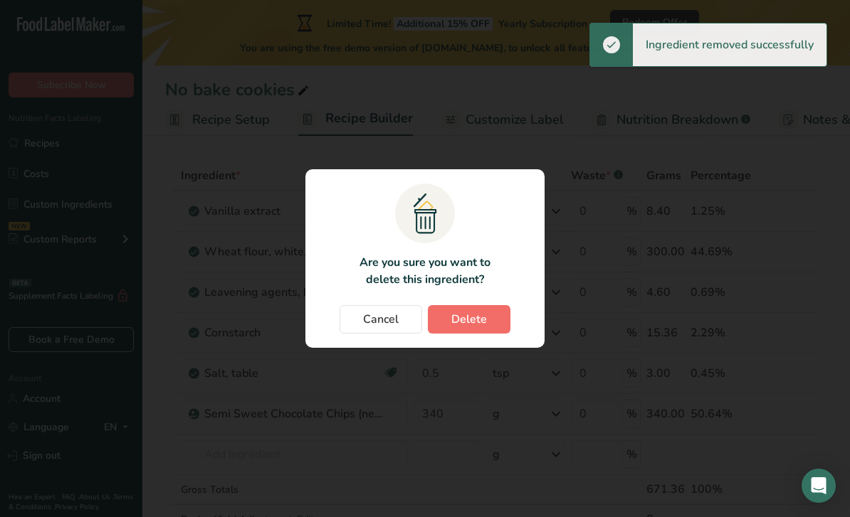
click at [456, 328] on span "Delete" at bounding box center [469, 319] width 36 height 17
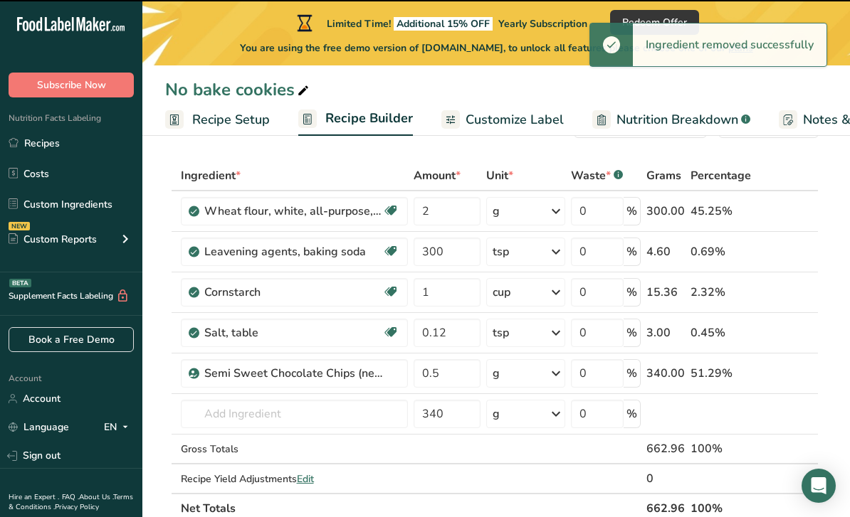
type input "300"
type input "1"
type input "0.12"
type input "0.5"
type input "340"
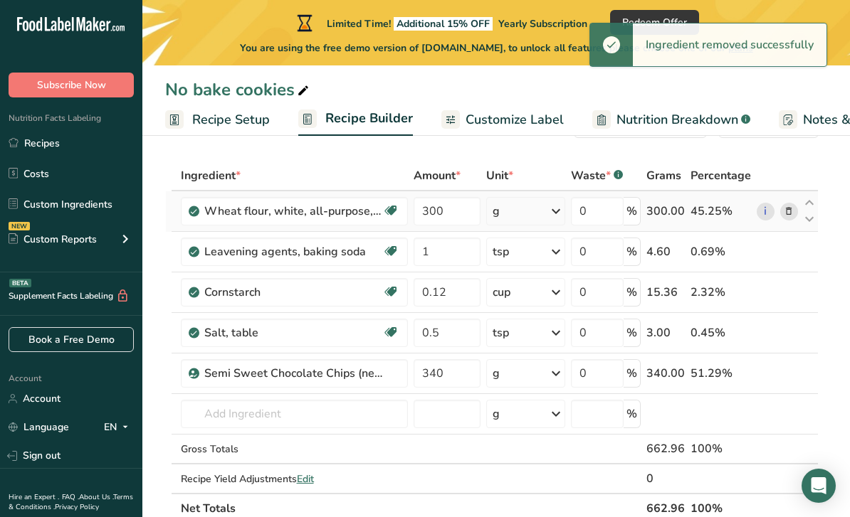
click at [796, 213] on span at bounding box center [788, 211] width 17 height 17
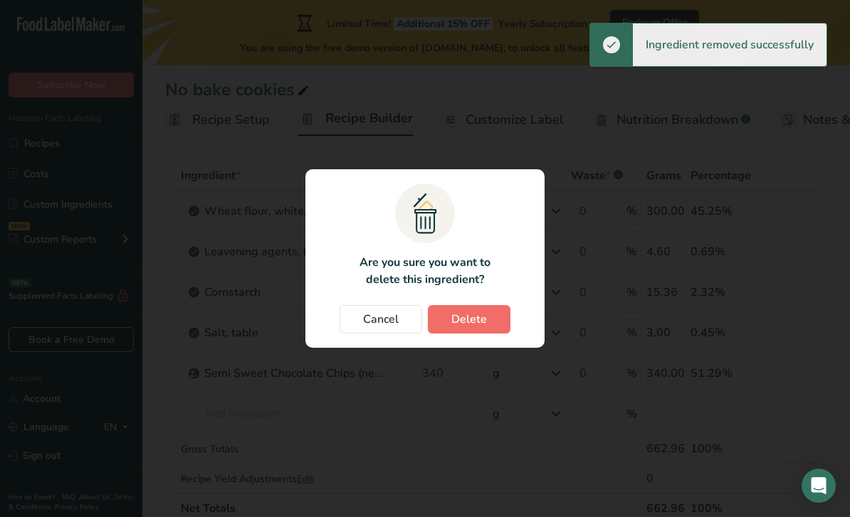
click at [494, 334] on button "Delete" at bounding box center [469, 319] width 83 height 28
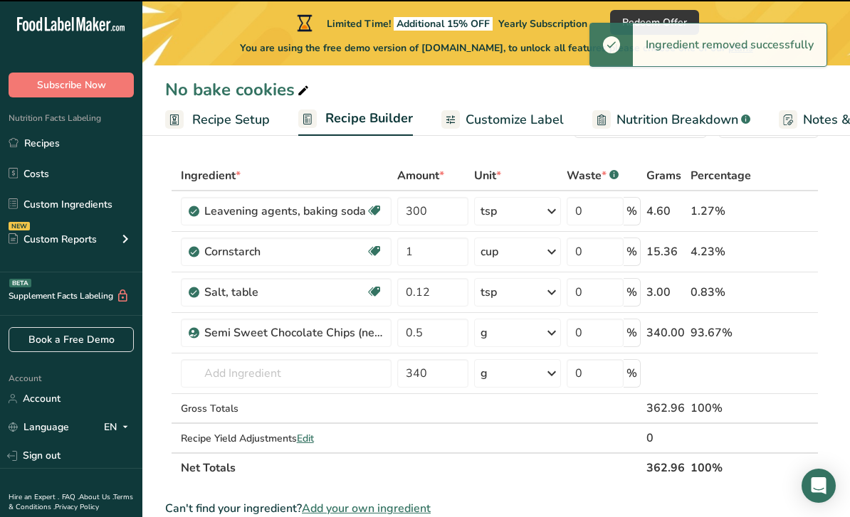
type input "1"
type input "0.12"
type input "0.5"
type input "340"
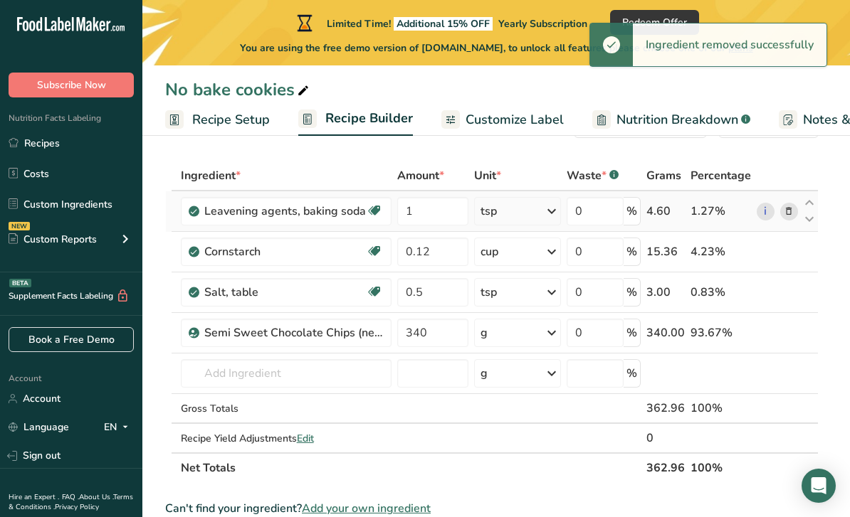
click at [792, 209] on icon at bounding box center [789, 211] width 10 height 15
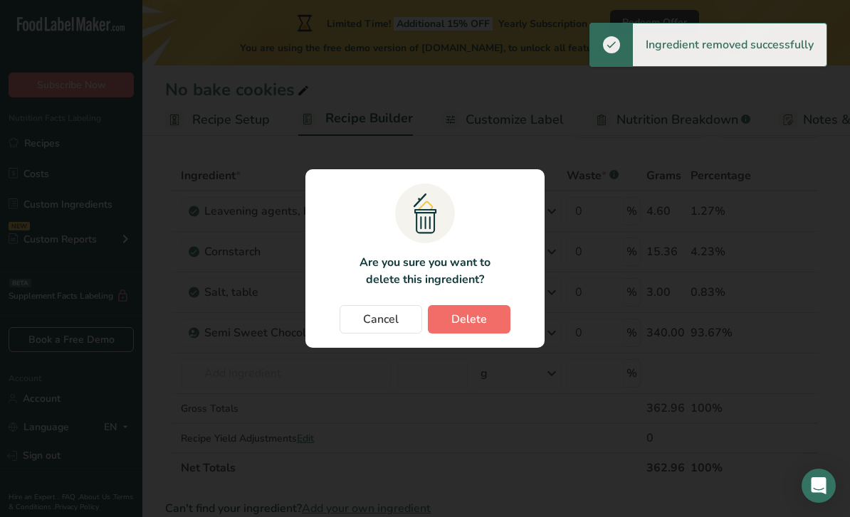
click at [487, 334] on button "Delete" at bounding box center [469, 319] width 83 height 28
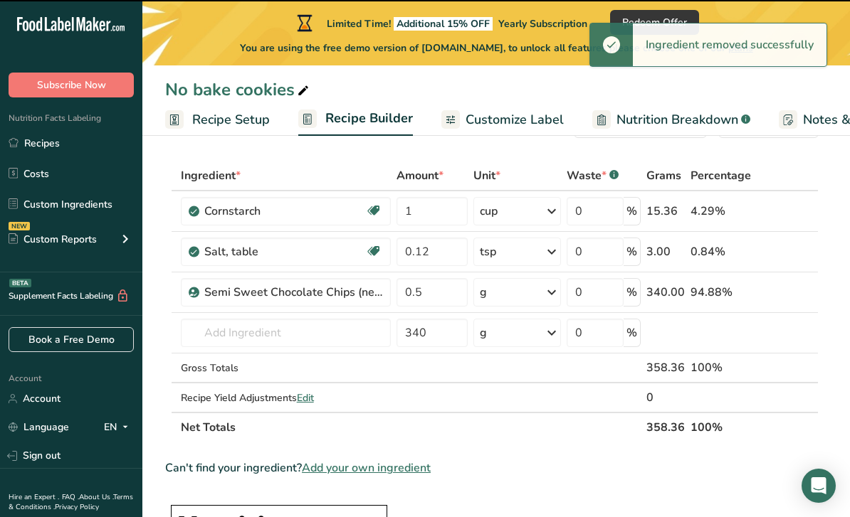
type input "0.12"
type input "0.5"
type input "340"
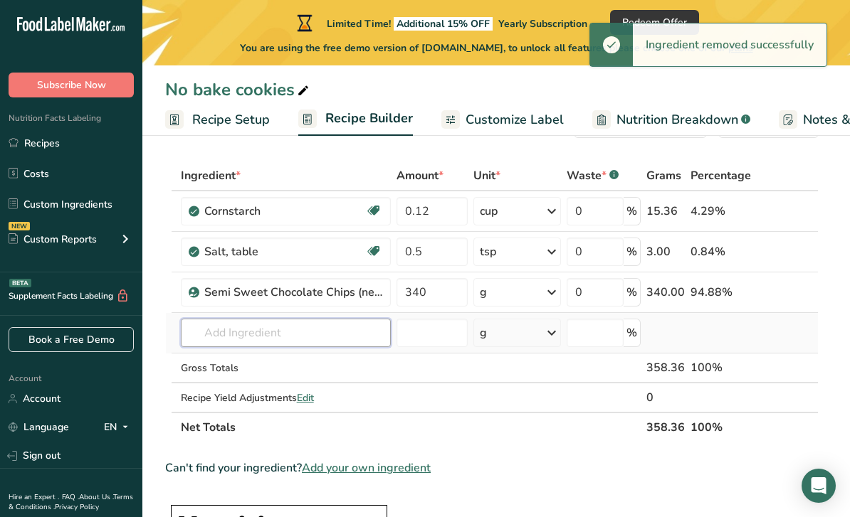
click at [304, 332] on input "text" at bounding box center [286, 333] width 210 height 28
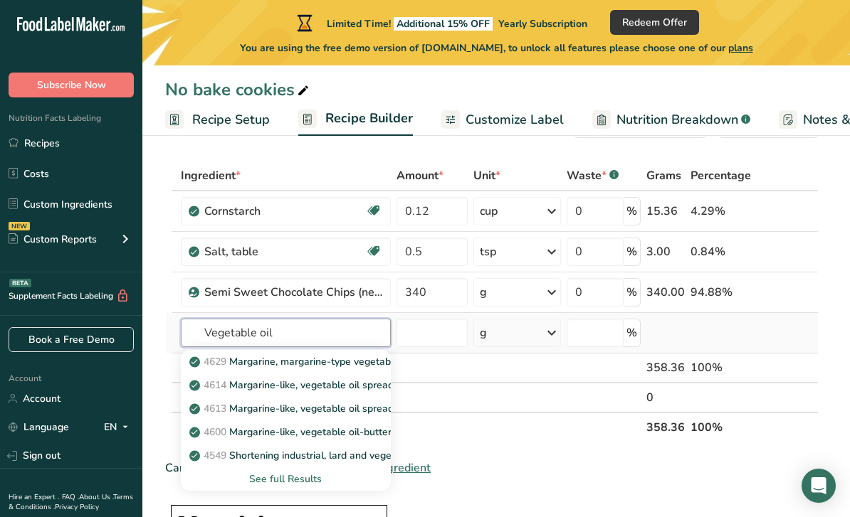
type input "Vegetable oil"
click at [297, 474] on div "See full Results" at bounding box center [285, 479] width 187 height 15
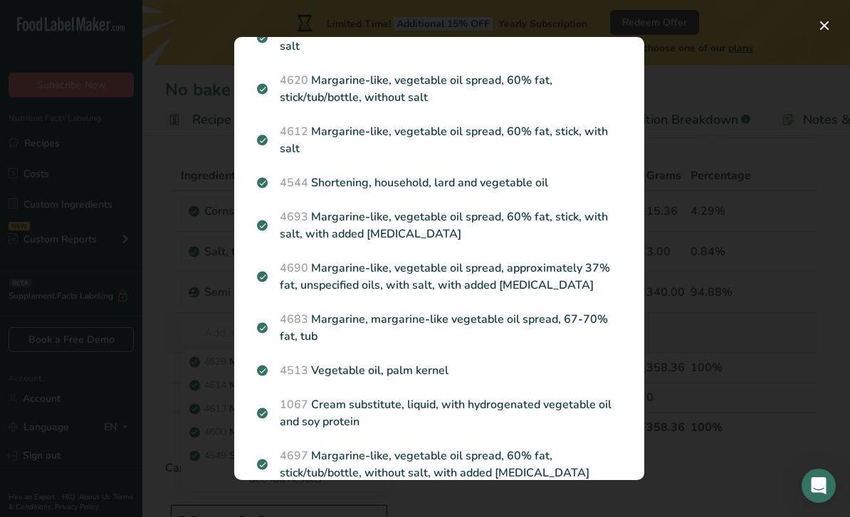
scroll to position [393, 0]
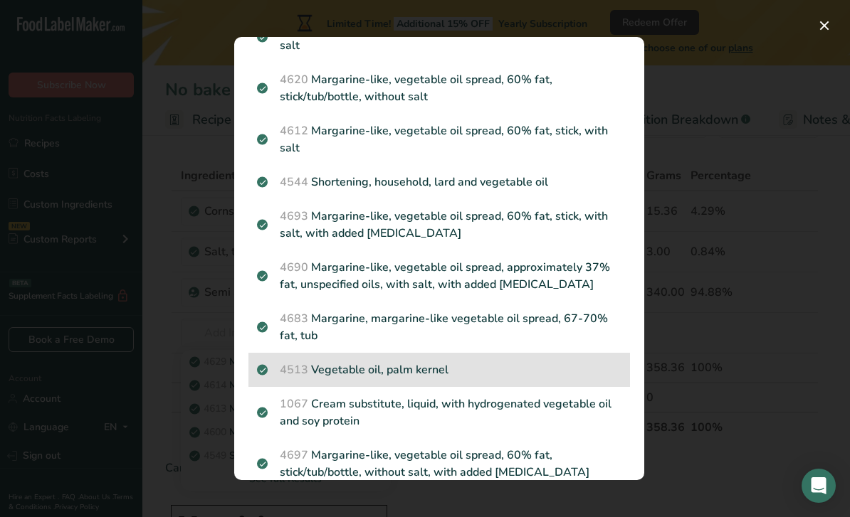
click at [436, 362] on p "4513 Vegetable oil, palm kernel" at bounding box center [439, 370] width 364 height 17
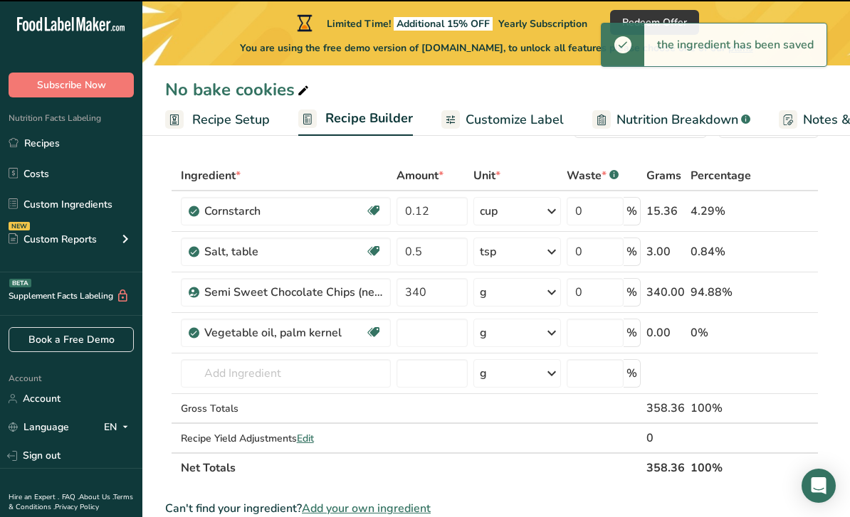
type input "0"
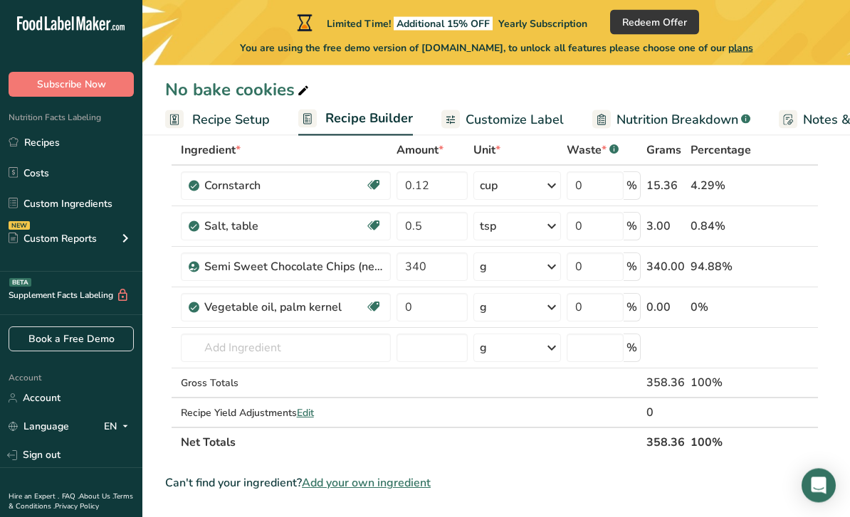
scroll to position [0, 0]
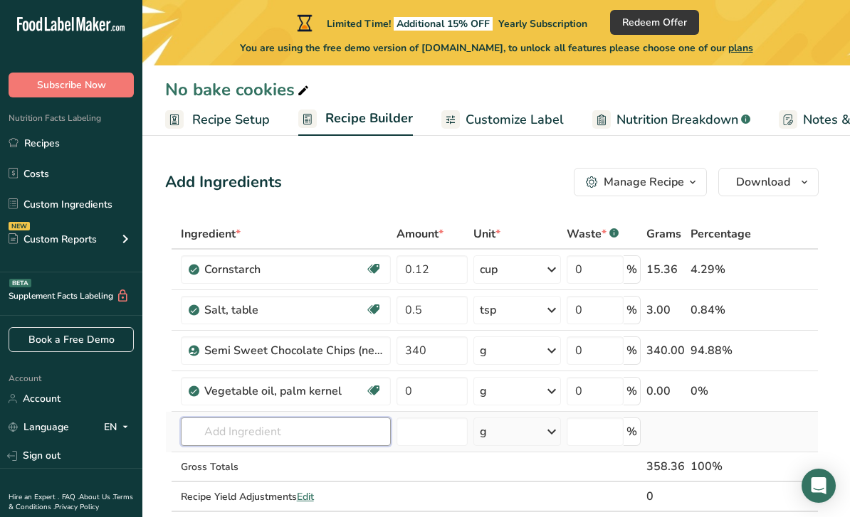
click at [310, 431] on input "text" at bounding box center [286, 432] width 210 height 28
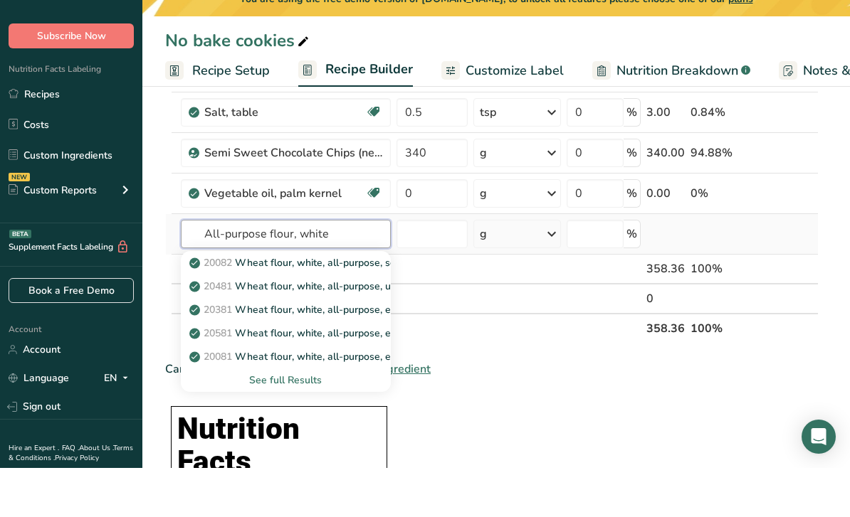
type input "All-purpose flour, white"
click at [315, 422] on div "See full Results" at bounding box center [285, 429] width 187 height 15
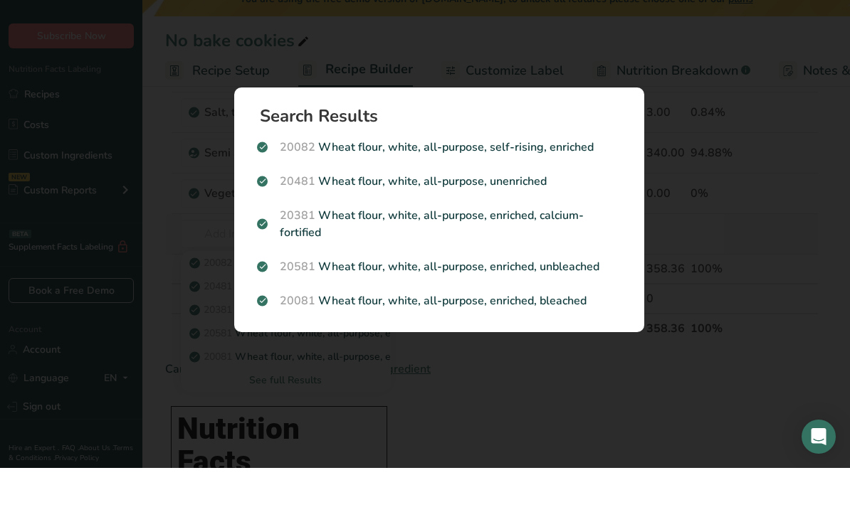
scroll to position [198, 0]
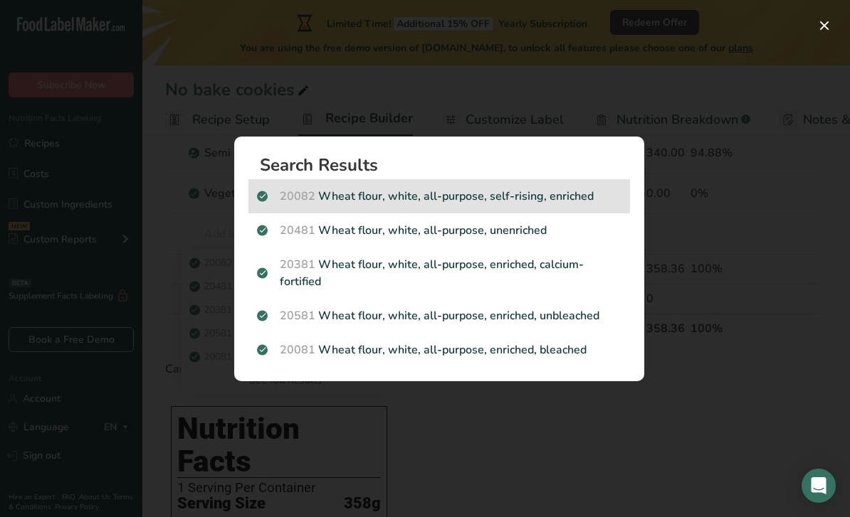
click at [495, 198] on p "20082 Wheat flour, white, all-purpose, self-rising, enriched" at bounding box center [439, 196] width 364 height 17
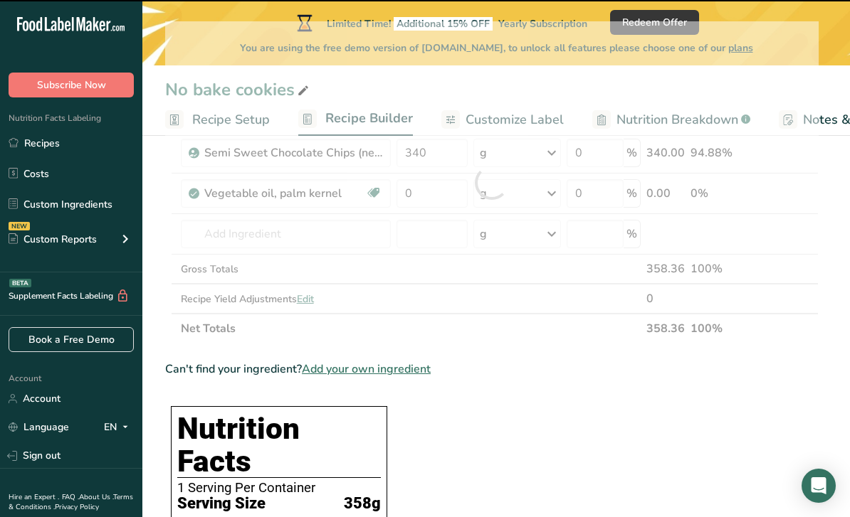
type input "0"
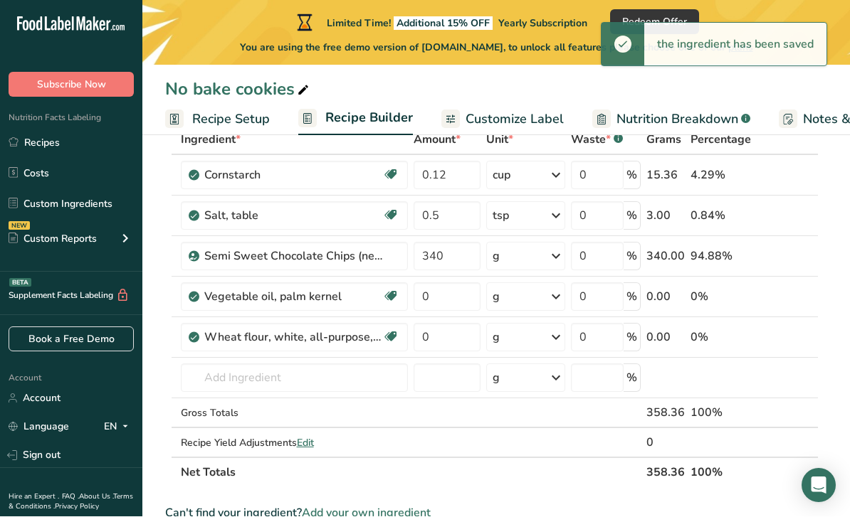
scroll to position [95, 0]
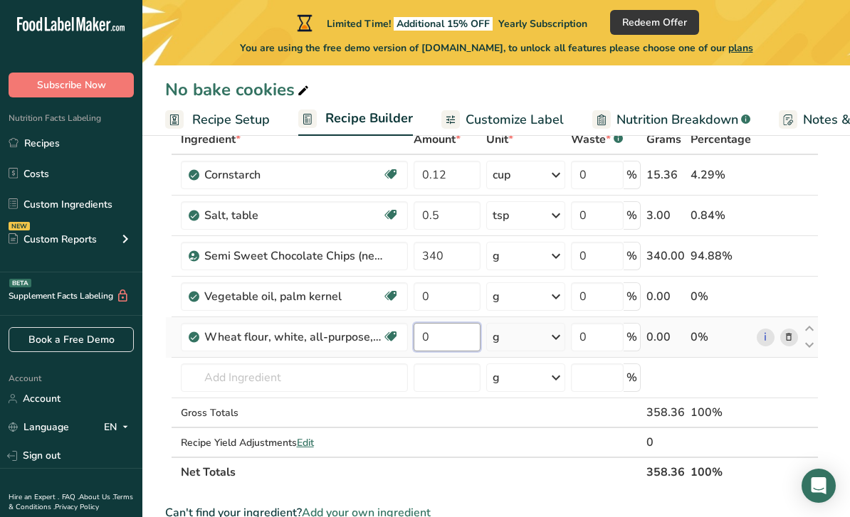
click at [439, 339] on input "0" at bounding box center [446, 337] width 67 height 28
type input "100"
click at [532, 416] on div "Ingredient * Amount * Unit * Waste * .a-a{fill:#347362;}.b-a{fill:#fff;} Grams …" at bounding box center [491, 306] width 653 height 363
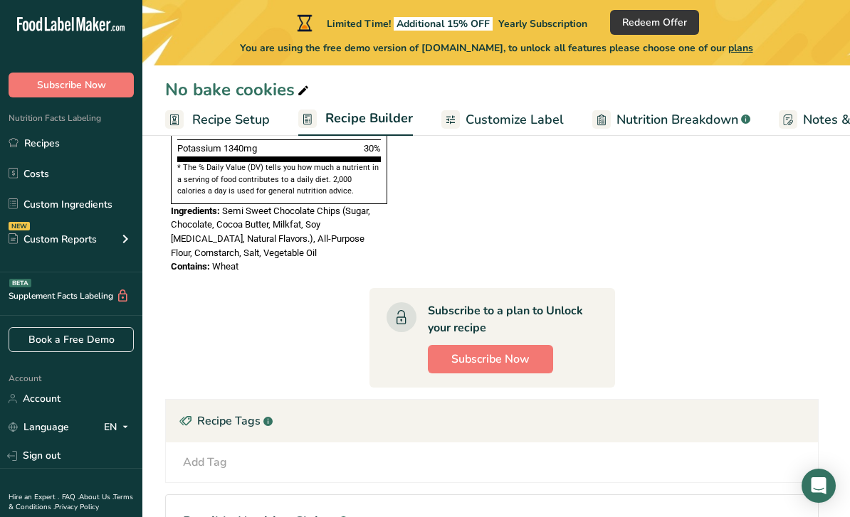
scroll to position [932, 0]
